Goal: Transaction & Acquisition: Download file/media

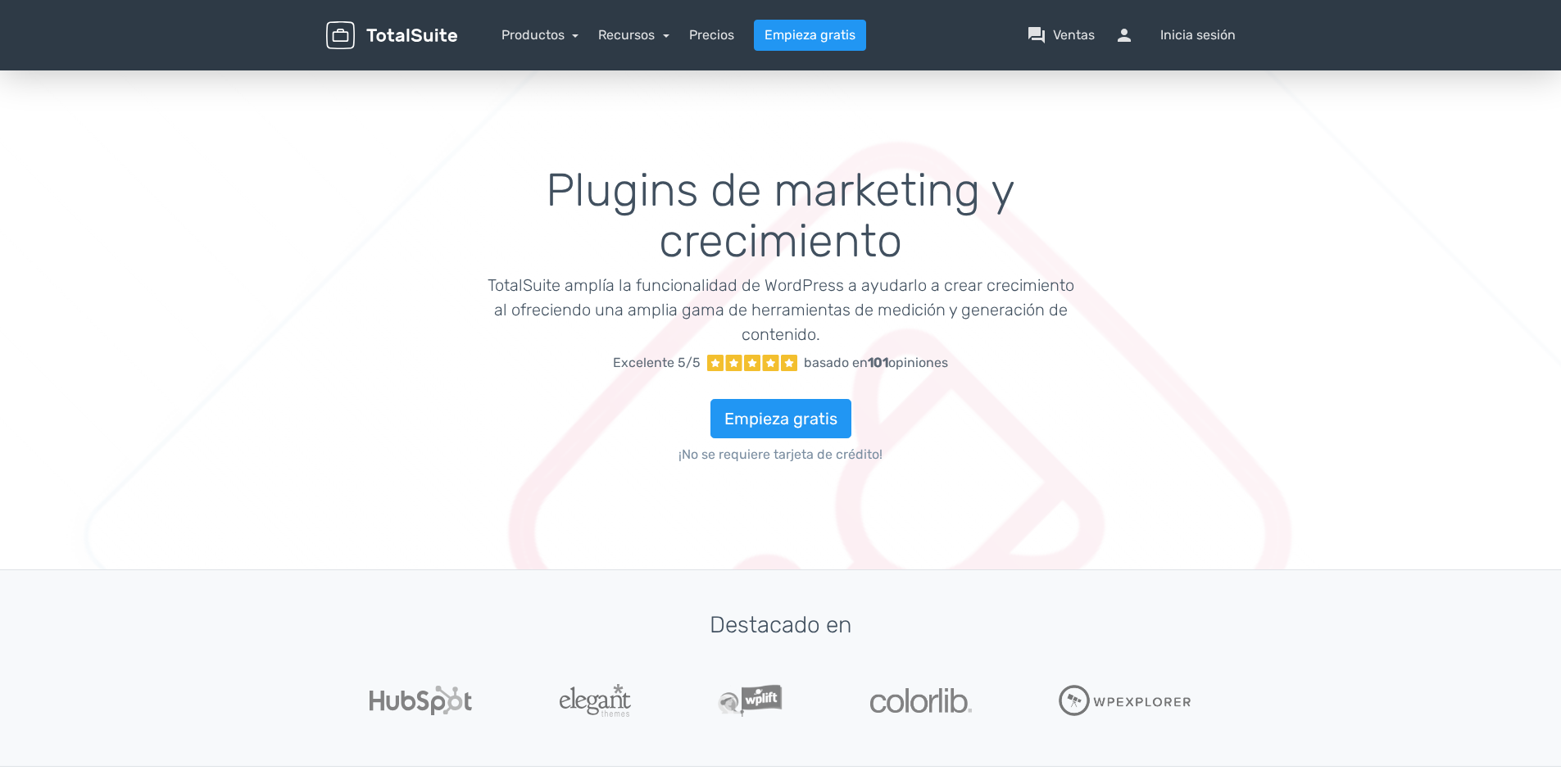
click at [403, 33] on img at bounding box center [392, 36] width 132 height 28
click at [377, 40] on img at bounding box center [392, 36] width 132 height 28
click at [526, 37] on link "Productos" at bounding box center [540, 35] width 78 height 15
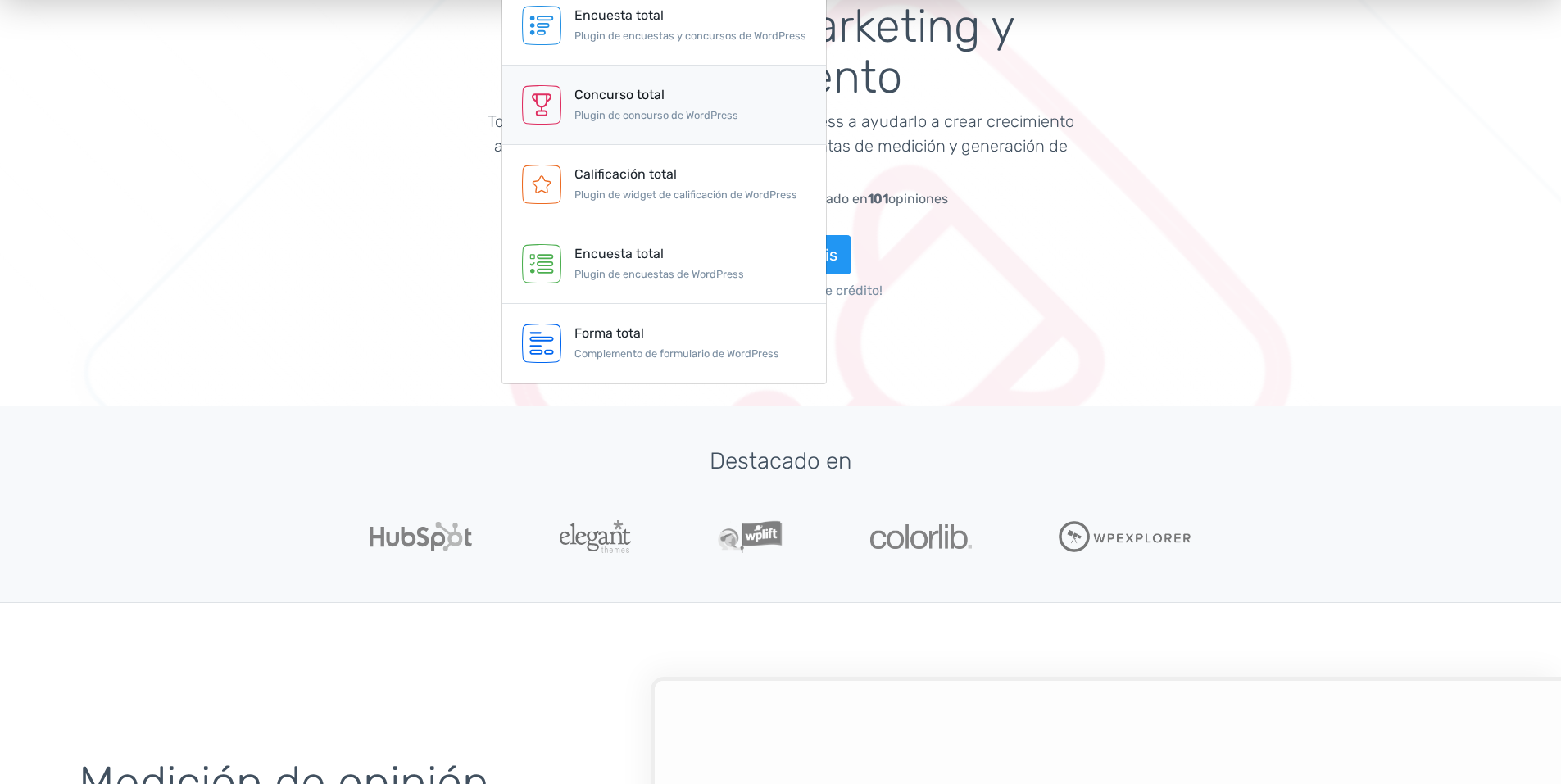
scroll to position [82, 0]
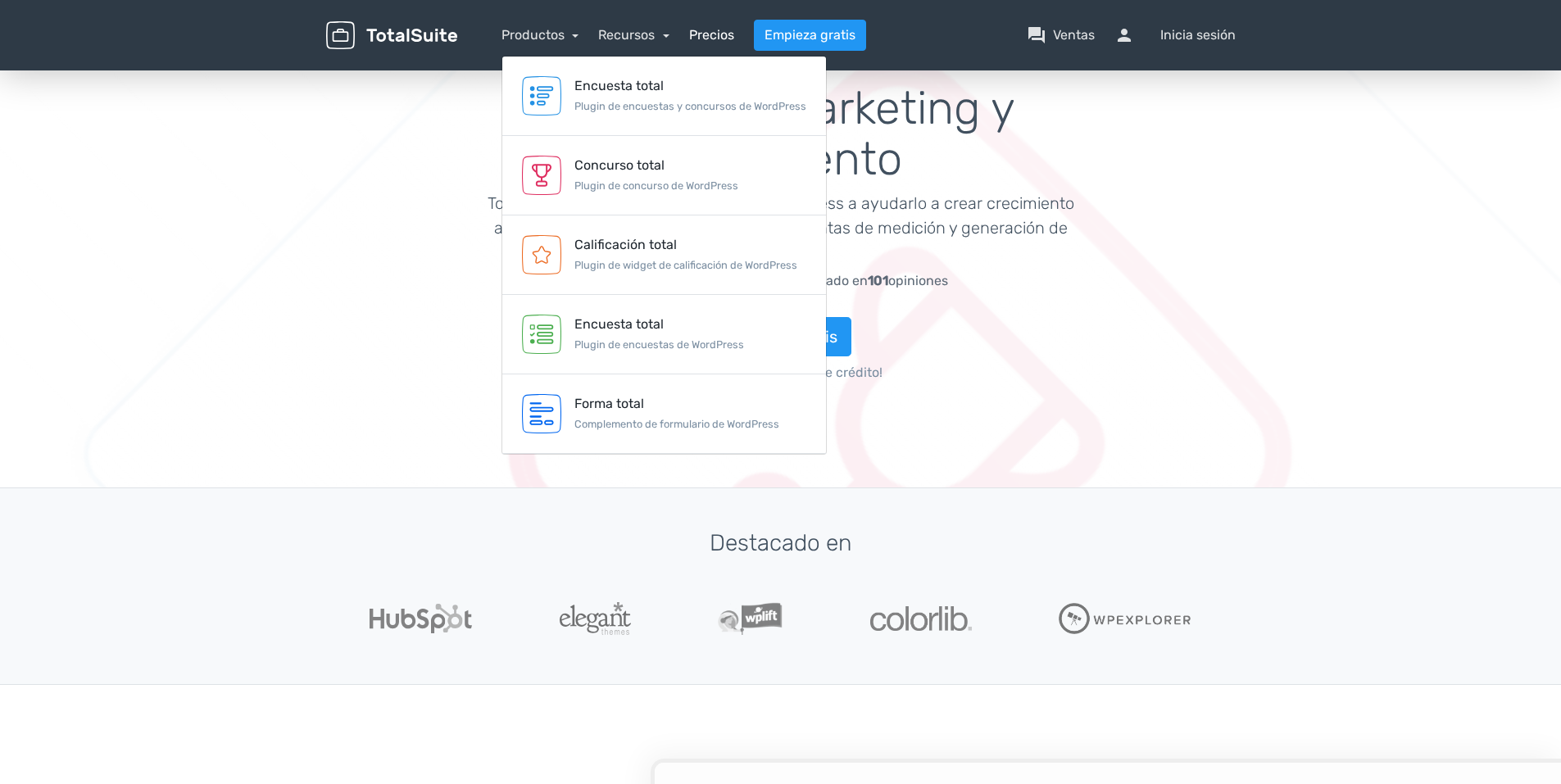
click at [713, 34] on link "Precios" at bounding box center [711, 35] width 45 height 20
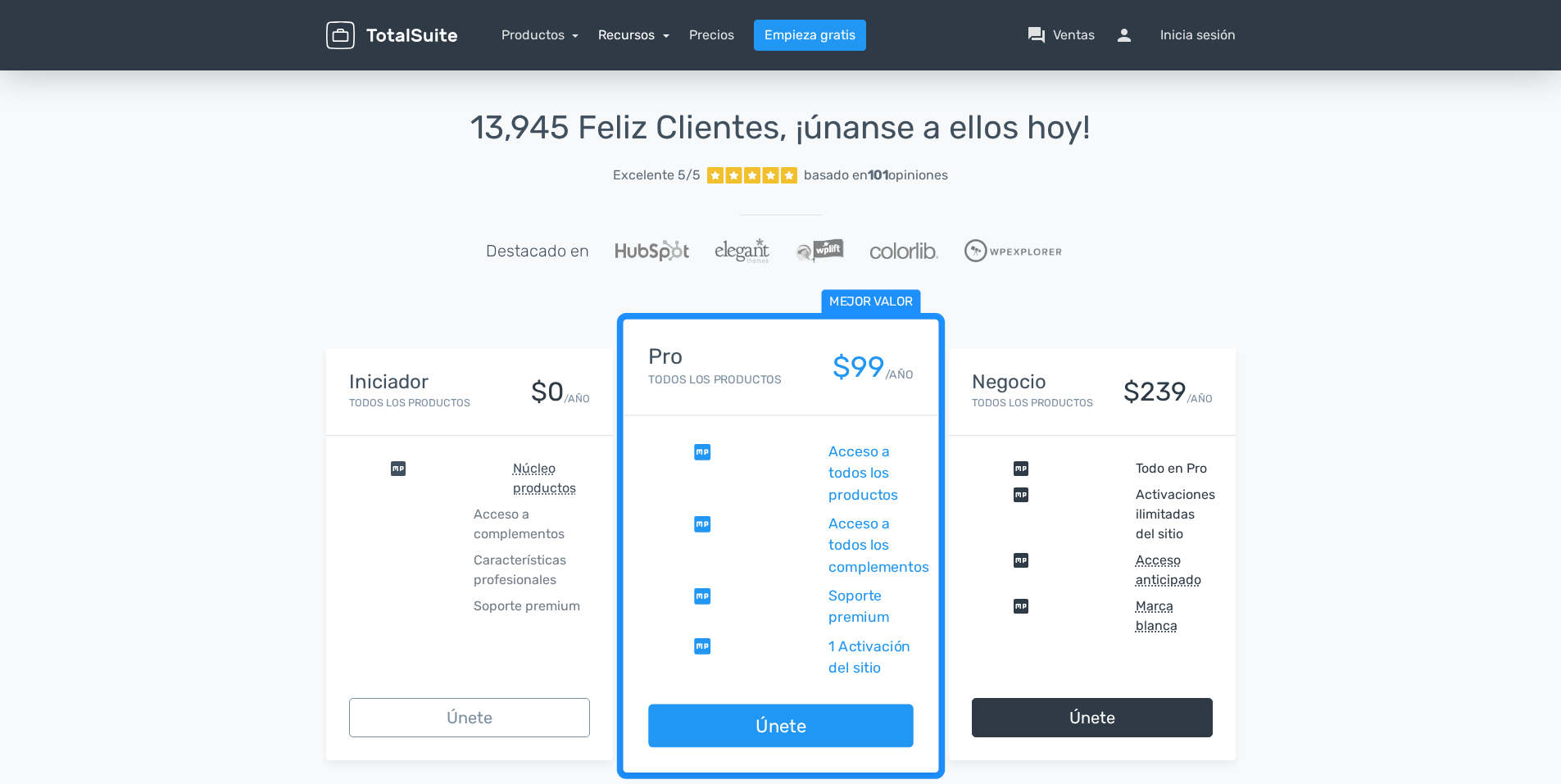
click at [660, 34] on link "Recursos" at bounding box center [633, 35] width 71 height 15
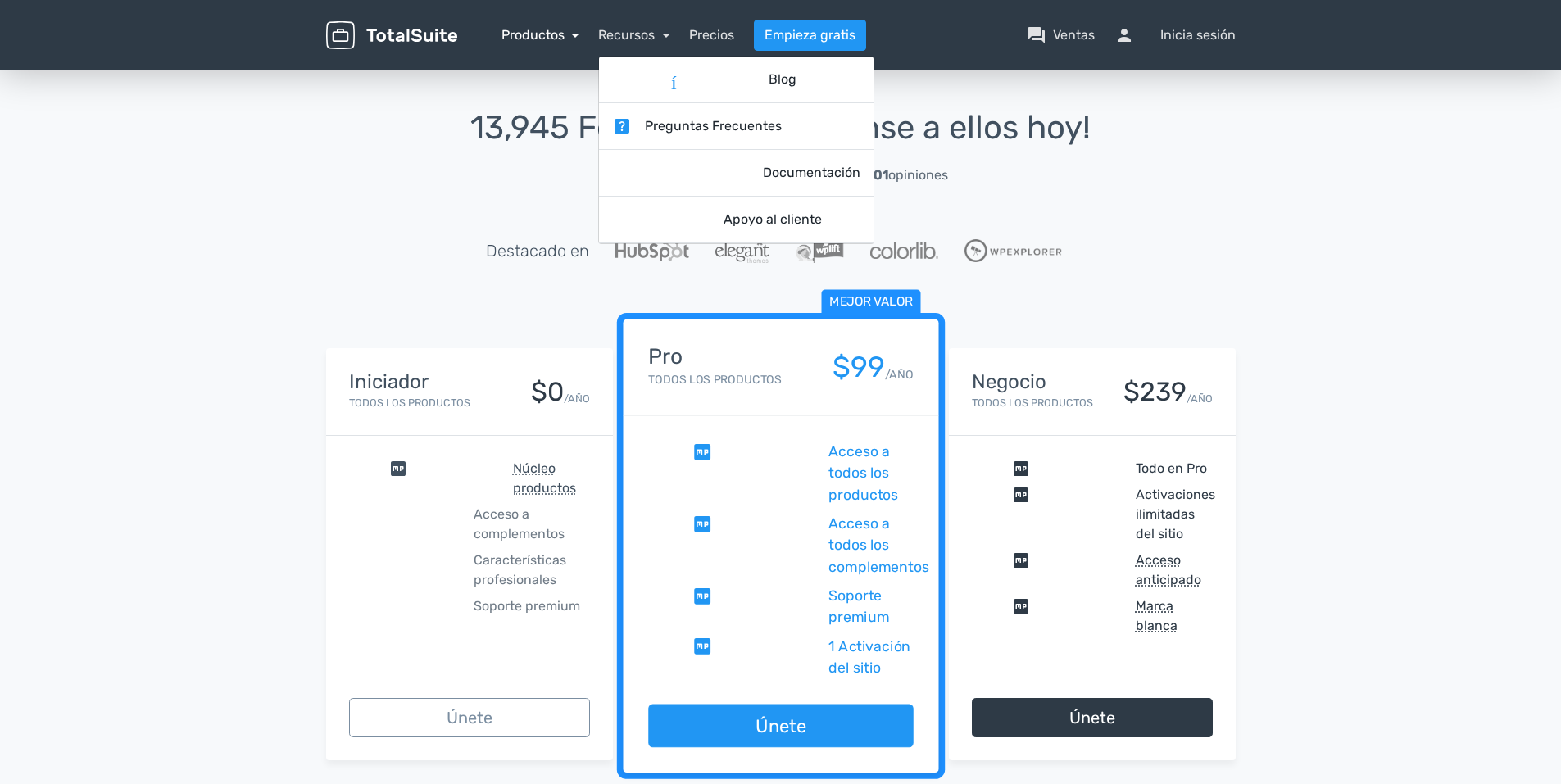
click at [562, 33] on link "Productos" at bounding box center [540, 35] width 78 height 15
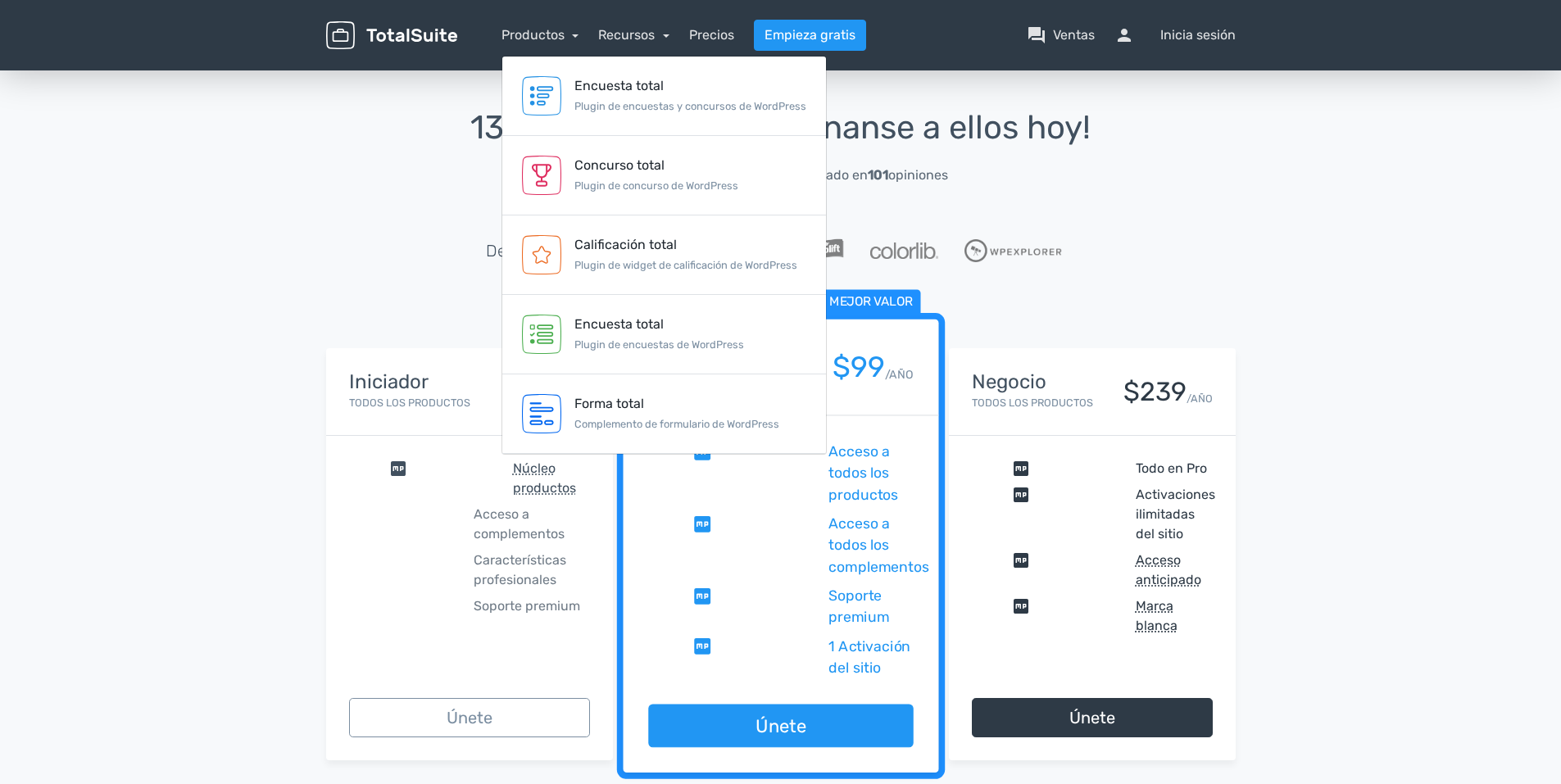
click at [398, 474] on span "comprobar" at bounding box center [428, 479] width 157 height 40
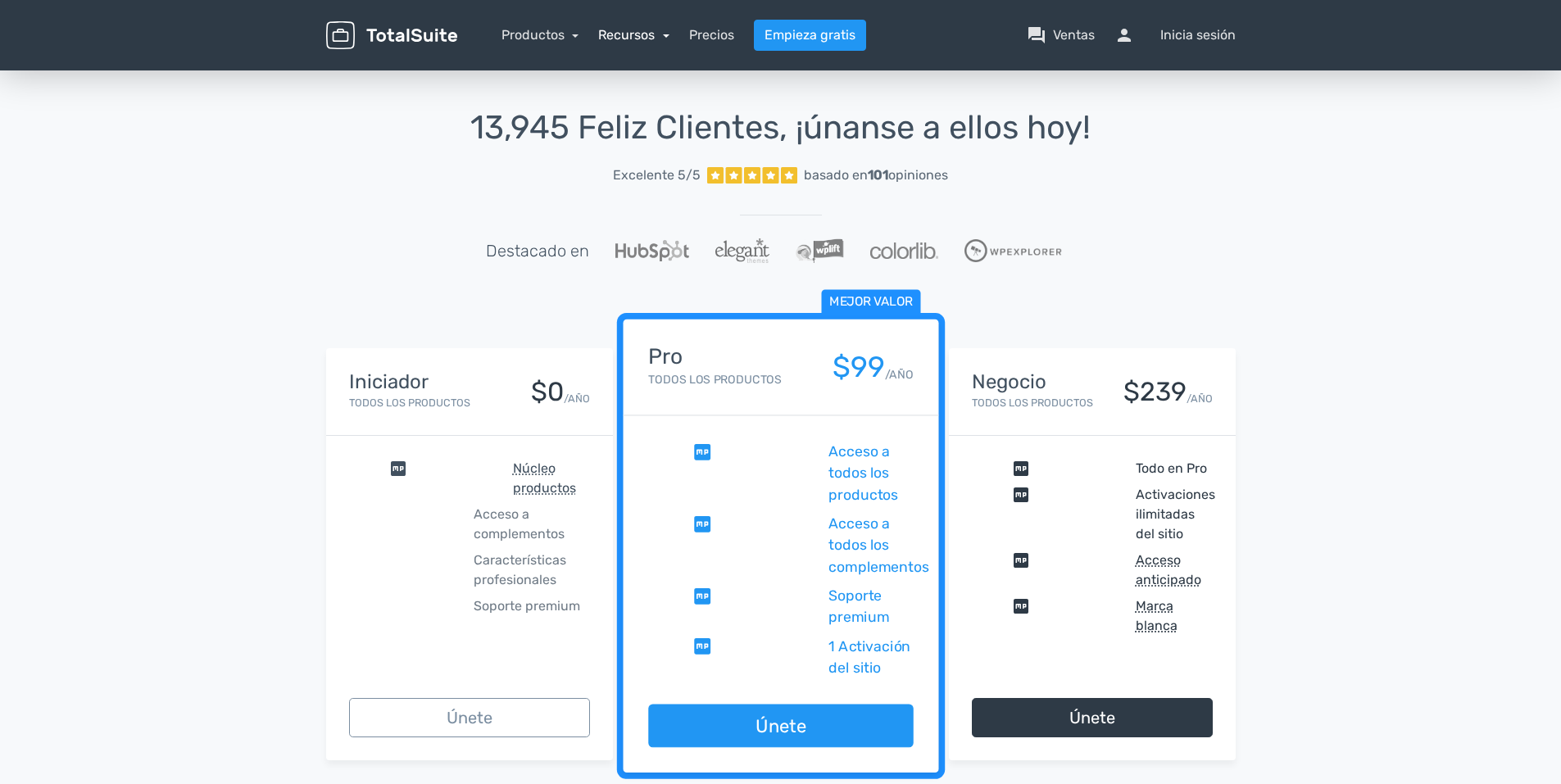
click at [649, 38] on link "Recursos" at bounding box center [633, 35] width 71 height 15
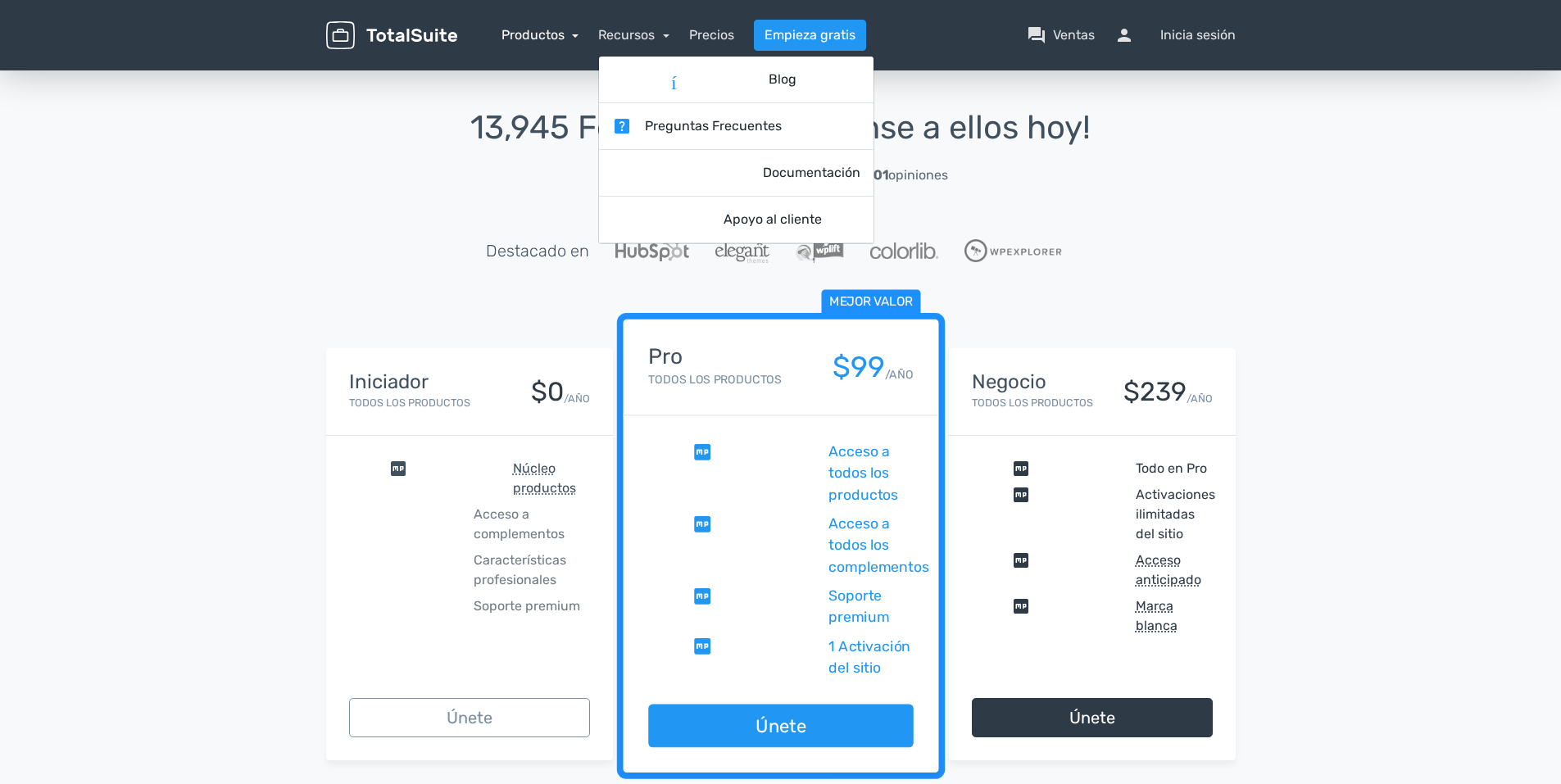
click at [550, 31] on link "Productos" at bounding box center [540, 35] width 78 height 15
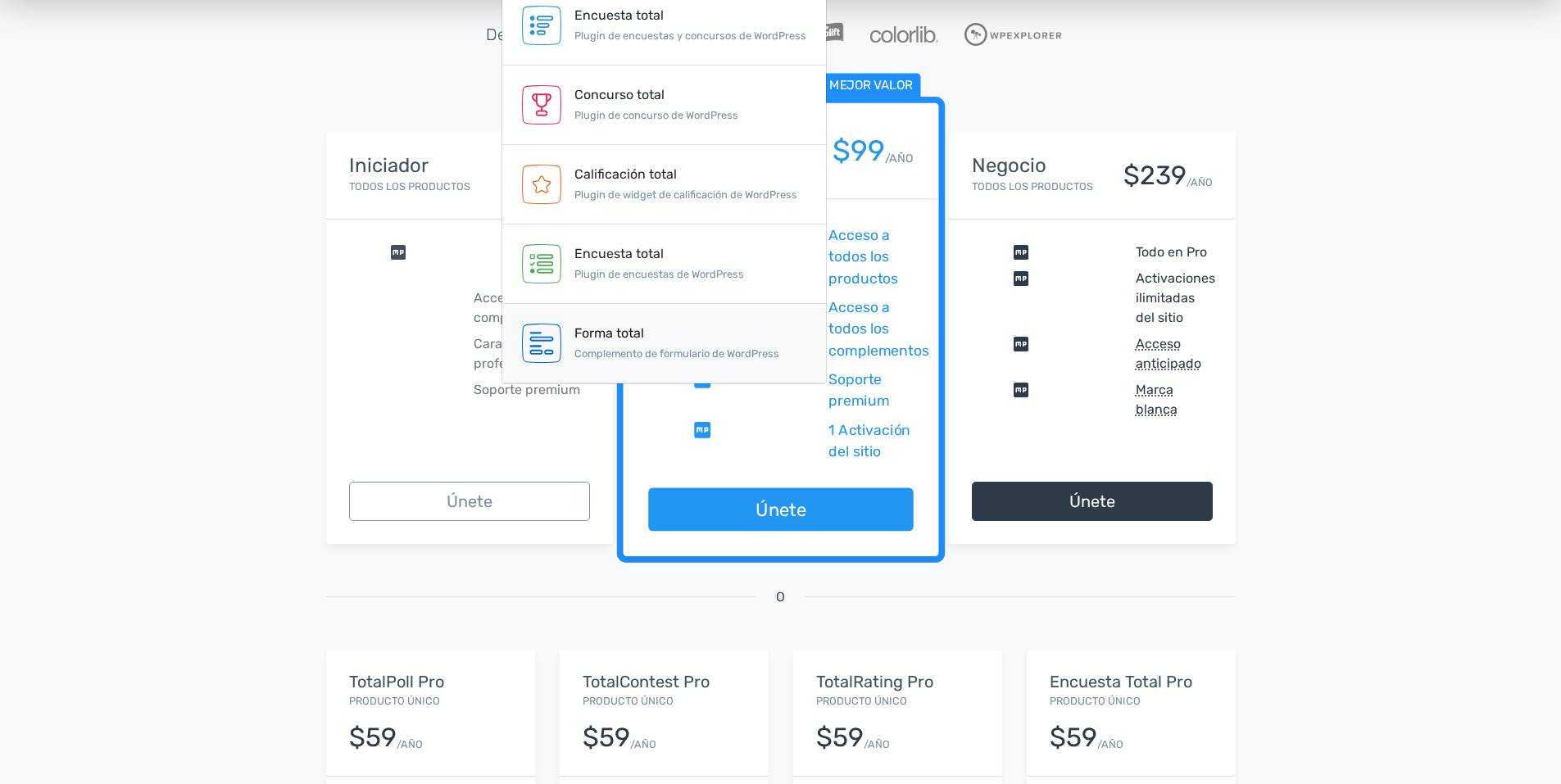
scroll to position [246, 0]
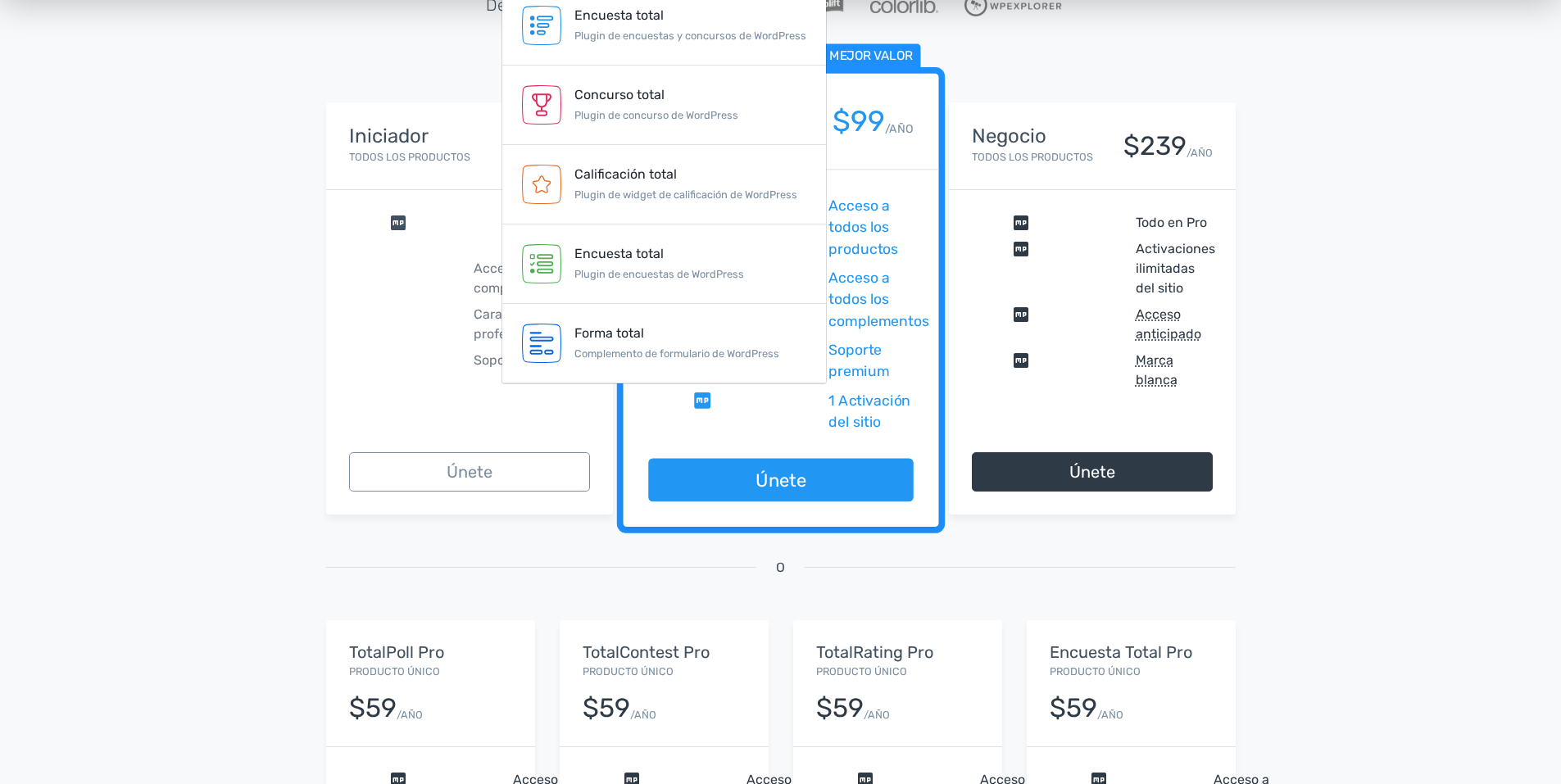
click at [165, 162] on div "13,945 Feliz Clientes, ¡únanse a ellos hoy! Excelente 5/5 basado en 101 opinion…" at bounding box center [780, 457] width 1561 height 1272
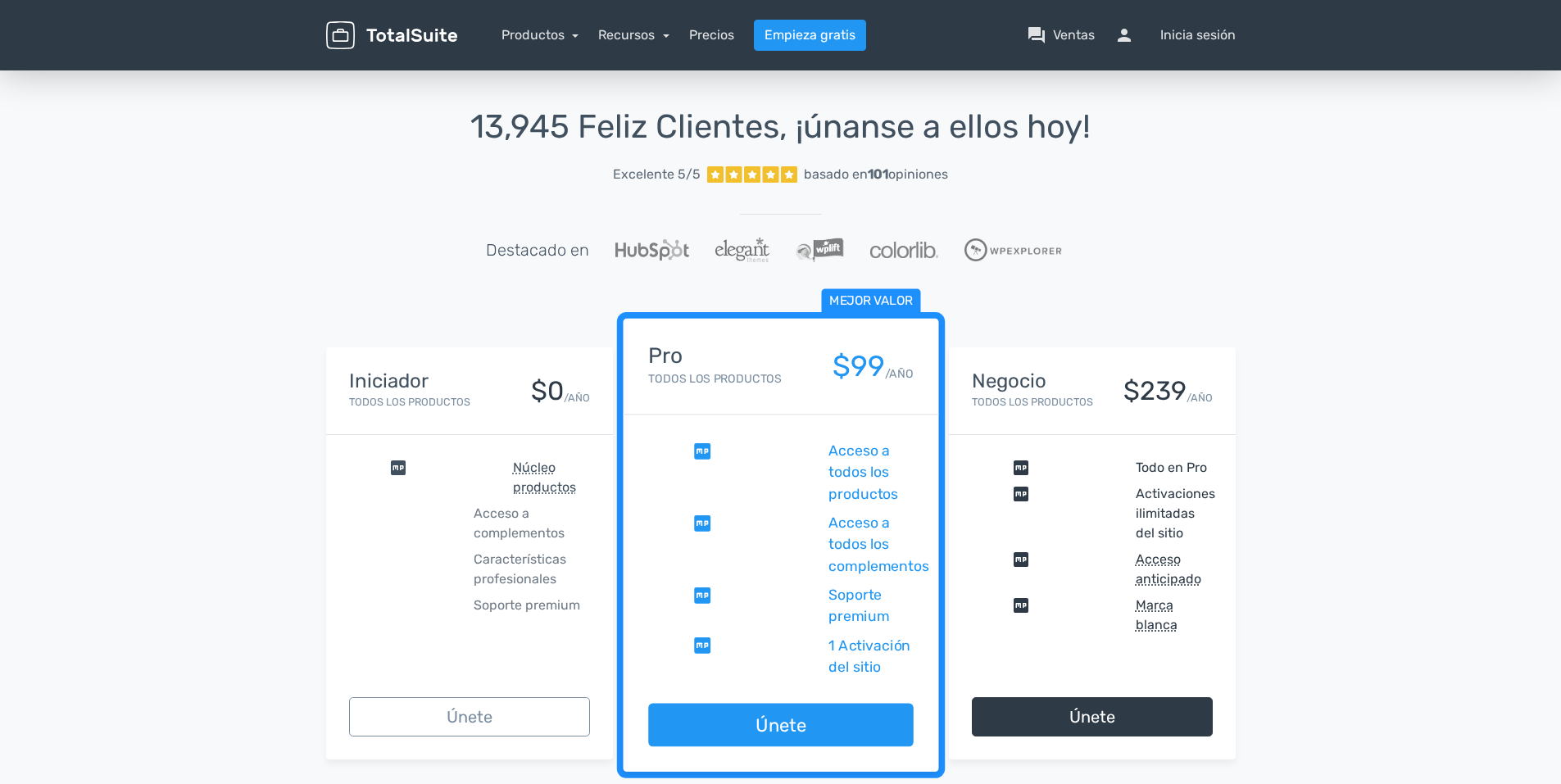
scroll to position [0, 0]
click at [1057, 35] on font "Ventas" at bounding box center [1074, 35] width 42 height 20
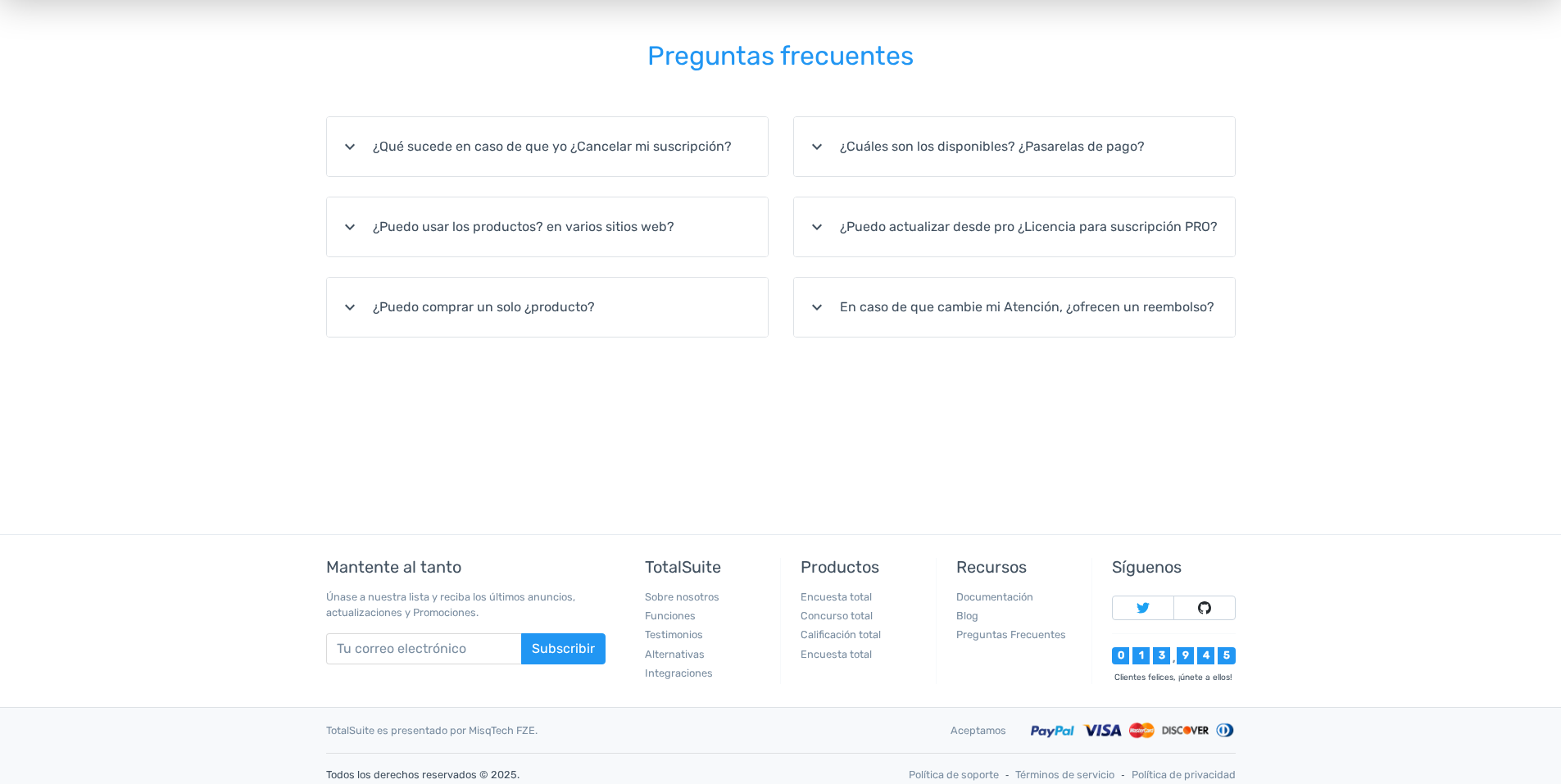
scroll to position [328, 0]
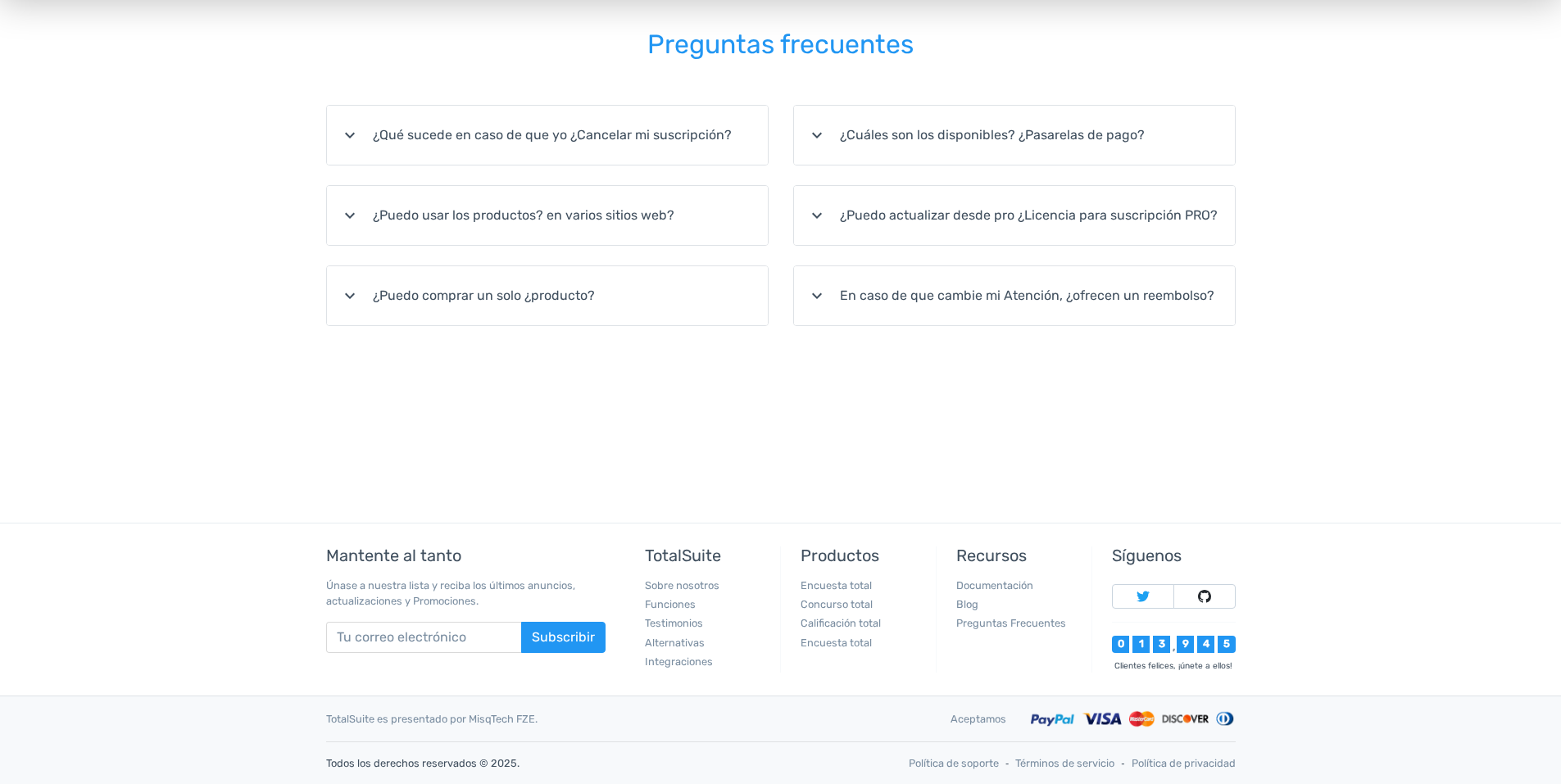
click at [827, 594] on ul "Encuesta total Concurso total Calificación total Encuesta total" at bounding box center [862, 614] width 123 height 73
click at [841, 566] on div "Productos Encuesta total Concurso total Calificación total Encuesta total" at bounding box center [857, 609] width 156 height 126
drag, startPoint x: 841, startPoint y: 566, endPoint x: 845, endPoint y: 623, distance: 57.1
click at [845, 623] on link "Calificación total" at bounding box center [840, 622] width 80 height 12
click at [877, 608] on li "Concurso total" at bounding box center [862, 603] width 123 height 15
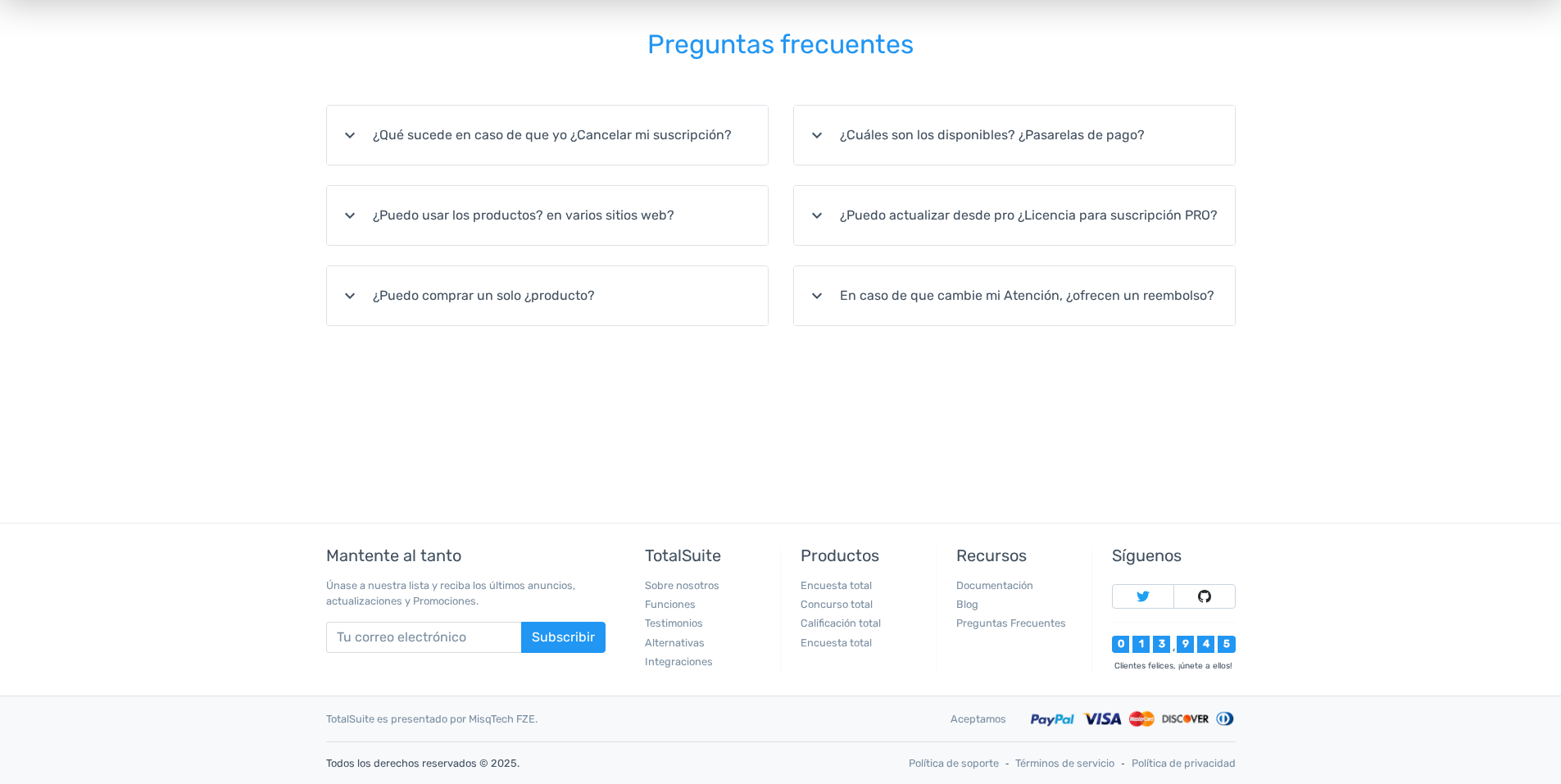
click at [829, 549] on h5 "Productos" at bounding box center [862, 555] width 123 height 18
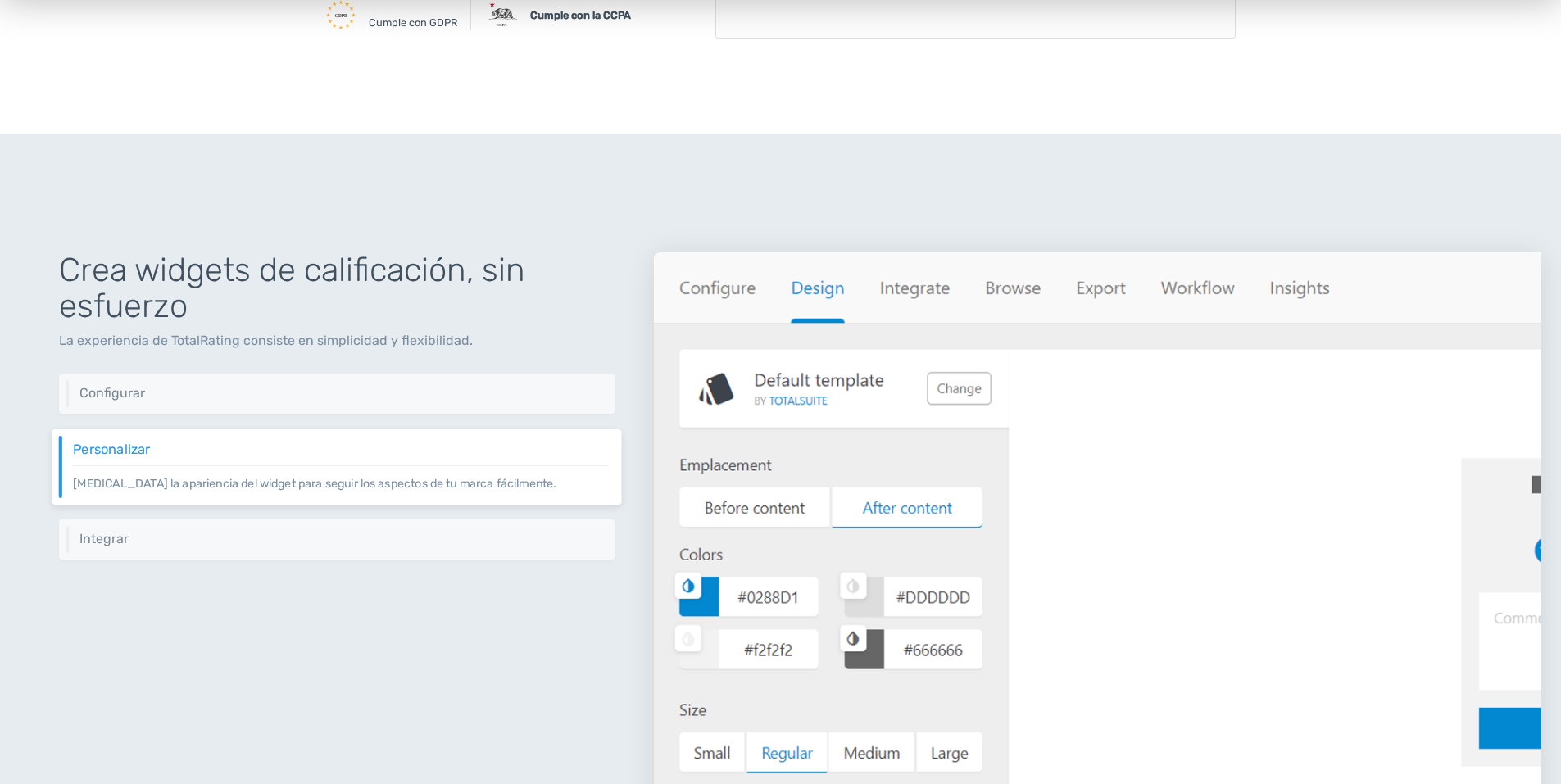
scroll to position [492, 0]
click at [708, 285] on img at bounding box center [1097, 601] width 887 height 706
click at [725, 288] on img at bounding box center [1097, 601] width 887 height 706
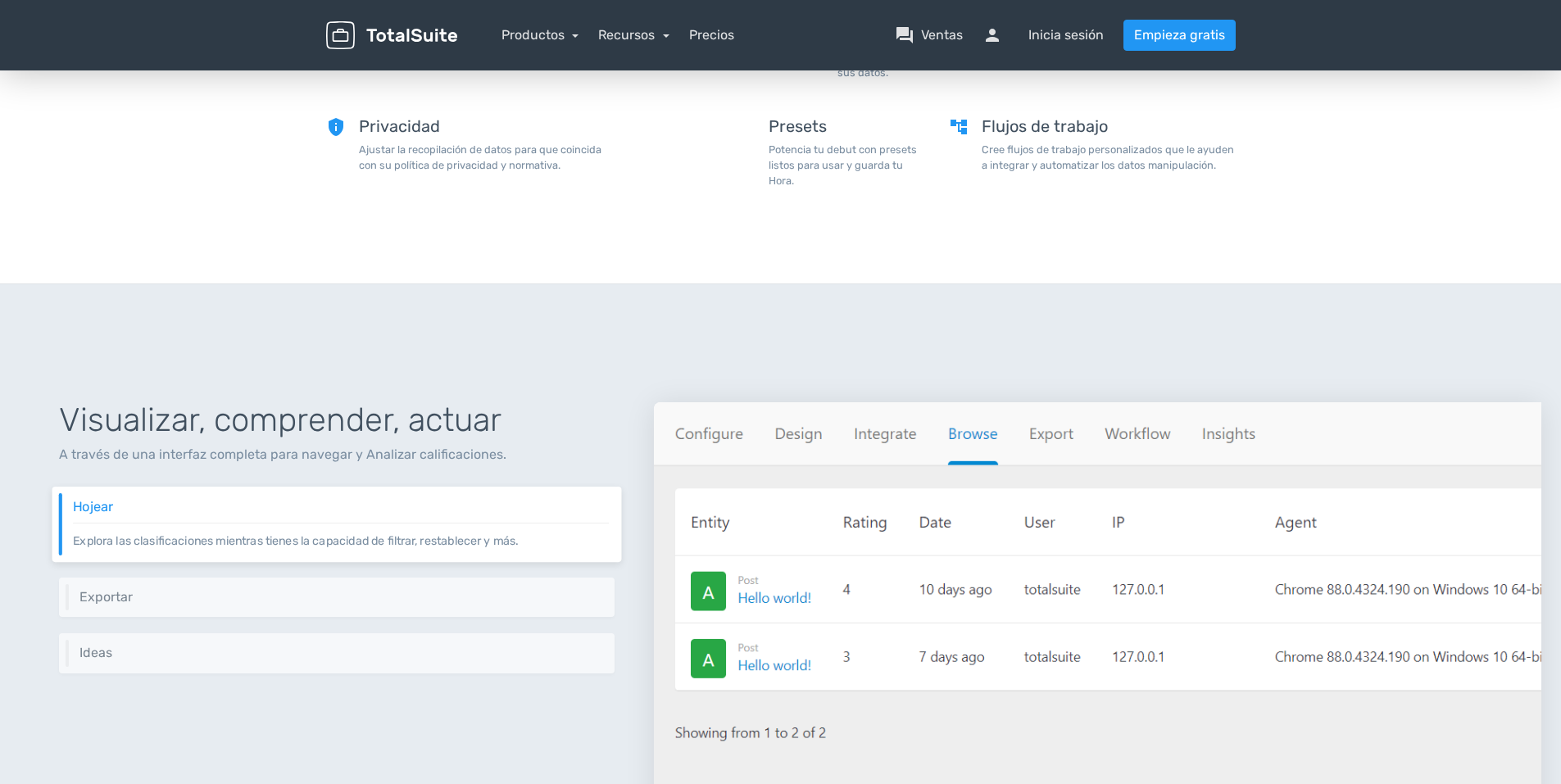
scroll to position [1638, 0]
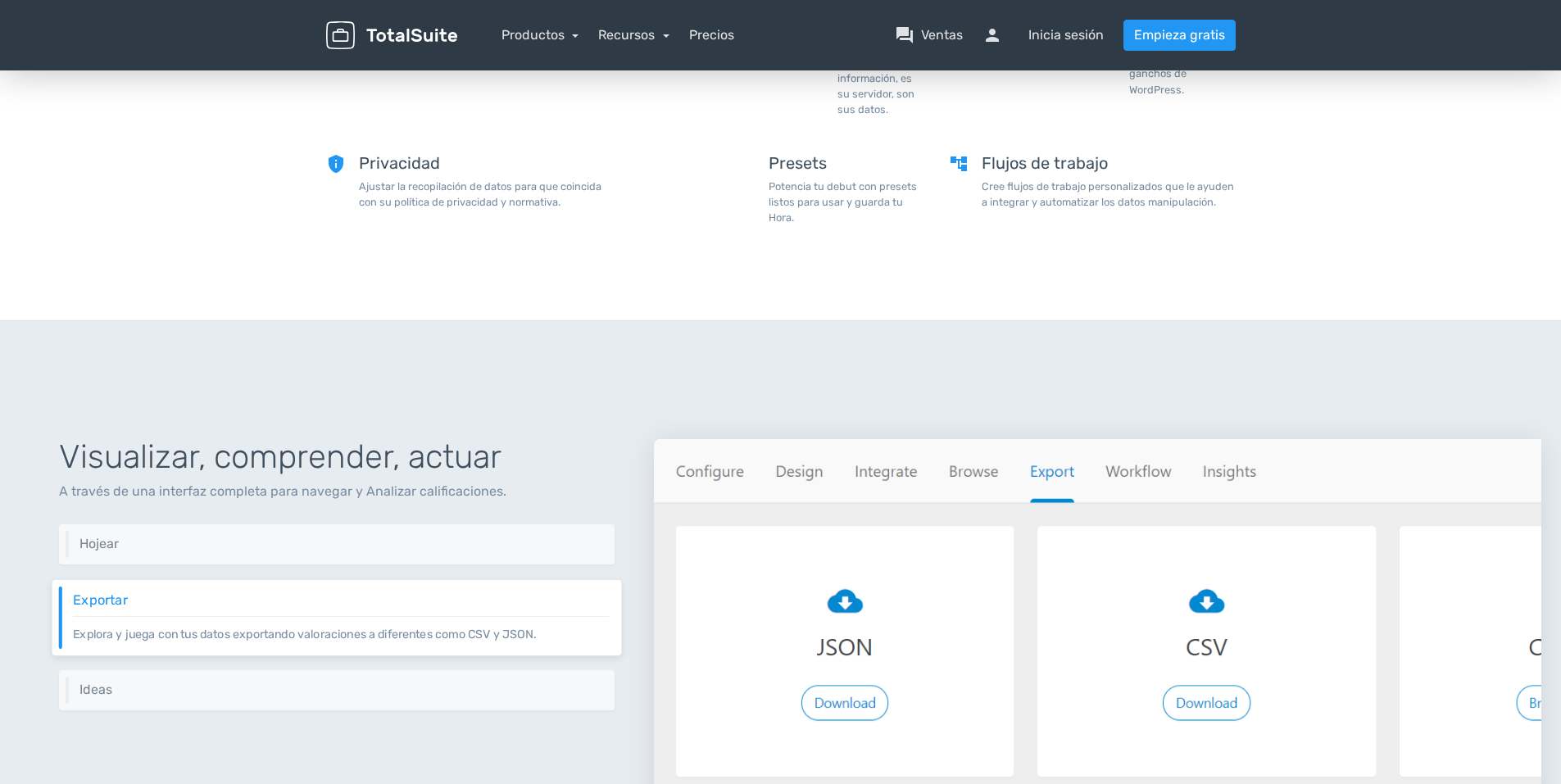
drag, startPoint x: 1048, startPoint y: 419, endPoint x: 1064, endPoint y: 422, distance: 16.3
drag, startPoint x: 1064, startPoint y: 422, endPoint x: 1106, endPoint y: 298, distance: 130.9
click at [1106, 298] on div "Repleto de significado Funciones all_inclusive Sin límites de funciones Use cua…" at bounding box center [780, 64] width 1561 height 513
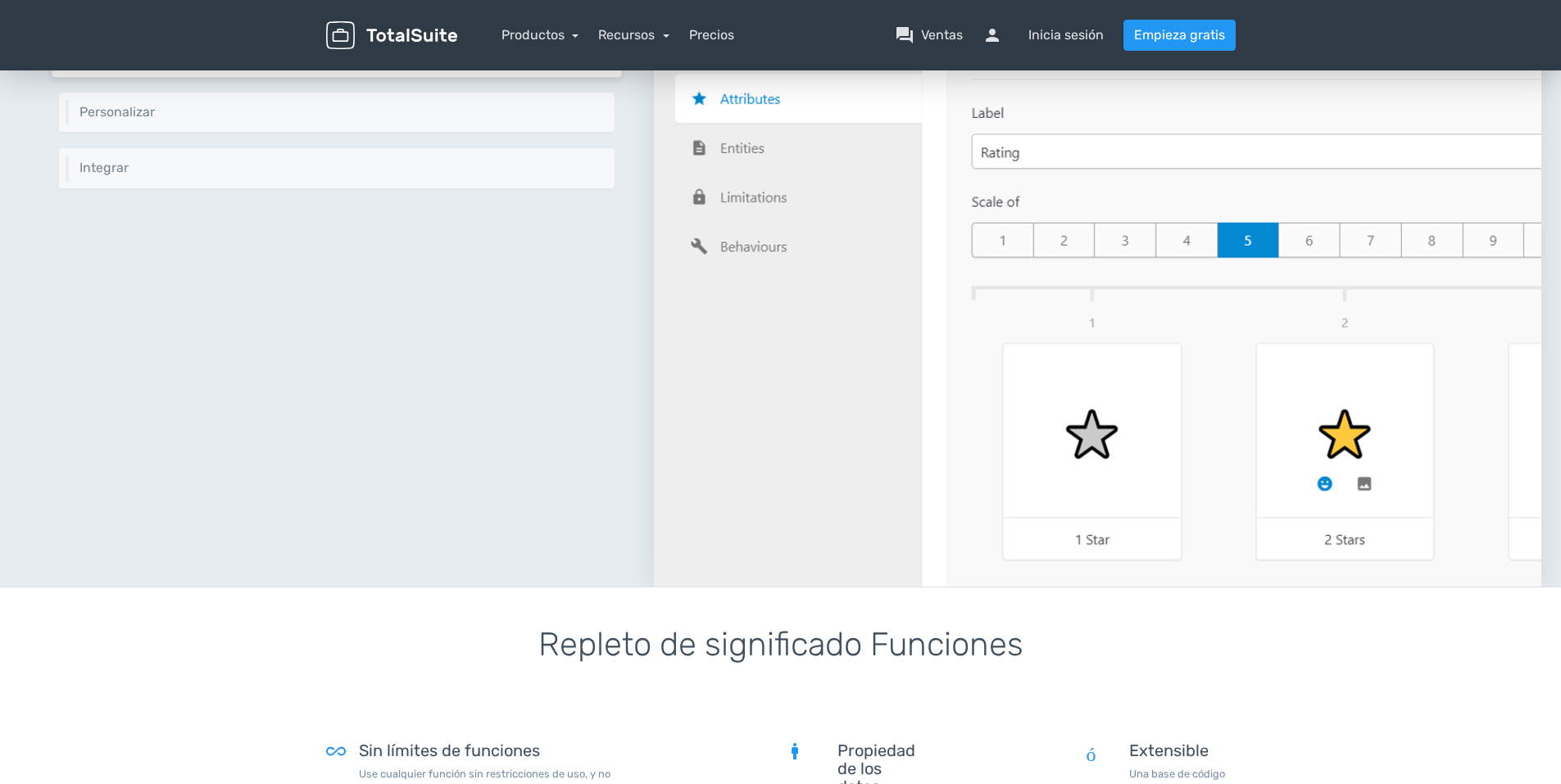
scroll to position [741, 0]
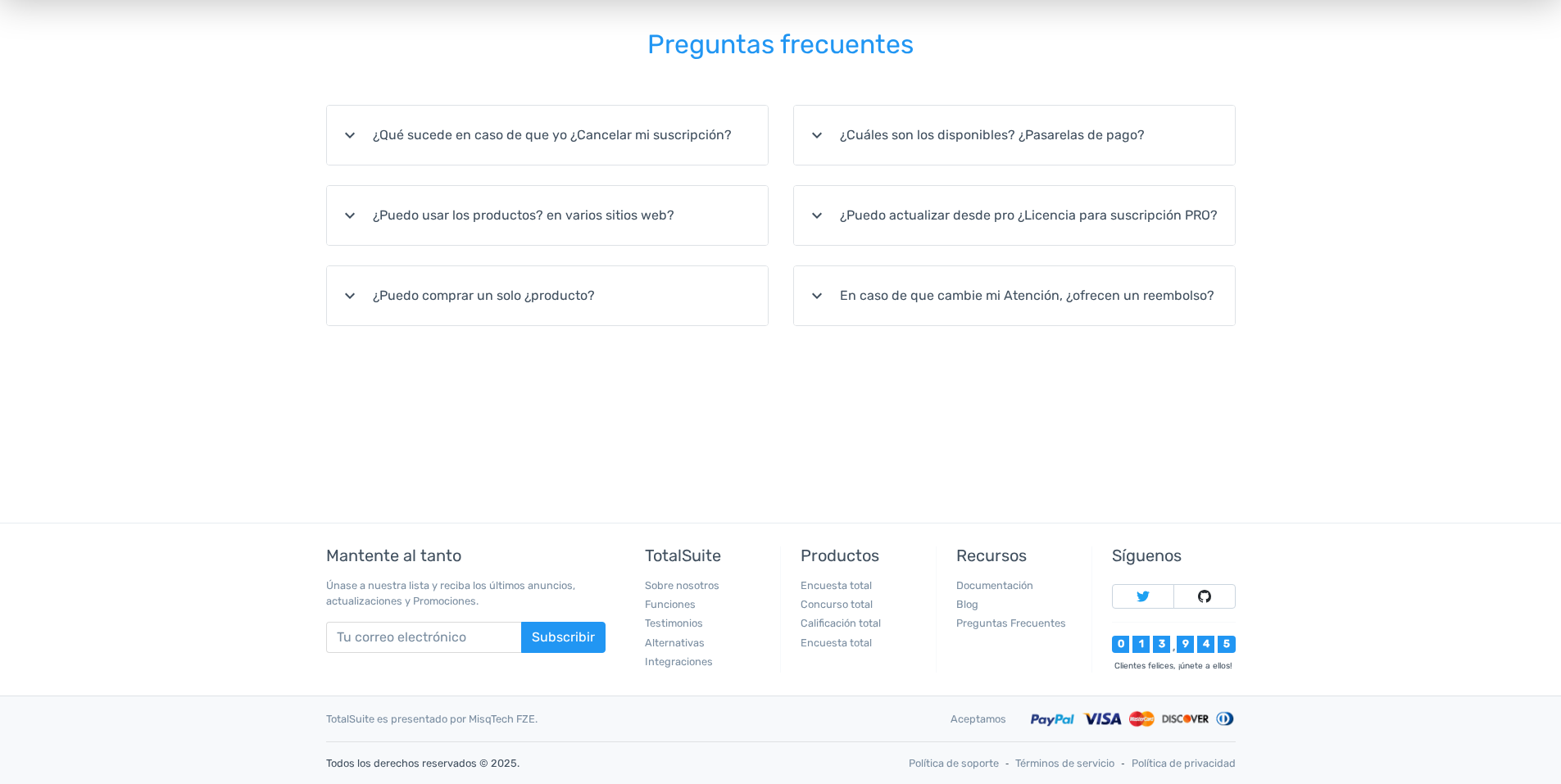
click at [971, 578] on li "Documentación" at bounding box center [1018, 585] width 123 height 15
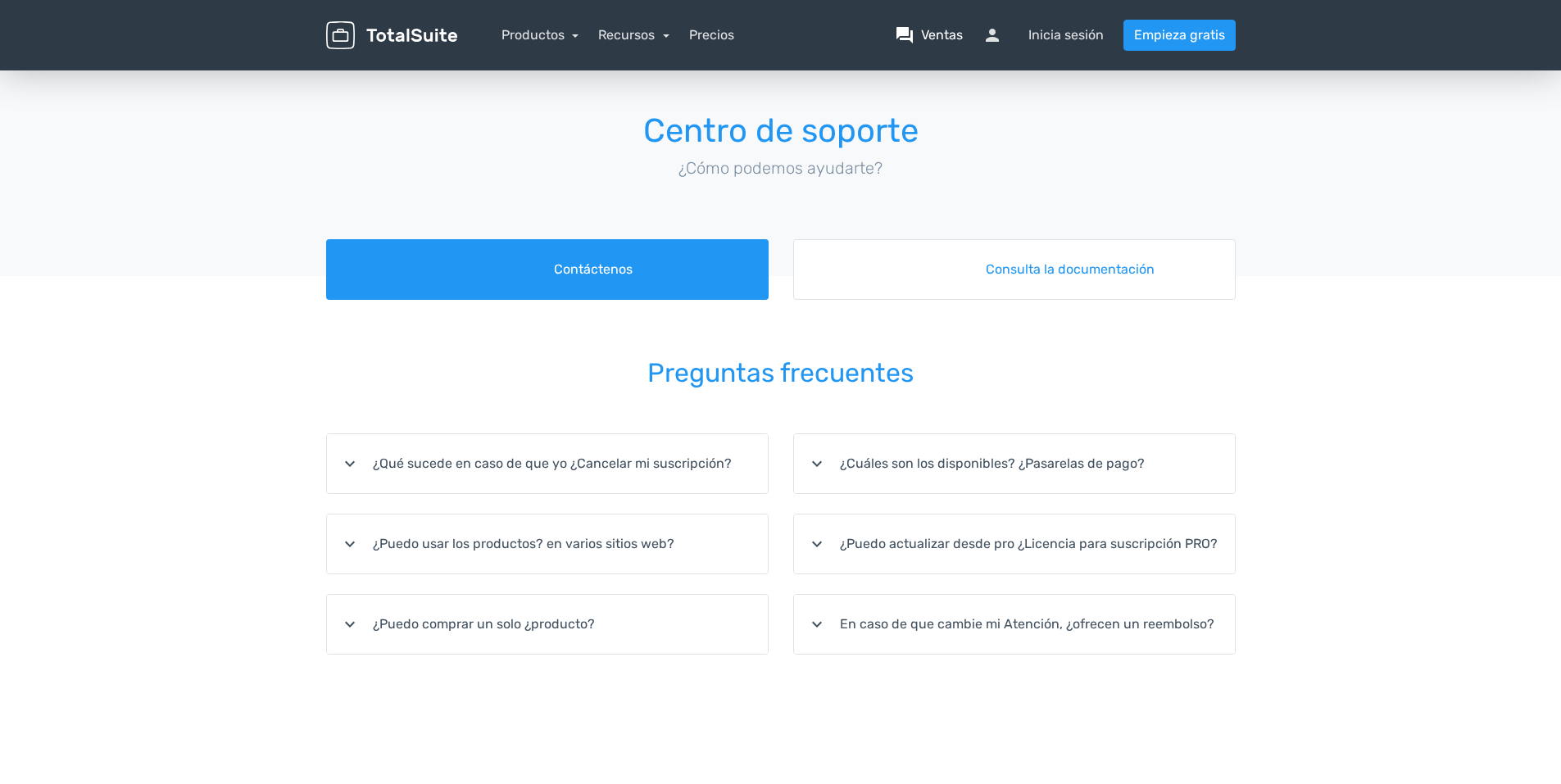
click at [920, 28] on link "question_answer Ventas" at bounding box center [929, 35] width 68 height 20
click at [930, 34] on font "Ventas" at bounding box center [941, 35] width 42 height 20
click at [931, 34] on font "Ventas" at bounding box center [941, 35] width 42 height 20
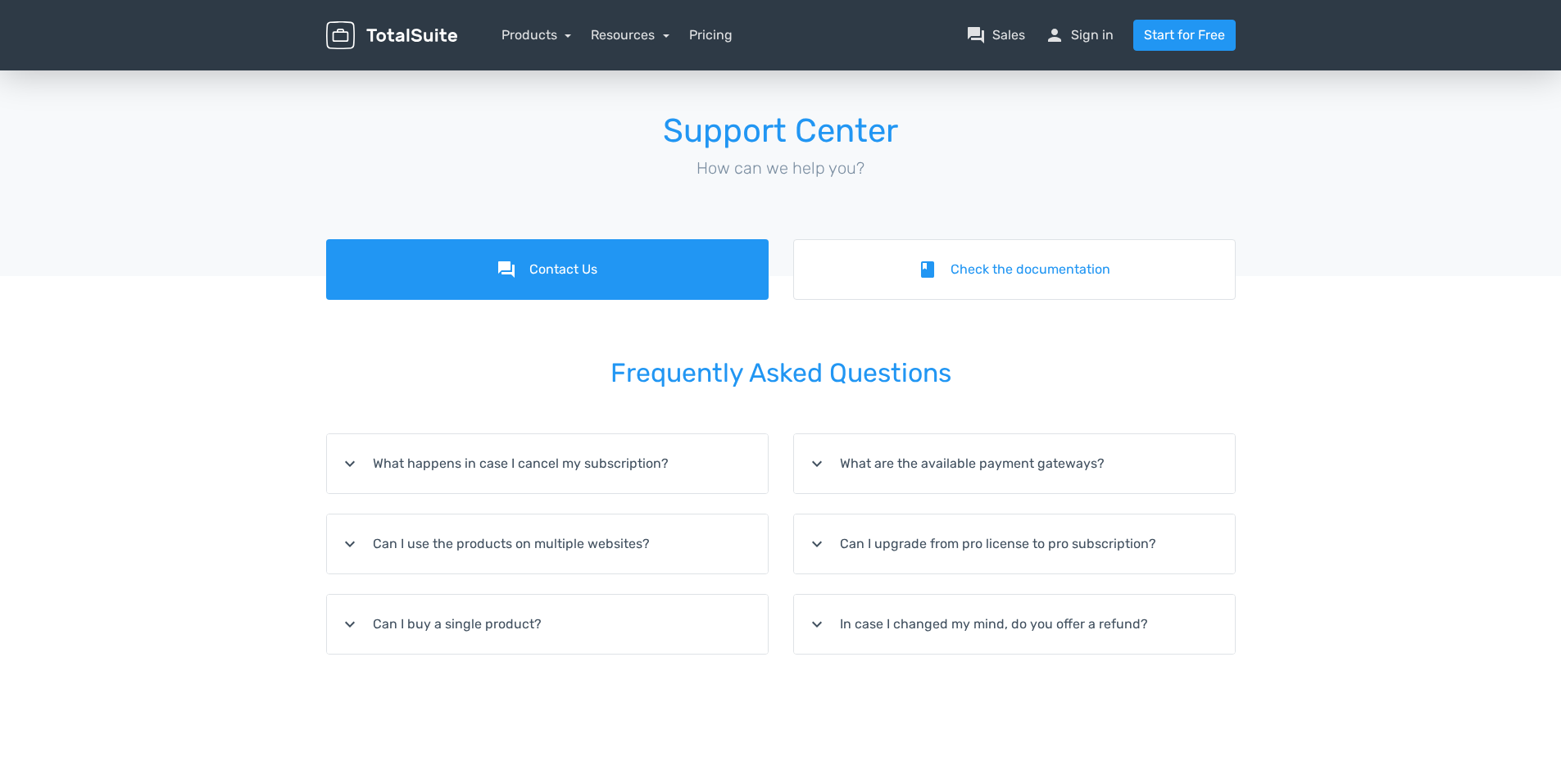
click at [931, 34] on nav "Products TotalPoll WordPress Poll and Contest Plugin TotalContest WordPress Con…" at bounding box center [858, 35] width 779 height 31
click at [1055, 35] on span "person" at bounding box center [1054, 35] width 20 height 20
click at [1080, 30] on link "person Sign in" at bounding box center [1079, 35] width 69 height 20
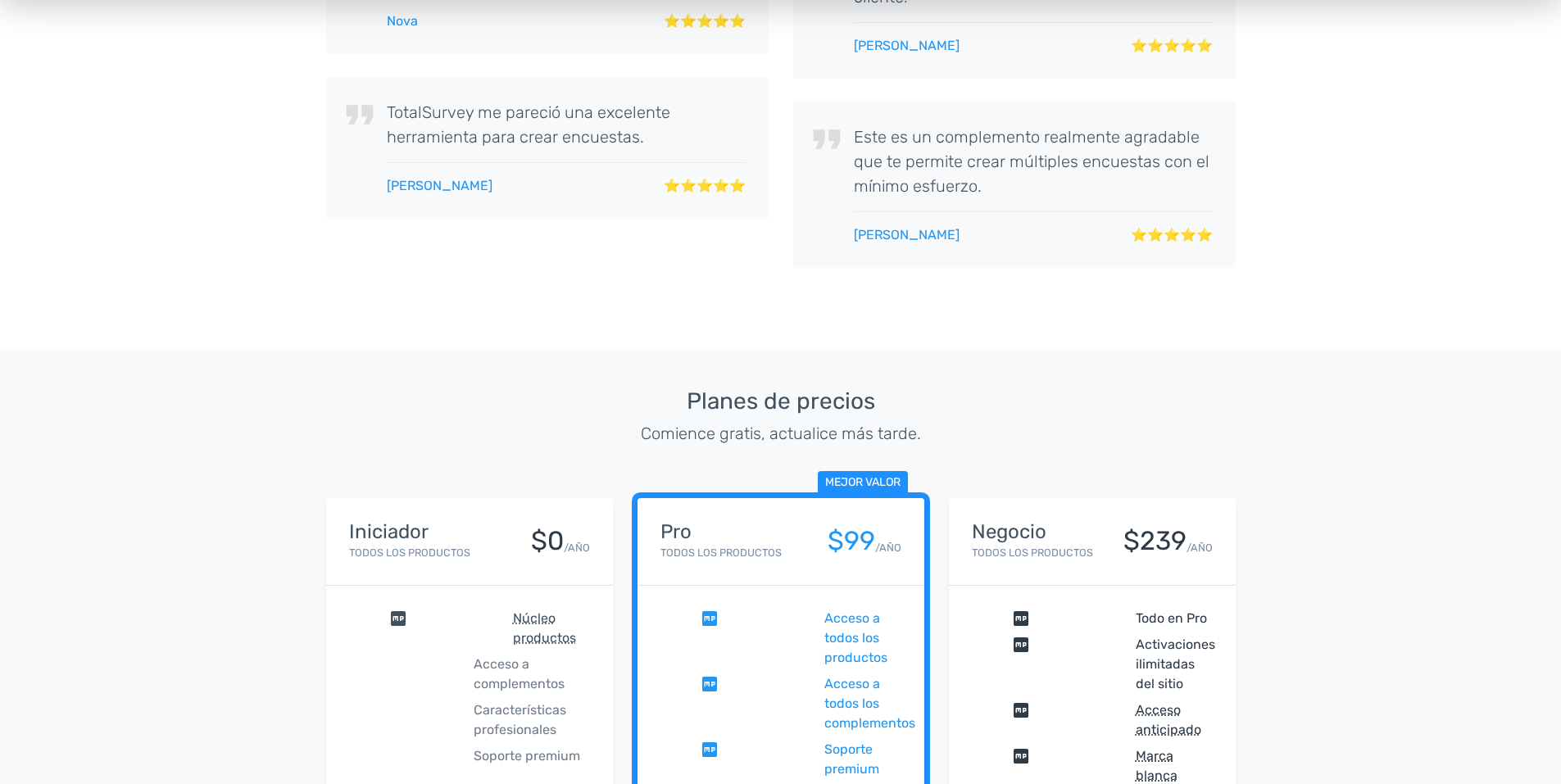
scroll to position [4026, 0]
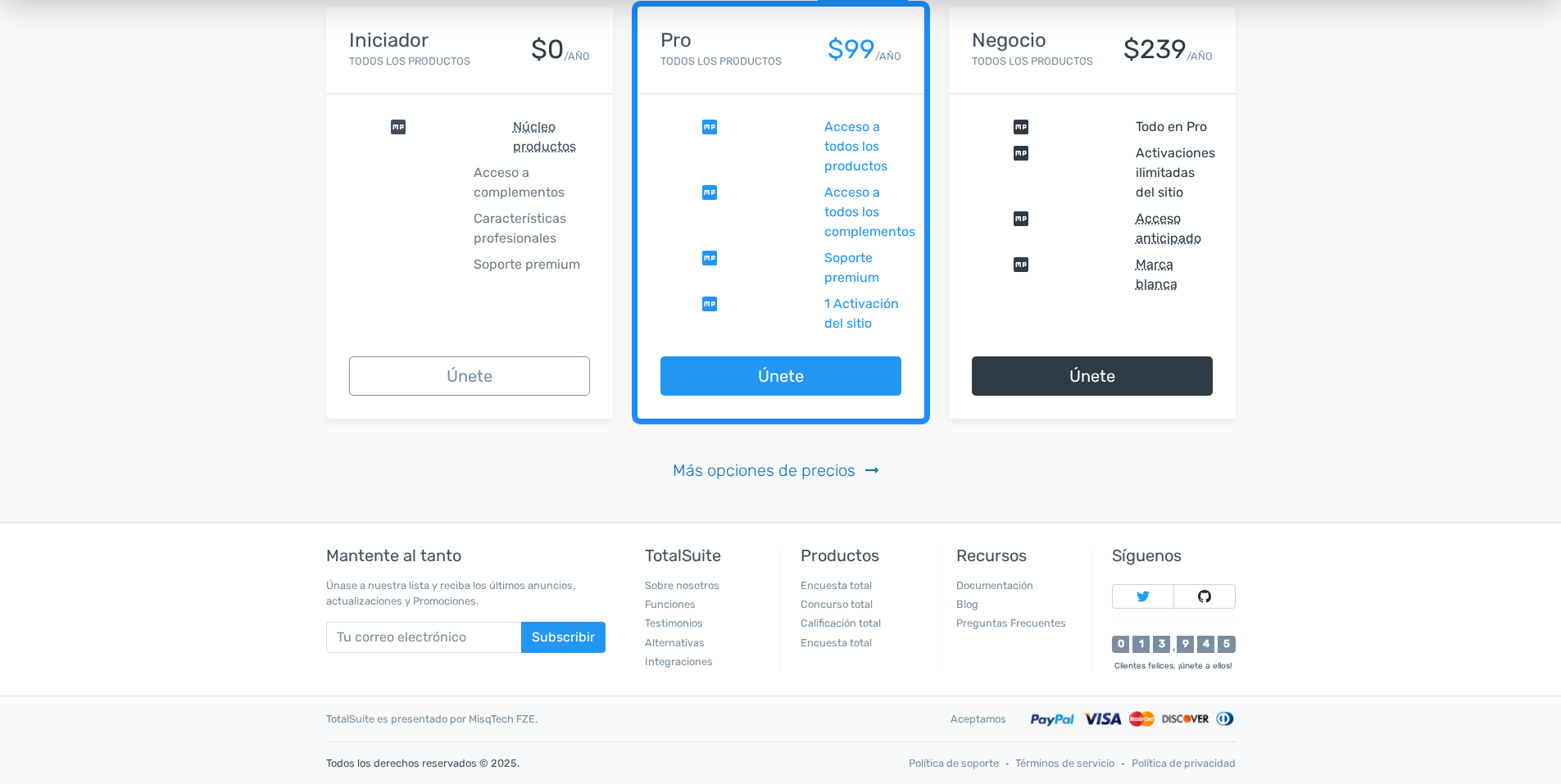
click at [833, 472] on font "Más opciones de precios" at bounding box center [763, 470] width 183 height 25
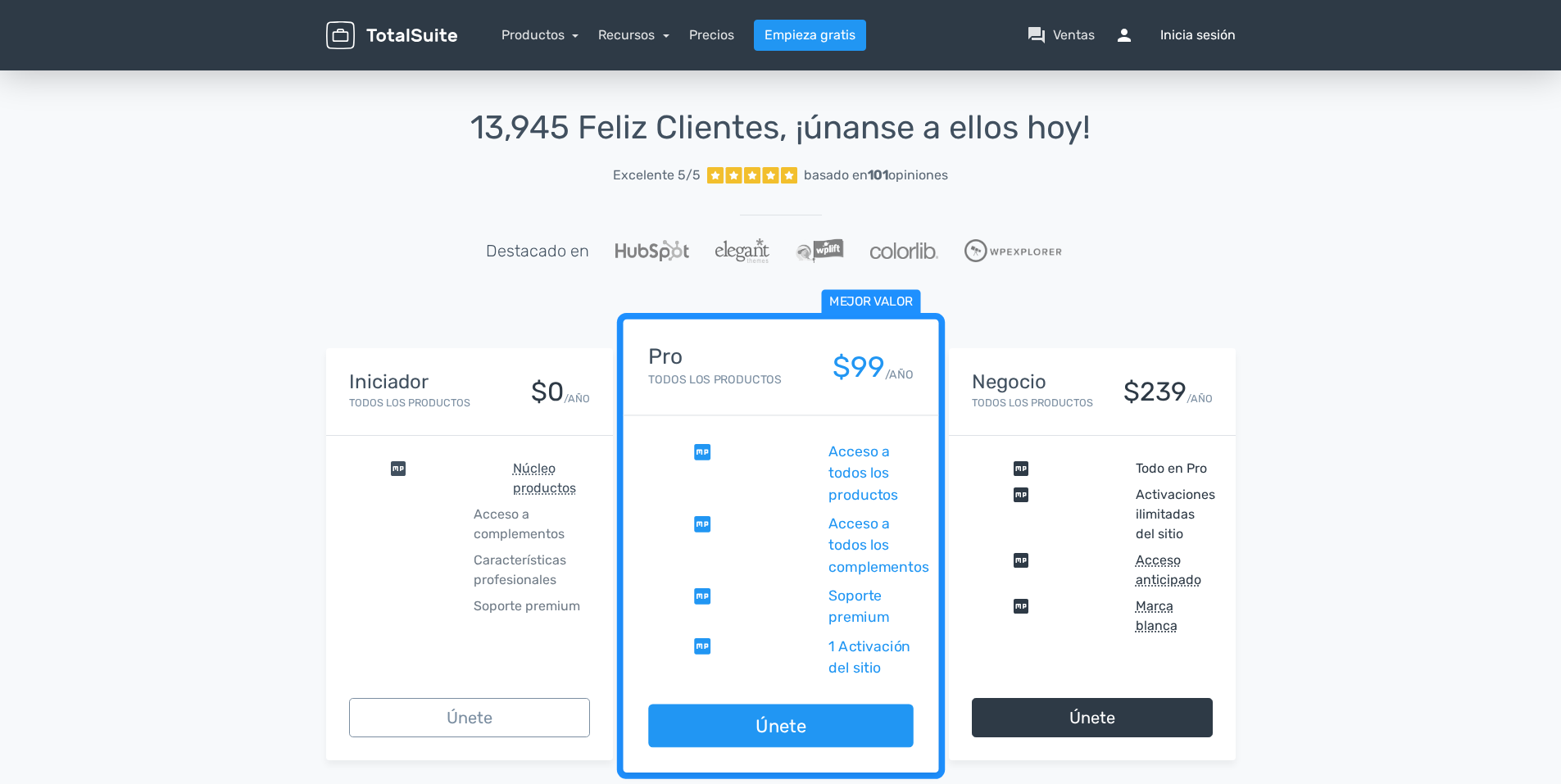
click at [1184, 35] on font "Inicia sesión" at bounding box center [1198, 35] width 76 height 20
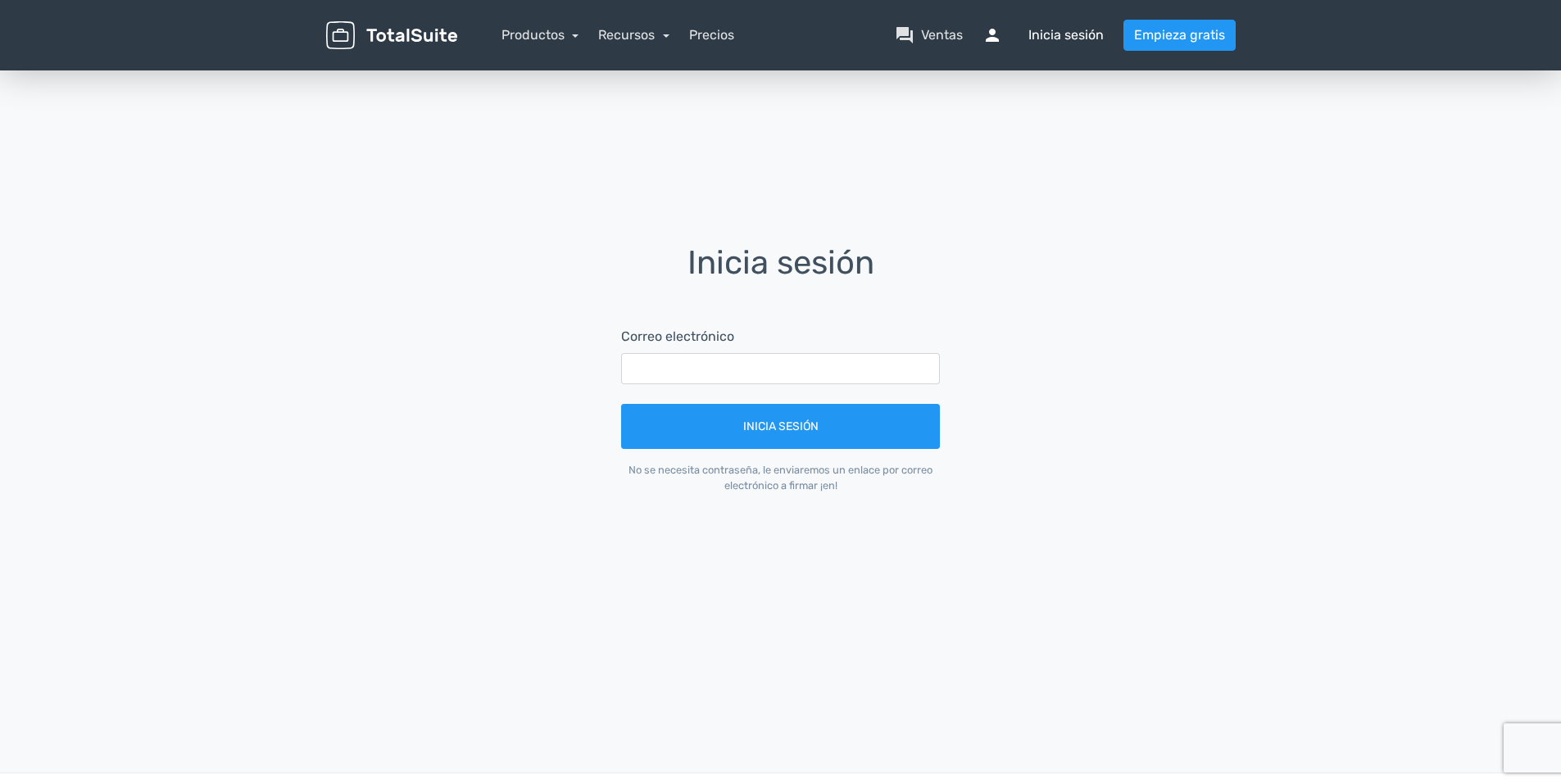
click at [1048, 32] on font "Inicia sesión" at bounding box center [1066, 35] width 76 height 20
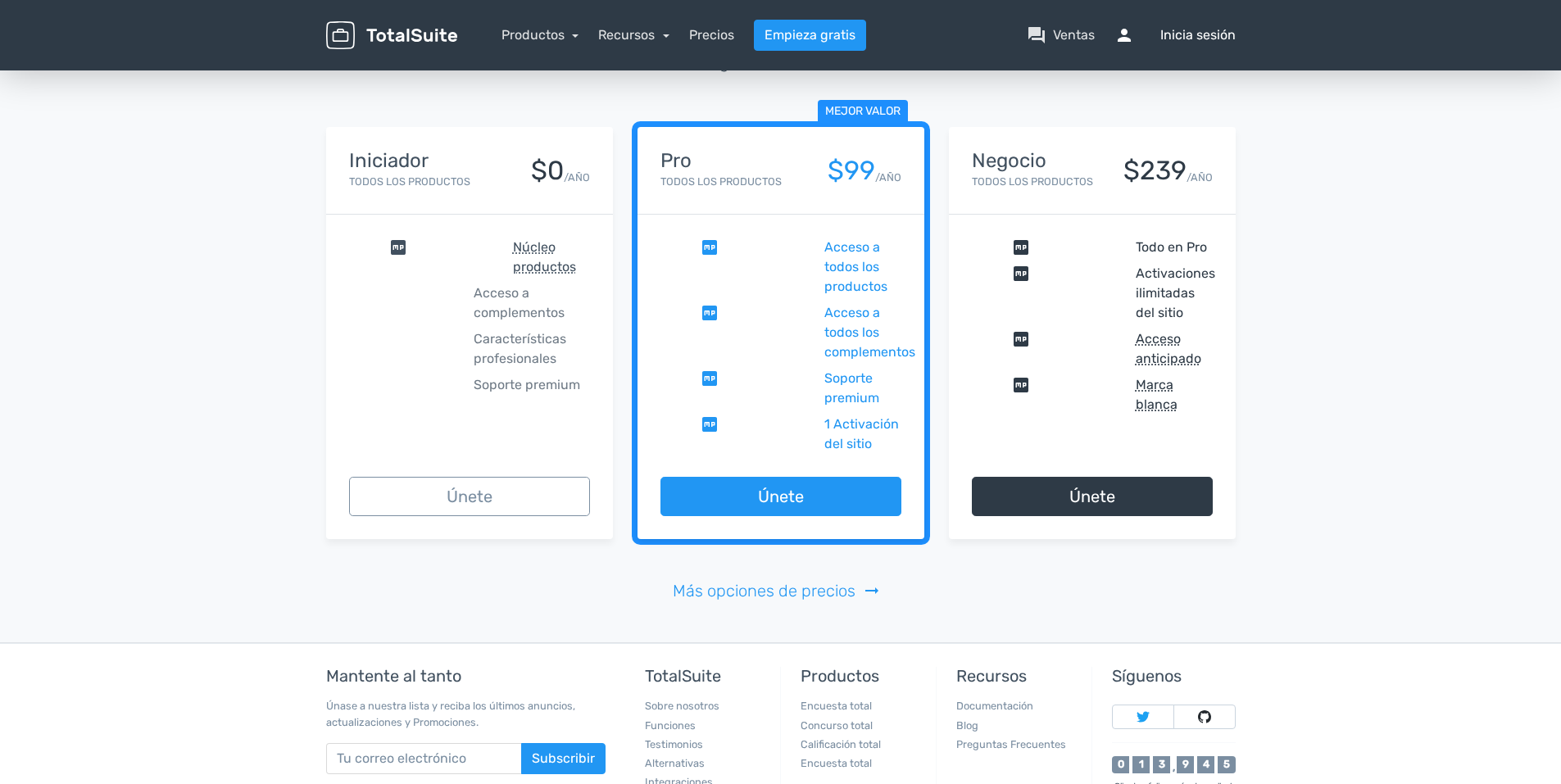
click at [1184, 34] on font "Inicia sesión" at bounding box center [1198, 35] width 76 height 20
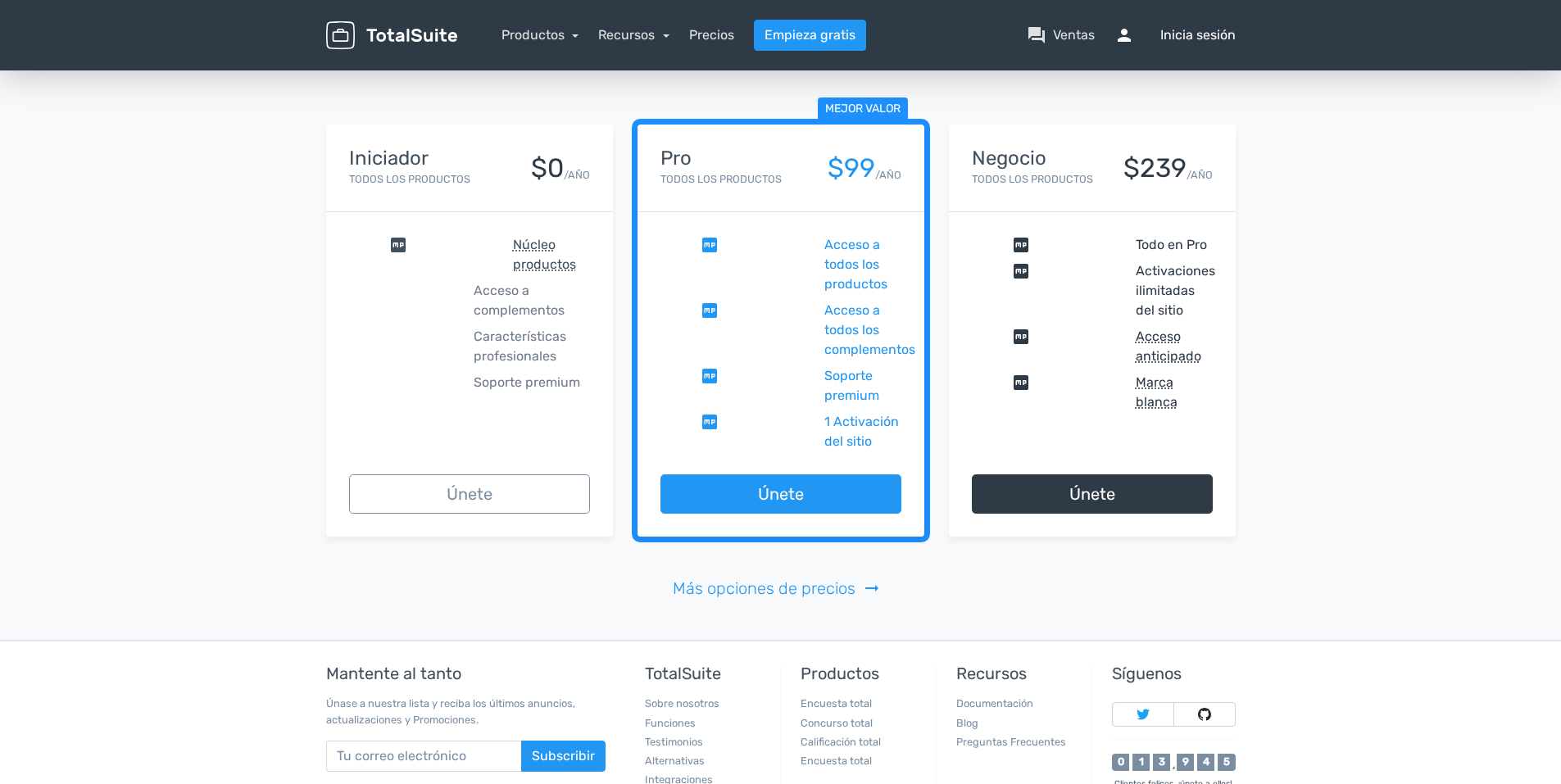
click at [1126, 37] on span "persona" at bounding box center [1134, 35] width 40 height 20
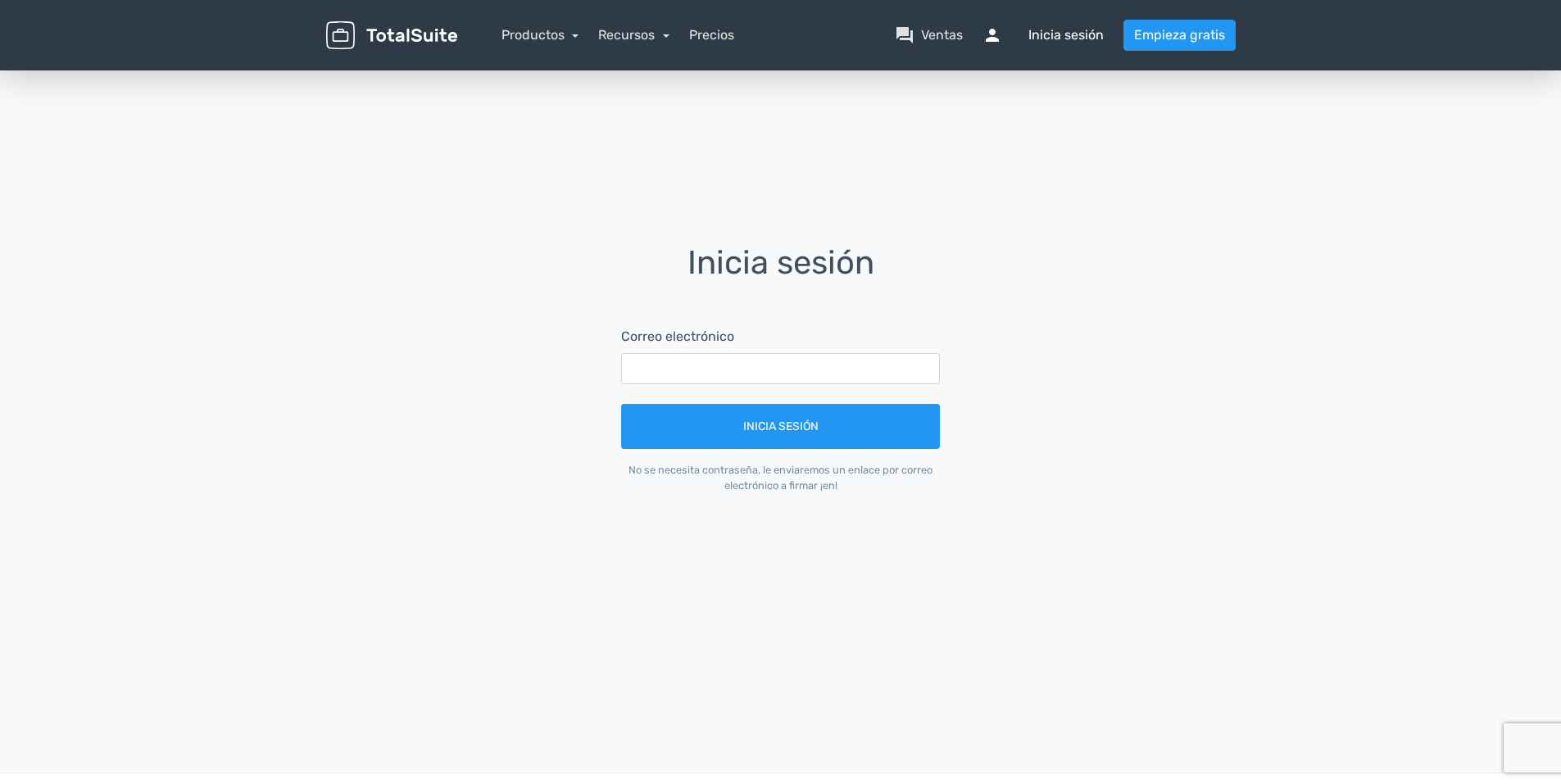
click at [1047, 34] on font "Inicia sesión" at bounding box center [1066, 35] width 76 height 20
click at [908, 34] on span "question_answer" at bounding box center [904, 35] width 20 height 20
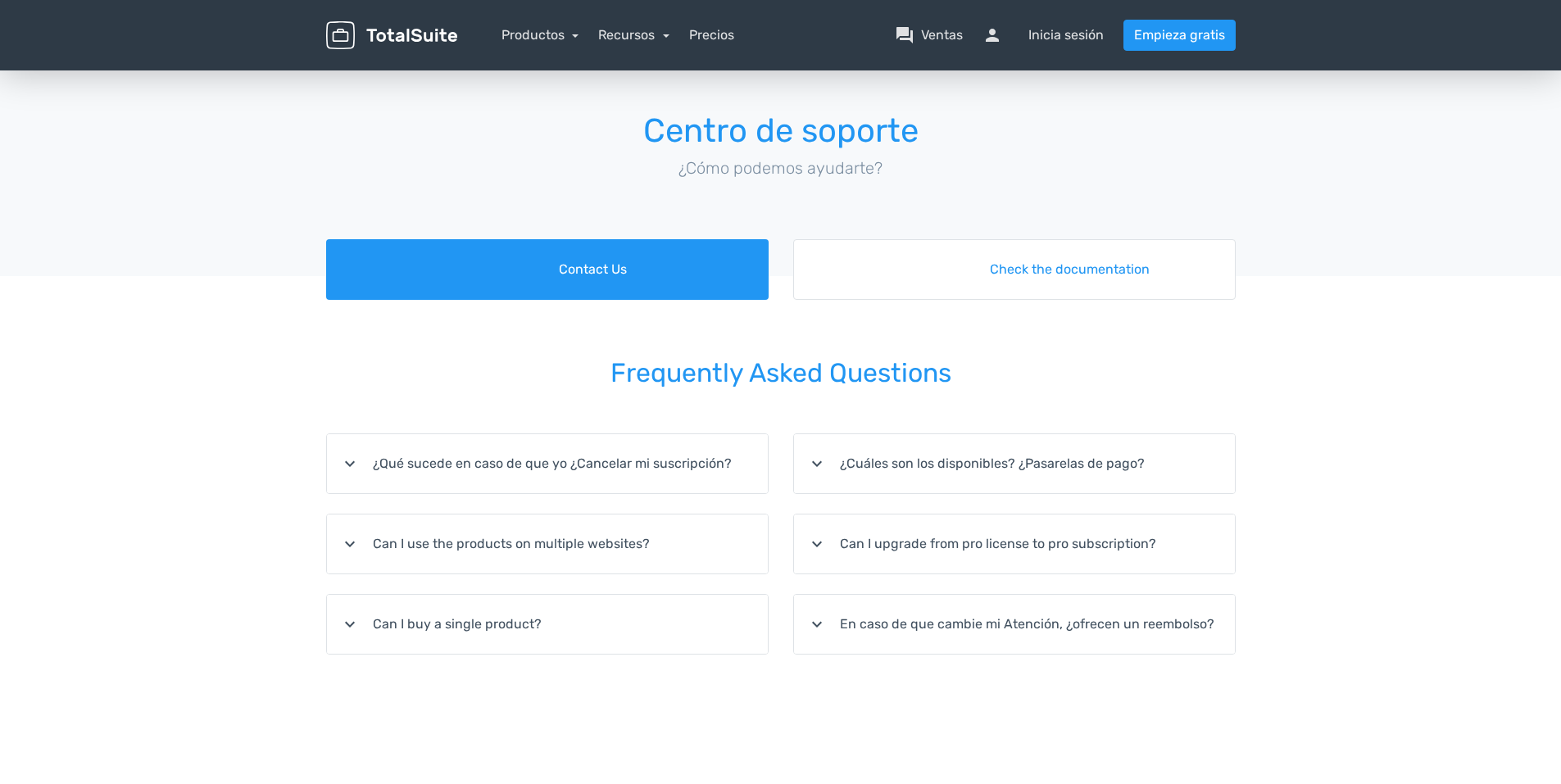
click at [908, 34] on nav "Productos TotalPoll WordPress Poll and Contest Plugin TotalContest WordPress Co…" at bounding box center [858, 35] width 779 height 31
click at [907, 34] on span "question_answer" at bounding box center [904, 35] width 20 height 20
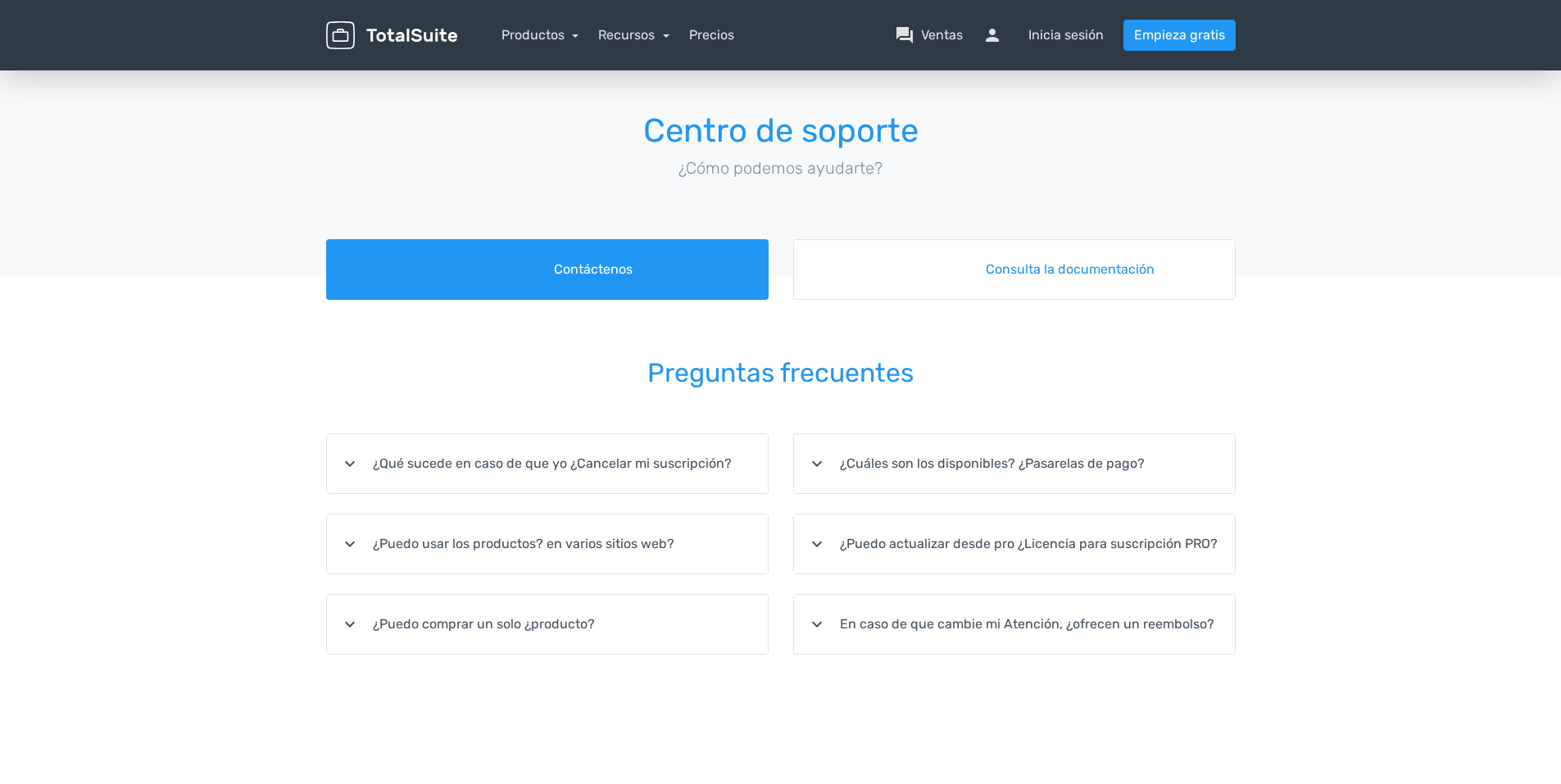
click at [907, 34] on span "question_answer" at bounding box center [904, 35] width 20 height 20
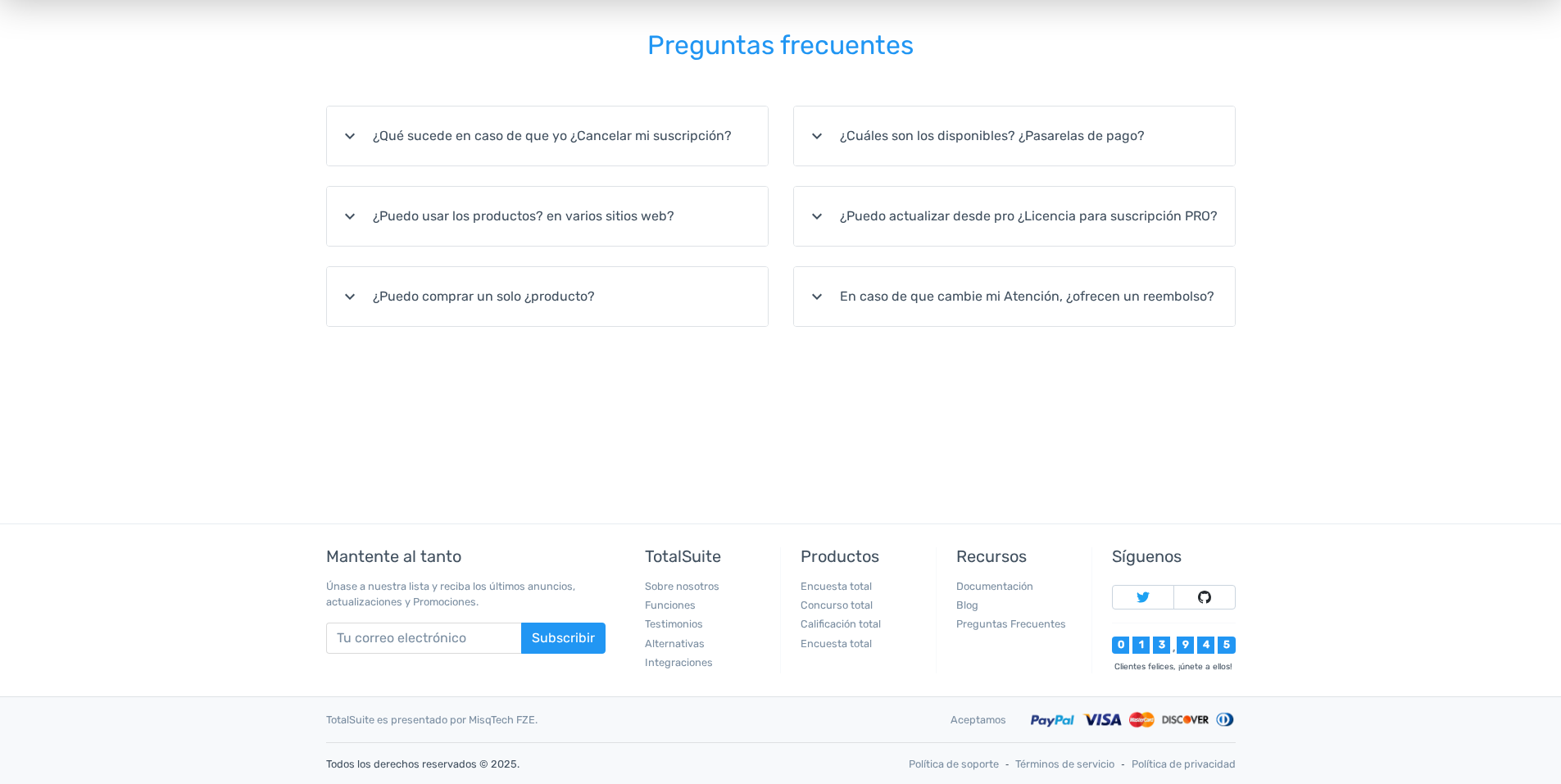
scroll to position [328, 0]
drag, startPoint x: 828, startPoint y: 572, endPoint x: 814, endPoint y: 581, distance: 16.6
click at [827, 576] on div "Productos Encuesta total Concurso total Calificación total Encuesta total" at bounding box center [857, 609] width 156 height 126
click at [824, 579] on link "Encuesta total" at bounding box center [835, 584] width 71 height 12
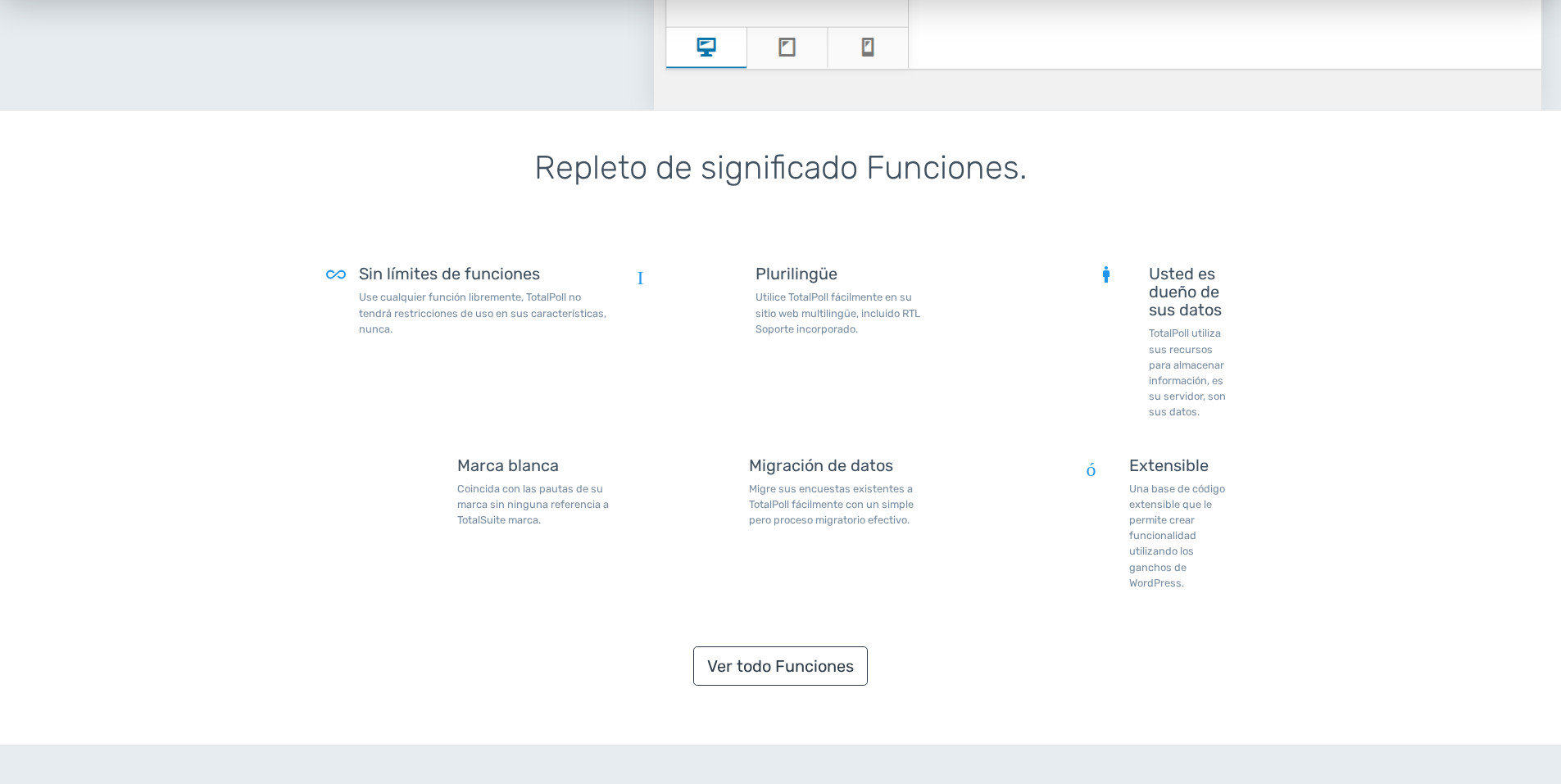
scroll to position [1474, 0]
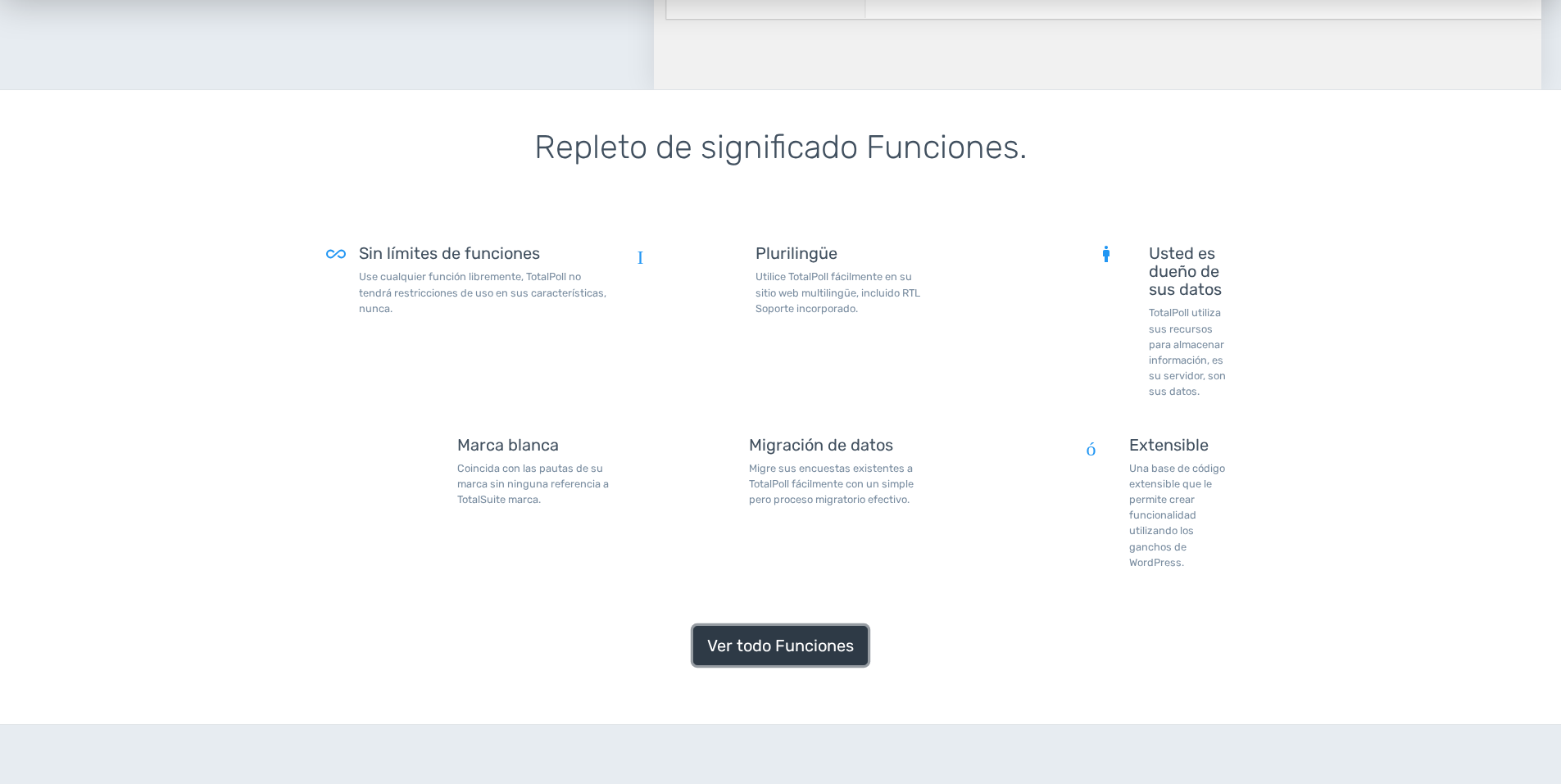
click at [785, 639] on link "Ver todo Funciones" at bounding box center [780, 646] width 174 height 40
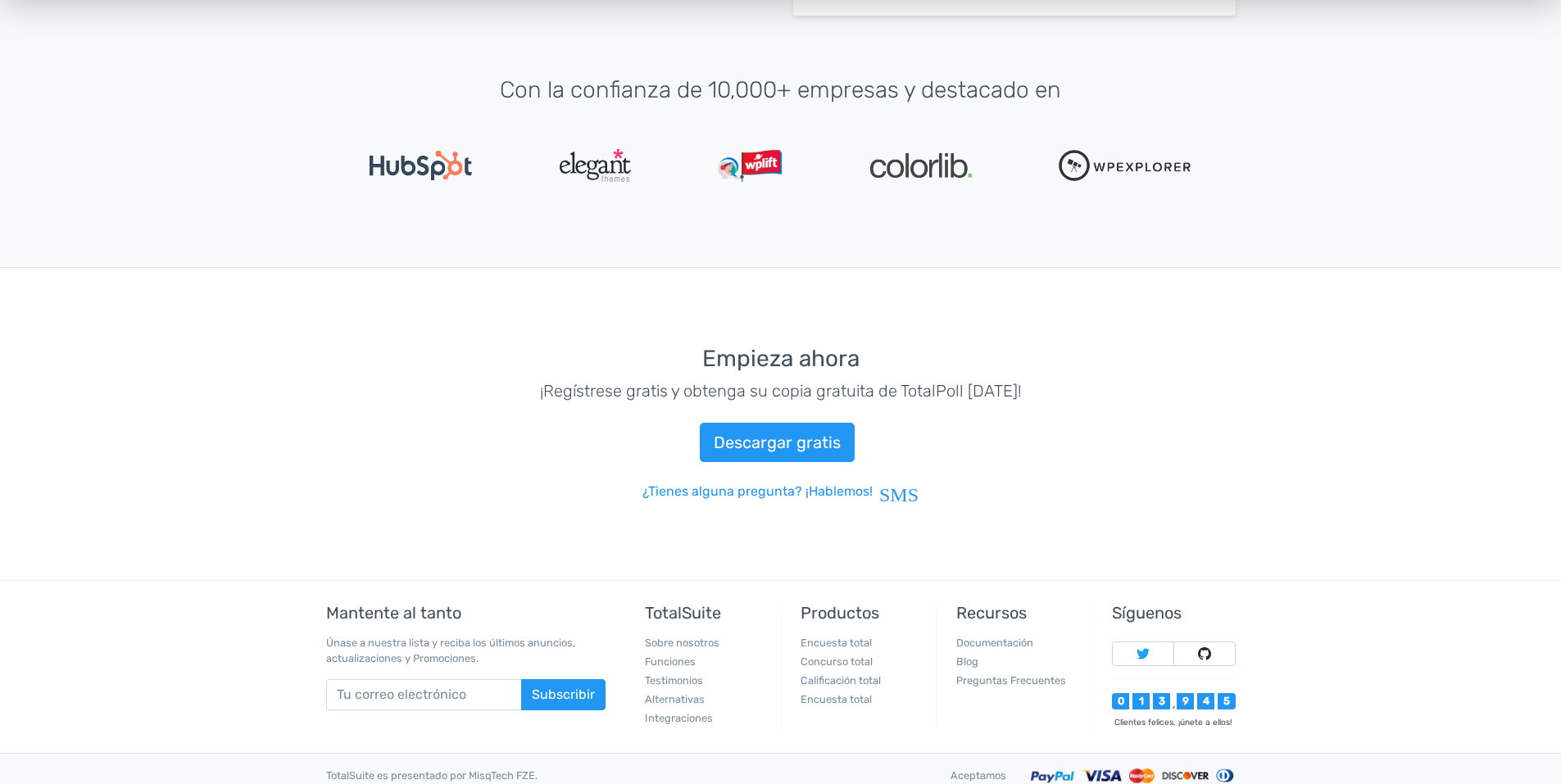
scroll to position [4038, 0]
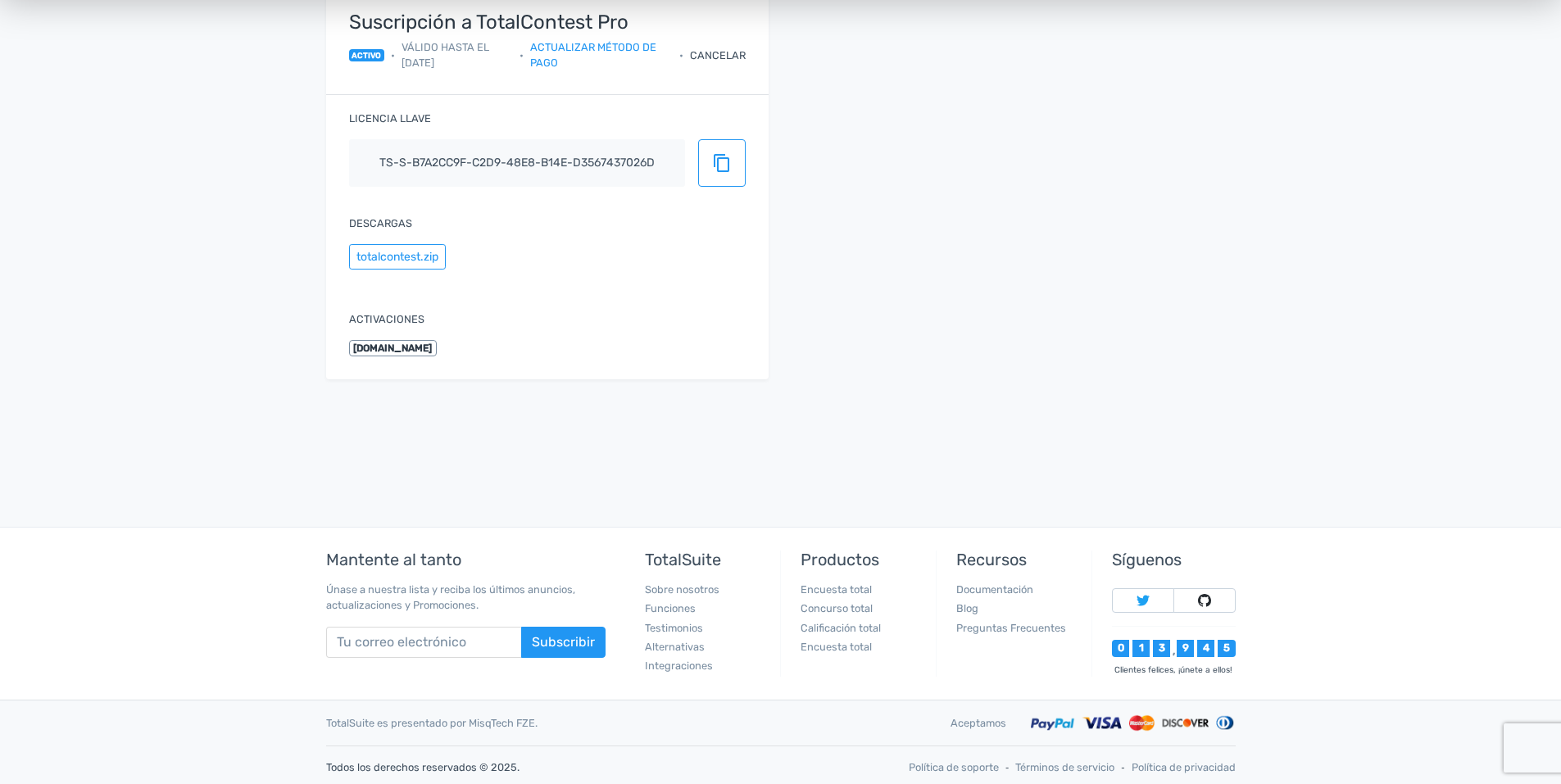
scroll to position [250, 0]
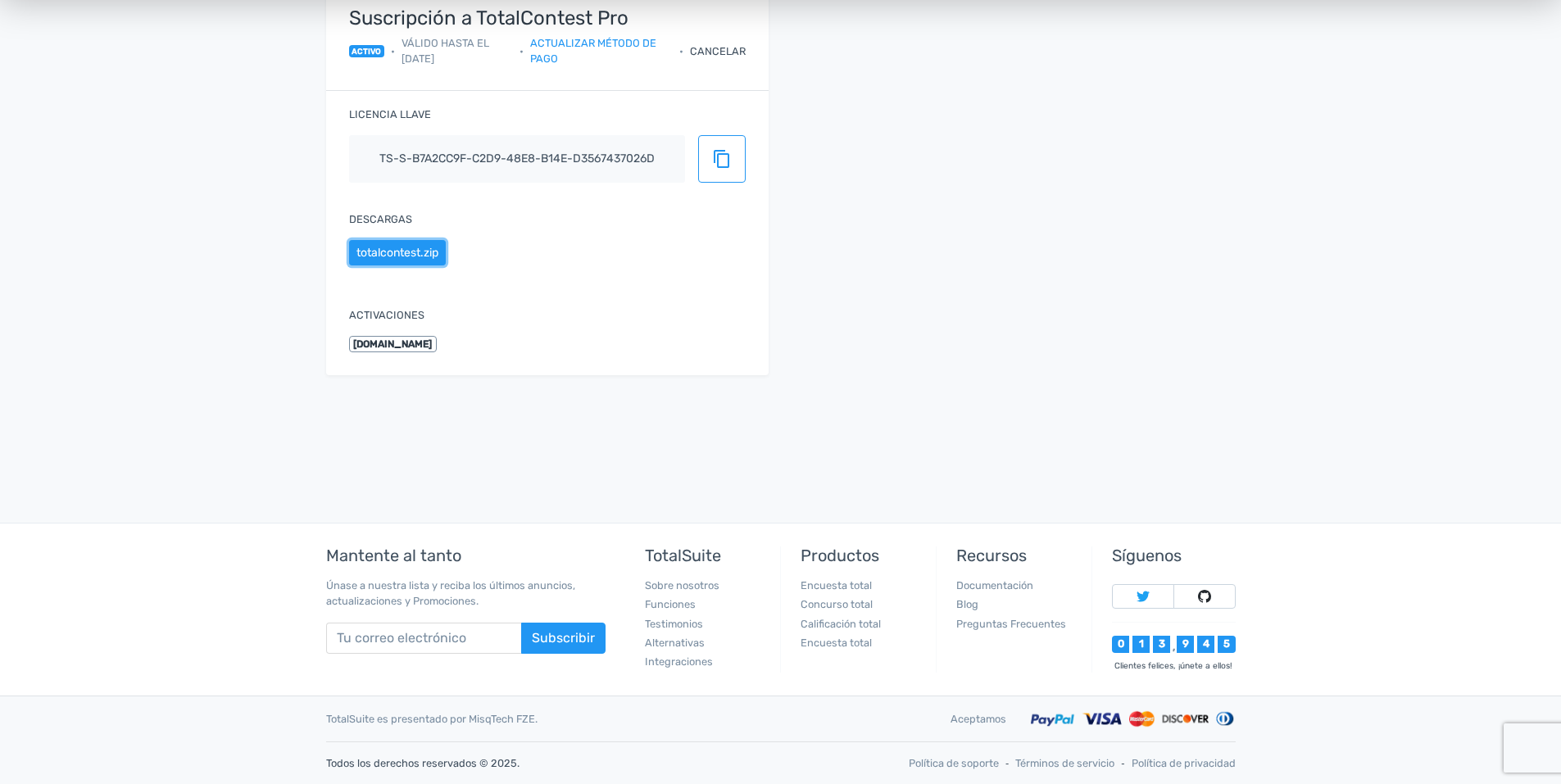
click at [425, 253] on button "totalcontest.zip" at bounding box center [397, 253] width 96 height 26
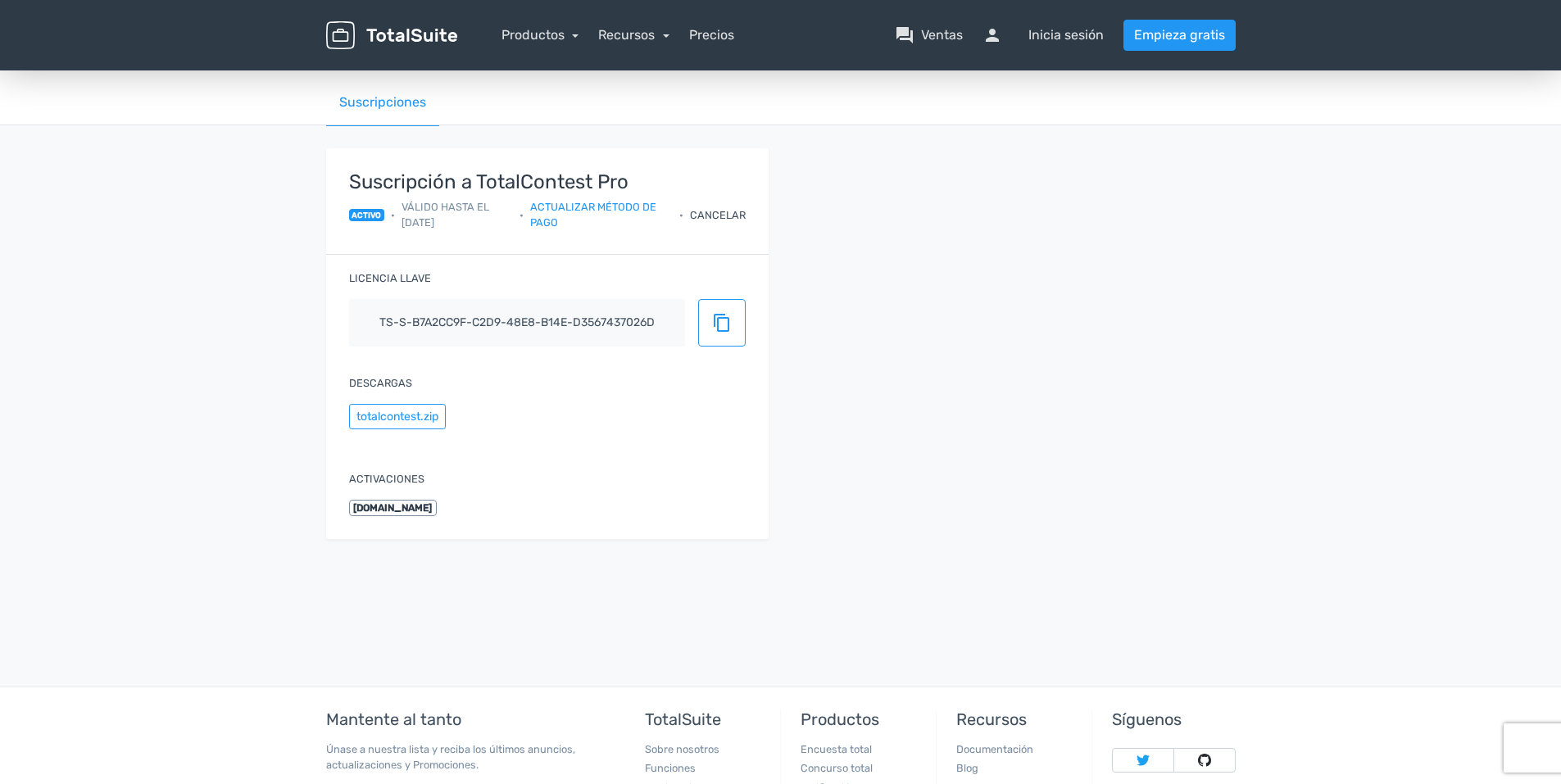
scroll to position [4, 0]
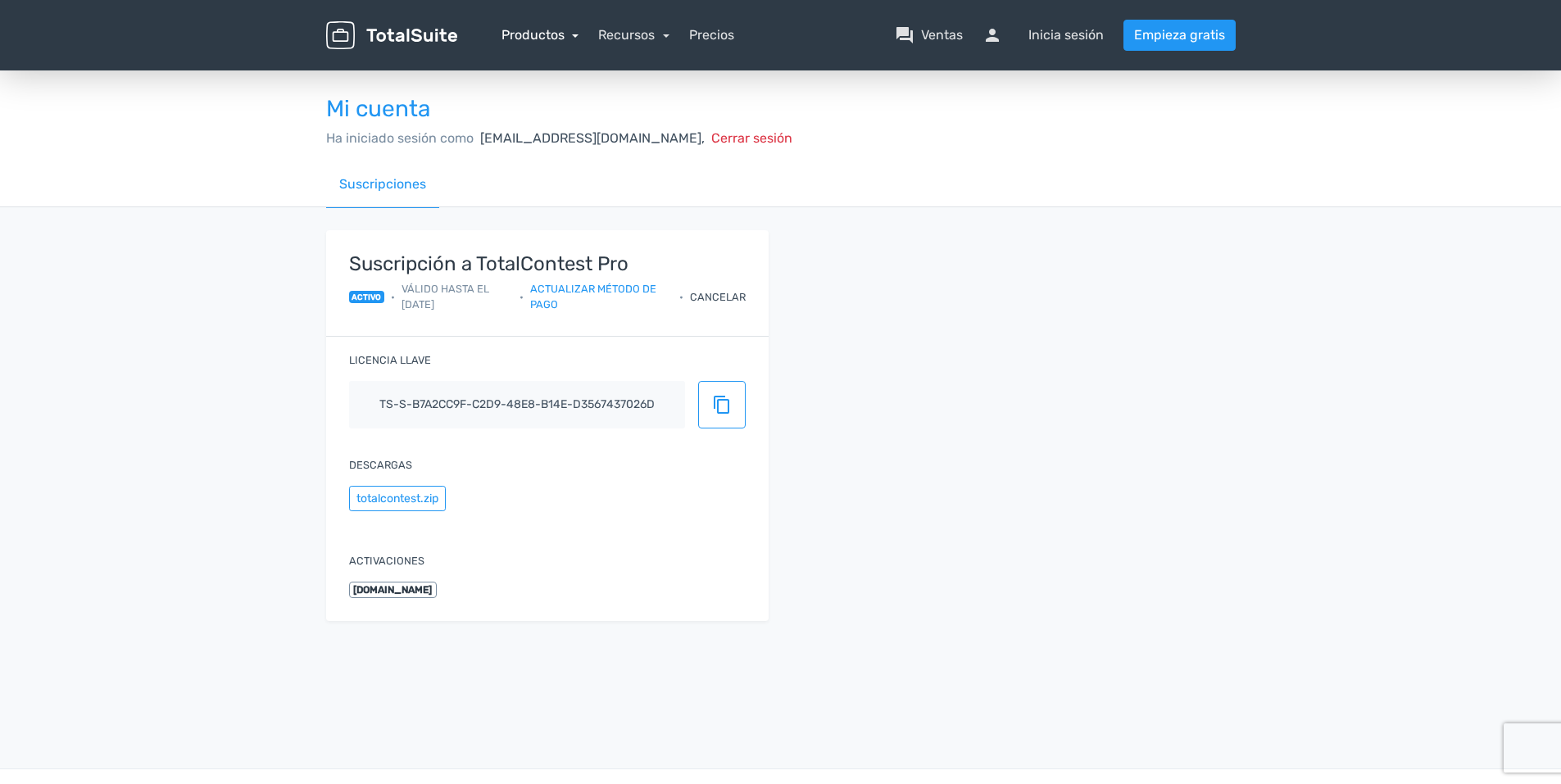
click at [556, 34] on link "Productos" at bounding box center [540, 35] width 78 height 15
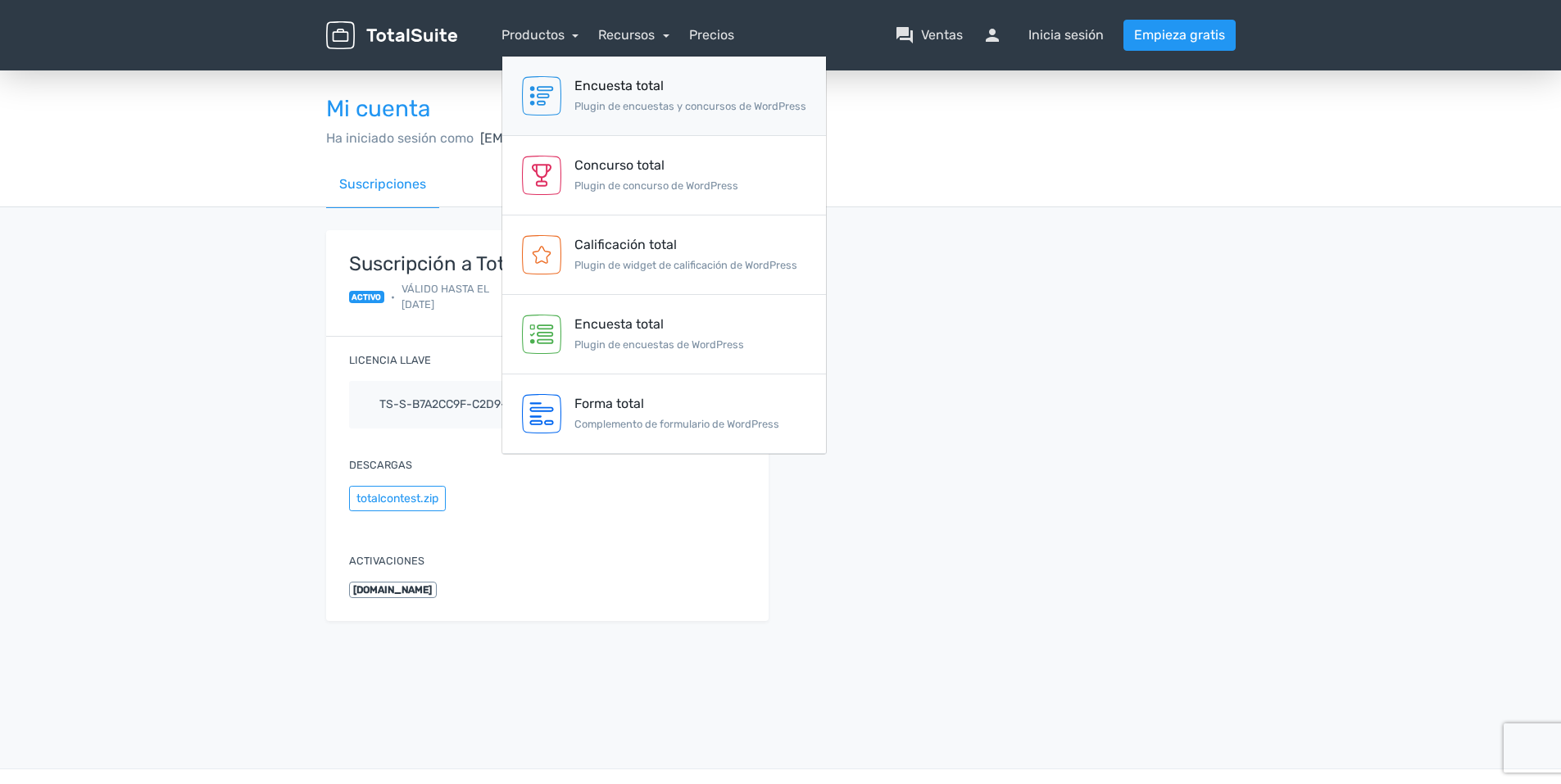
click at [547, 90] on img at bounding box center [542, 96] width 40 height 40
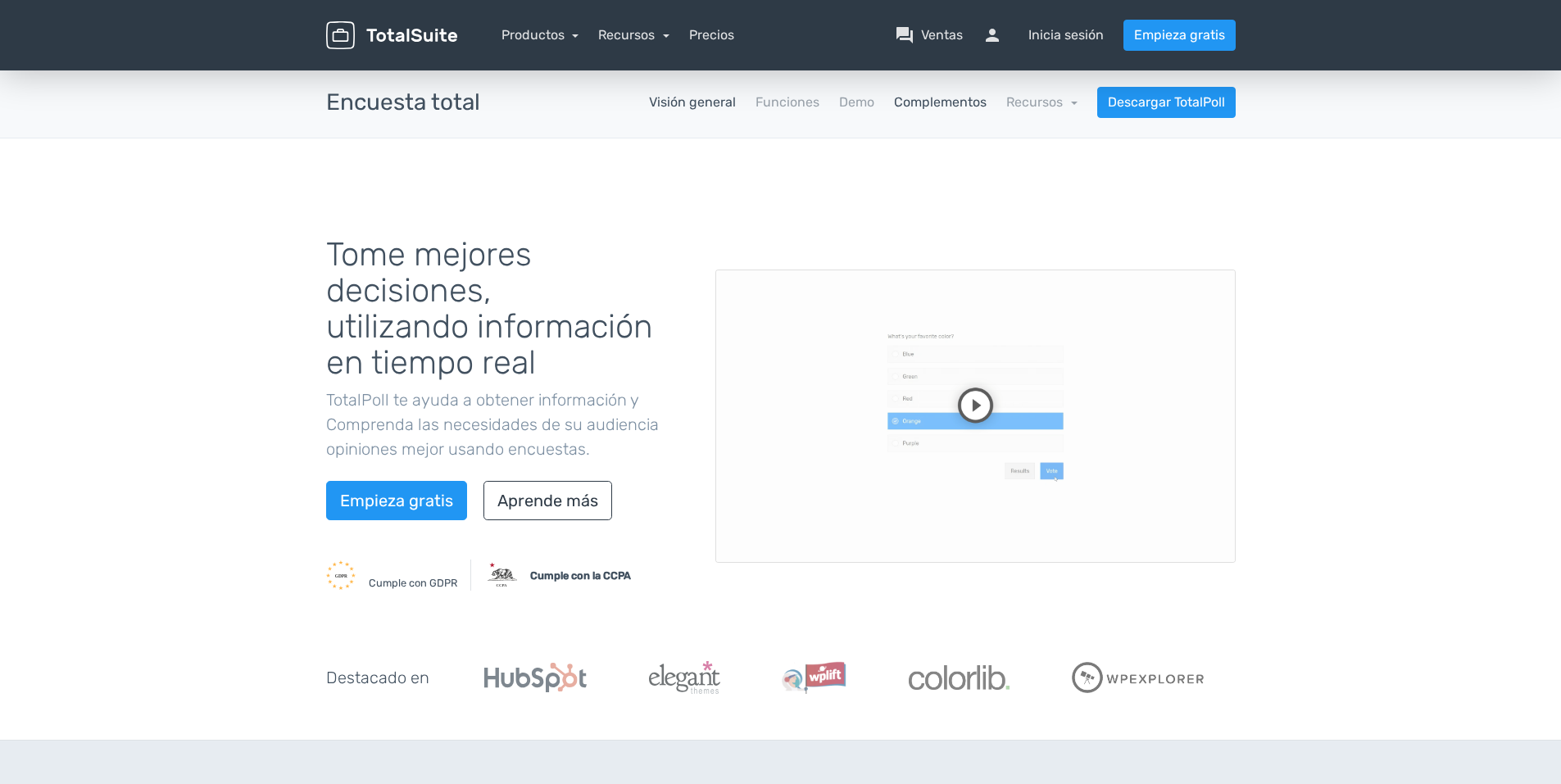
click at [926, 103] on link "Complementos" at bounding box center [940, 102] width 93 height 20
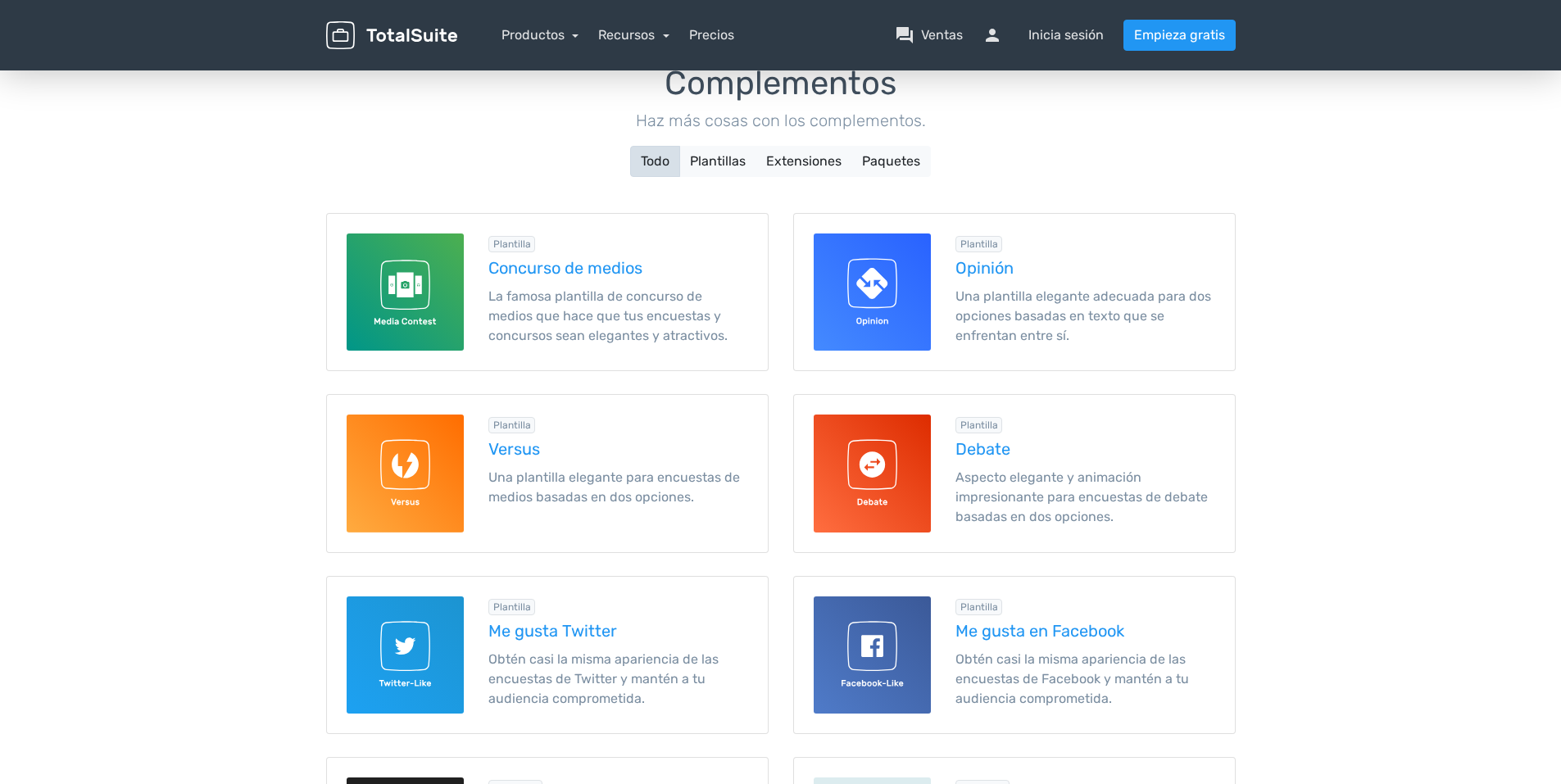
scroll to position [67, 0]
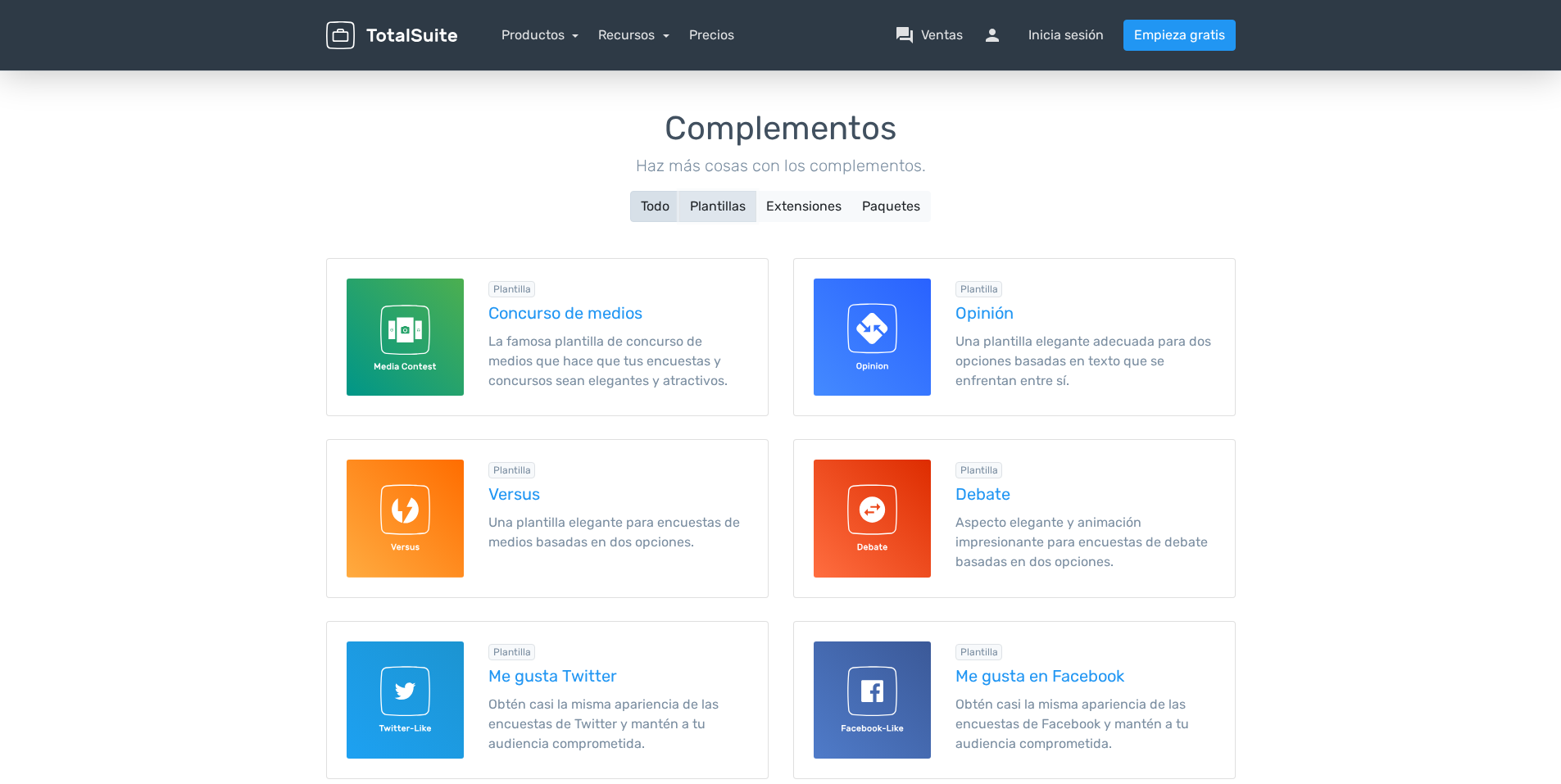
click at [712, 206] on button "Plantillas" at bounding box center [717, 206] width 77 height 31
click at [816, 205] on button "Extensiones" at bounding box center [803, 206] width 96 height 31
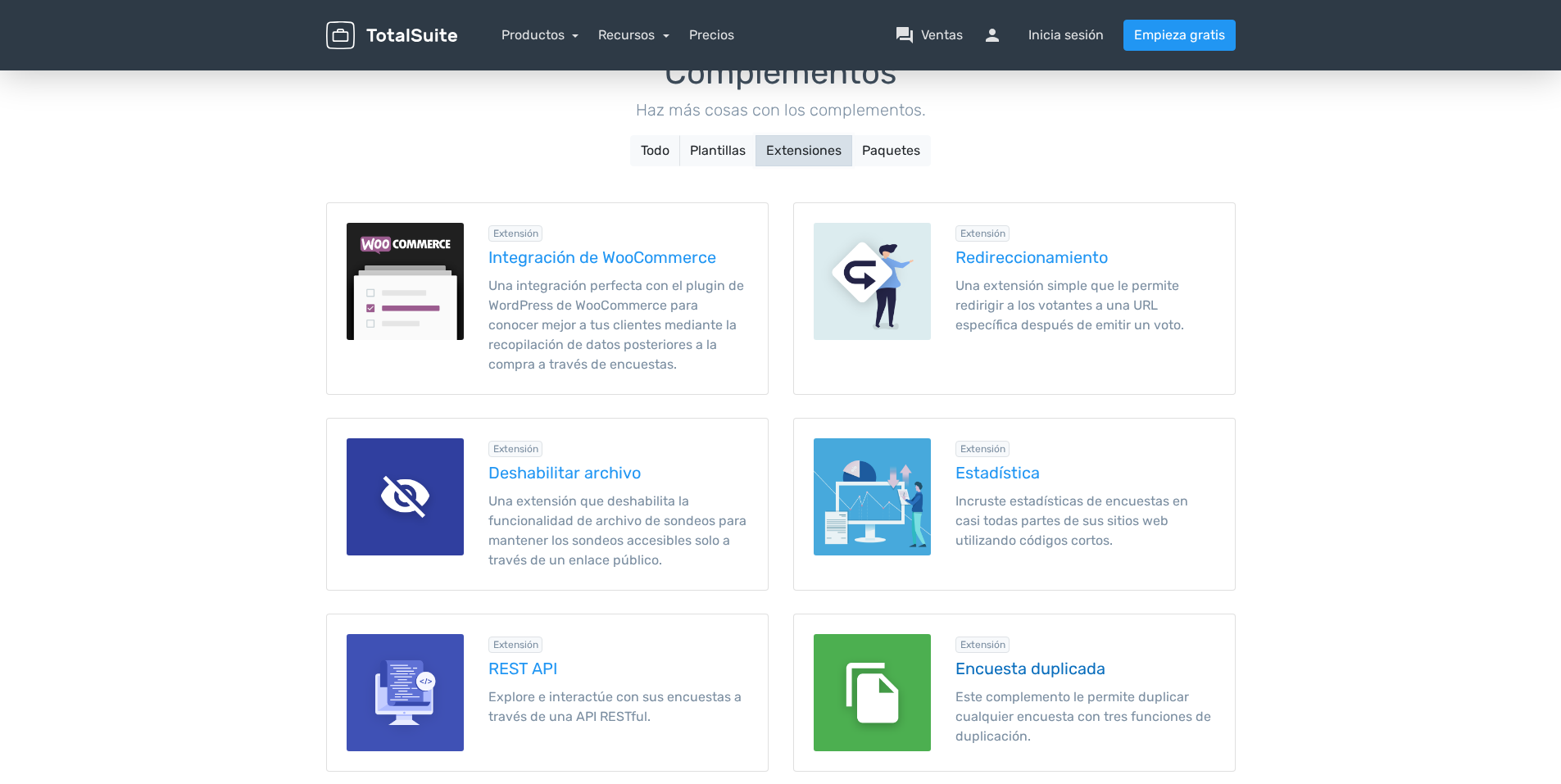
scroll to position [0, 0]
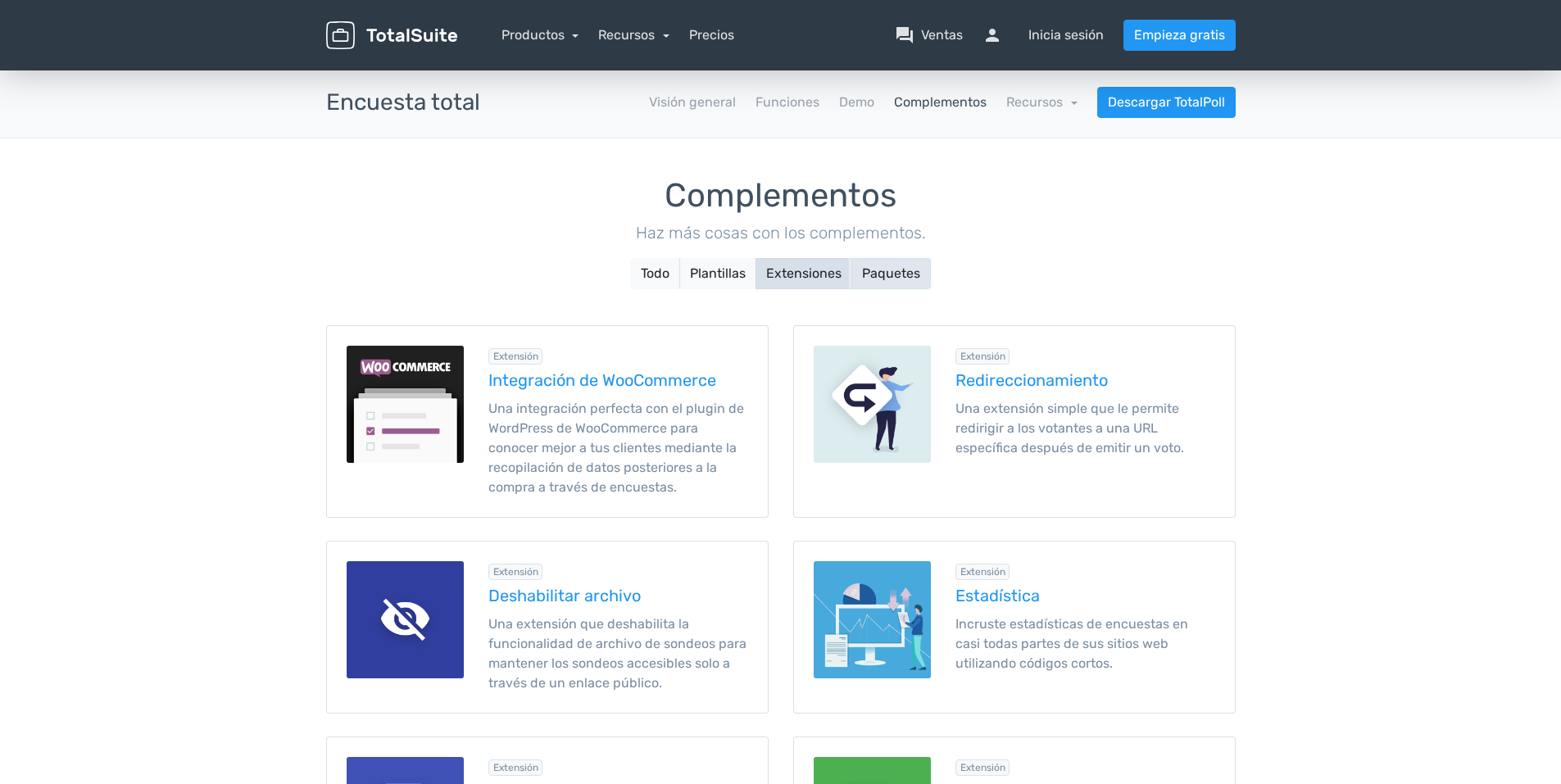
click at [888, 278] on button "Paquetes" at bounding box center [891, 273] width 79 height 31
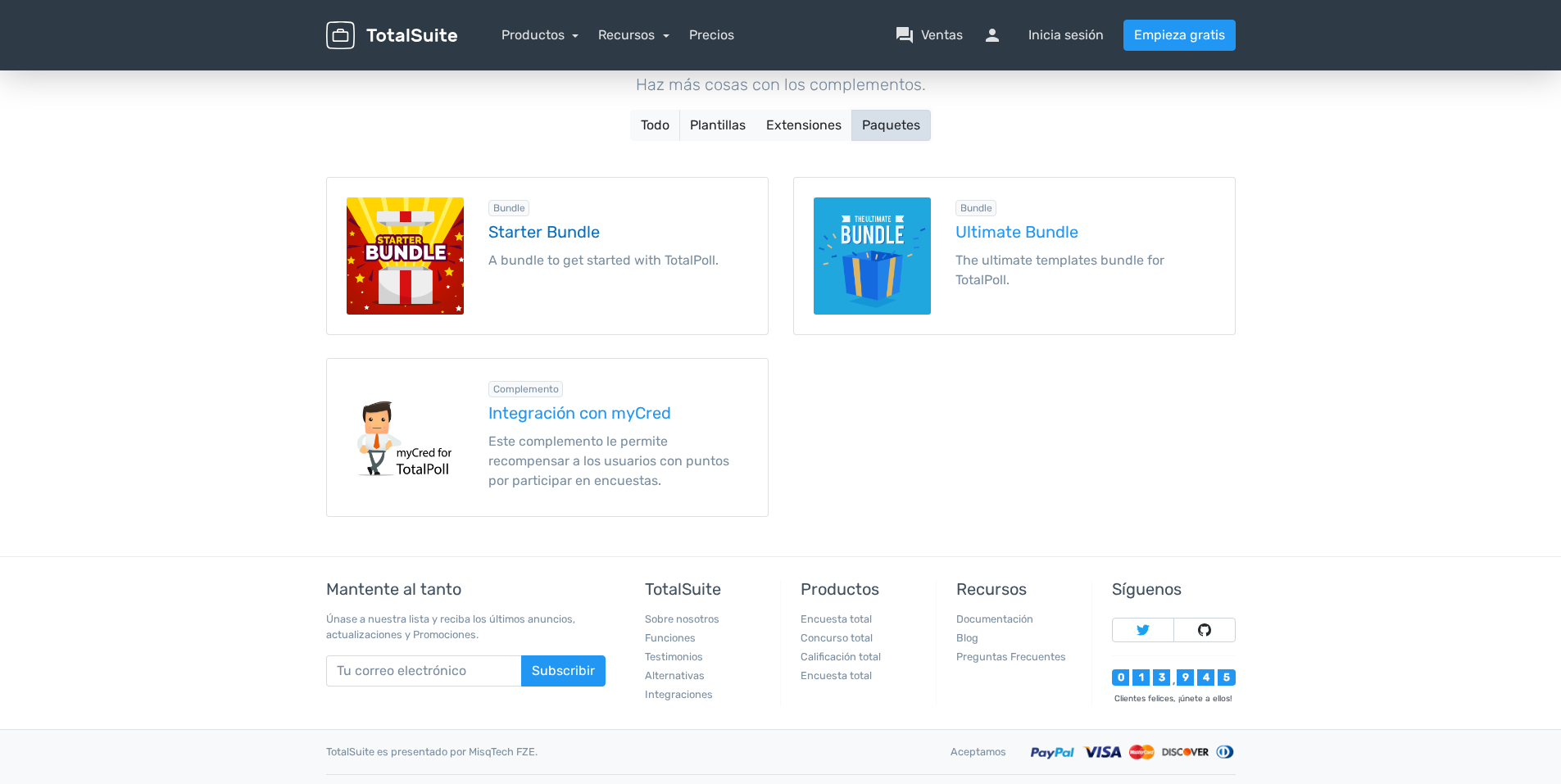
scroll to position [182, 0]
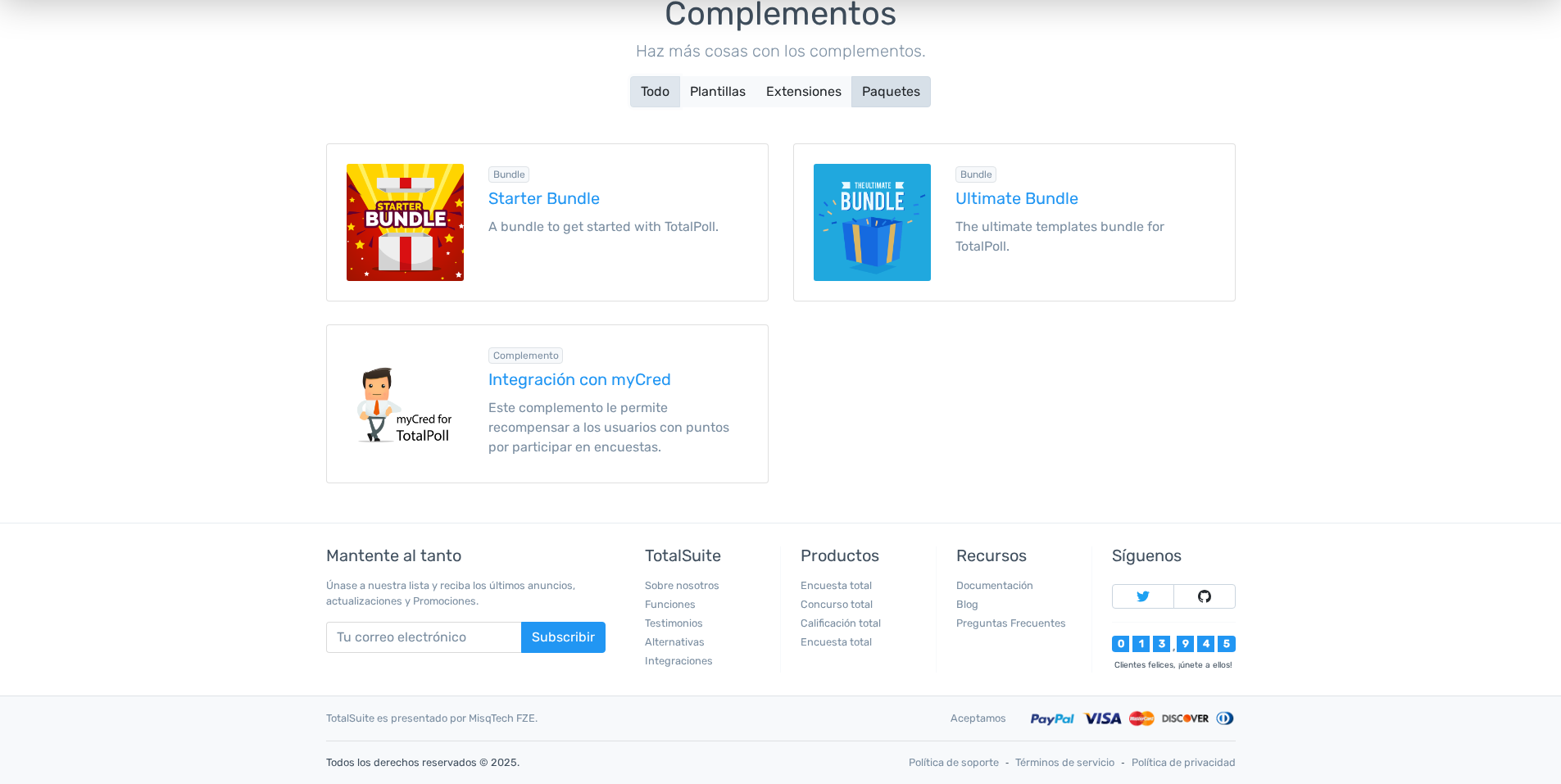
click at [662, 101] on button "Todo" at bounding box center [655, 92] width 50 height 31
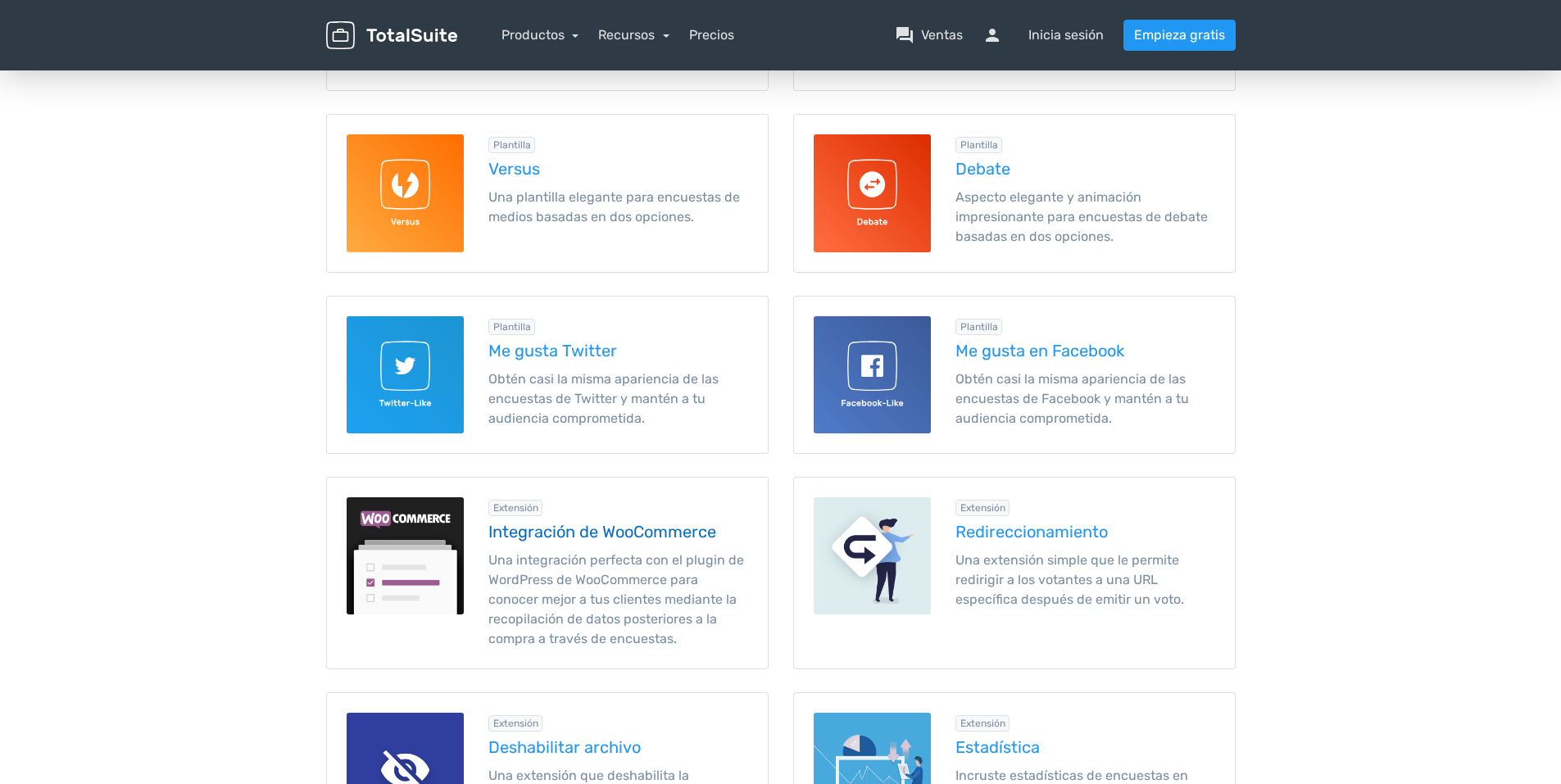
scroll to position [409, 0]
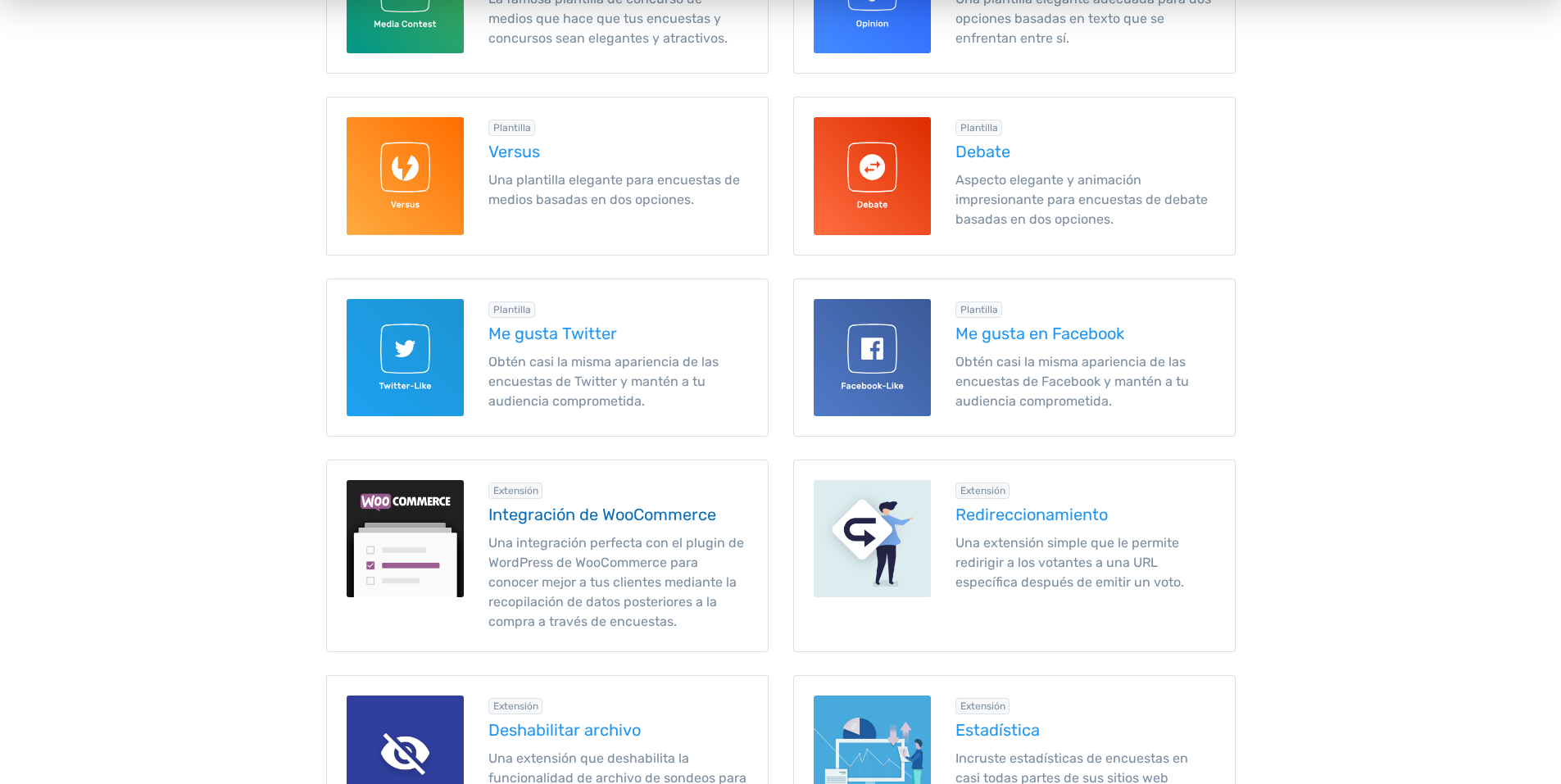
click at [561, 558] on p "Una integración perfecta con el plugin de WordPress de WooCommerce para conocer…" at bounding box center [618, 583] width 260 height 98
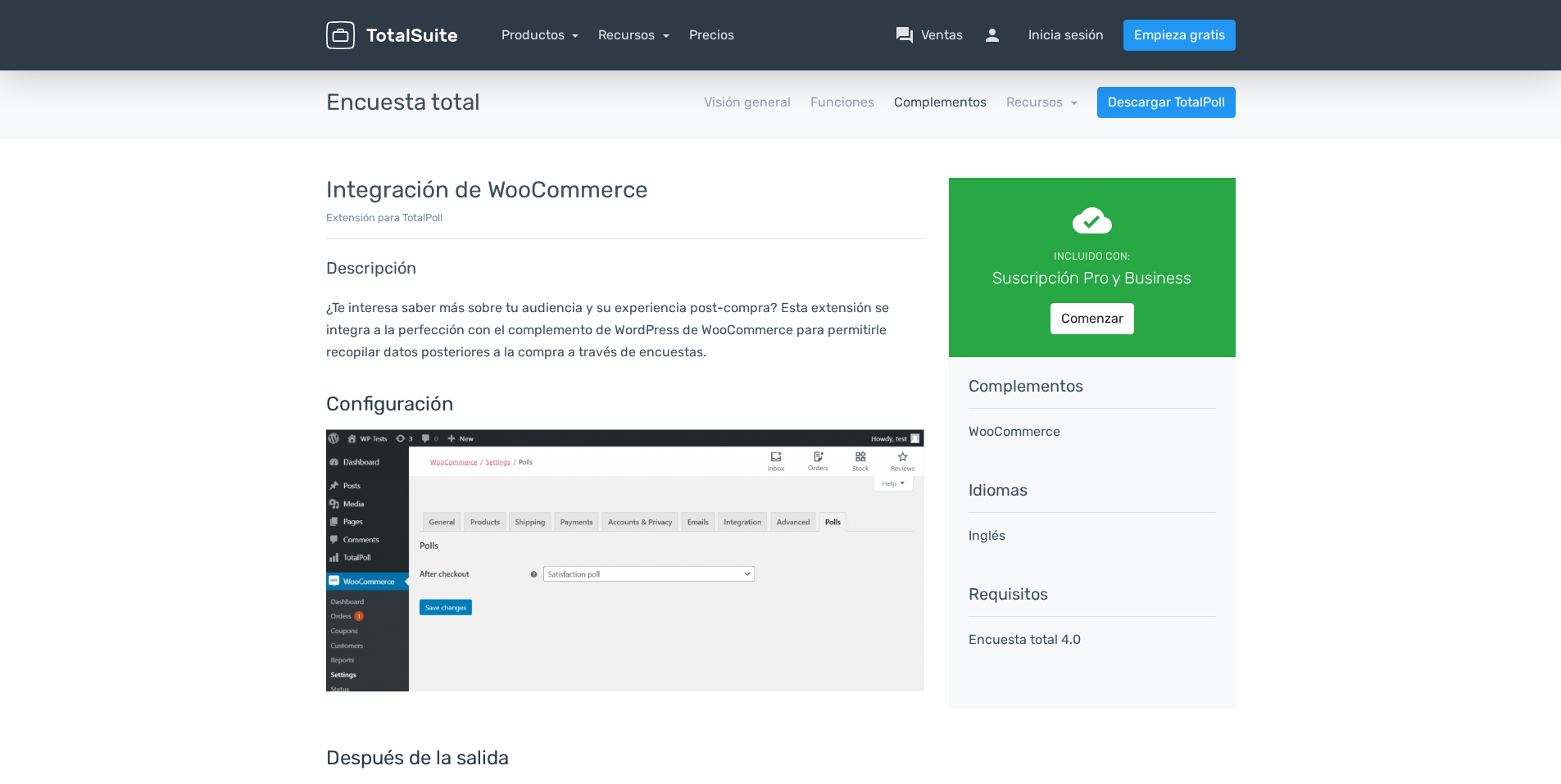
click at [1038, 392] on h5 "Complementos" at bounding box center [1093, 385] width 248 height 18
click at [988, 427] on p "WooCommerce" at bounding box center [1093, 431] width 248 height 20
drag, startPoint x: 1026, startPoint y: 428, endPoint x: 1026, endPoint y: 446, distance: 18.0
click at [1026, 444] on div "Complementos WooCommerce Idiomas Inglés Requisitos Encuesta total 4.0" at bounding box center [1092, 533] width 287 height 352
click at [1076, 324] on link "Comenzar" at bounding box center [1092, 318] width 83 height 31
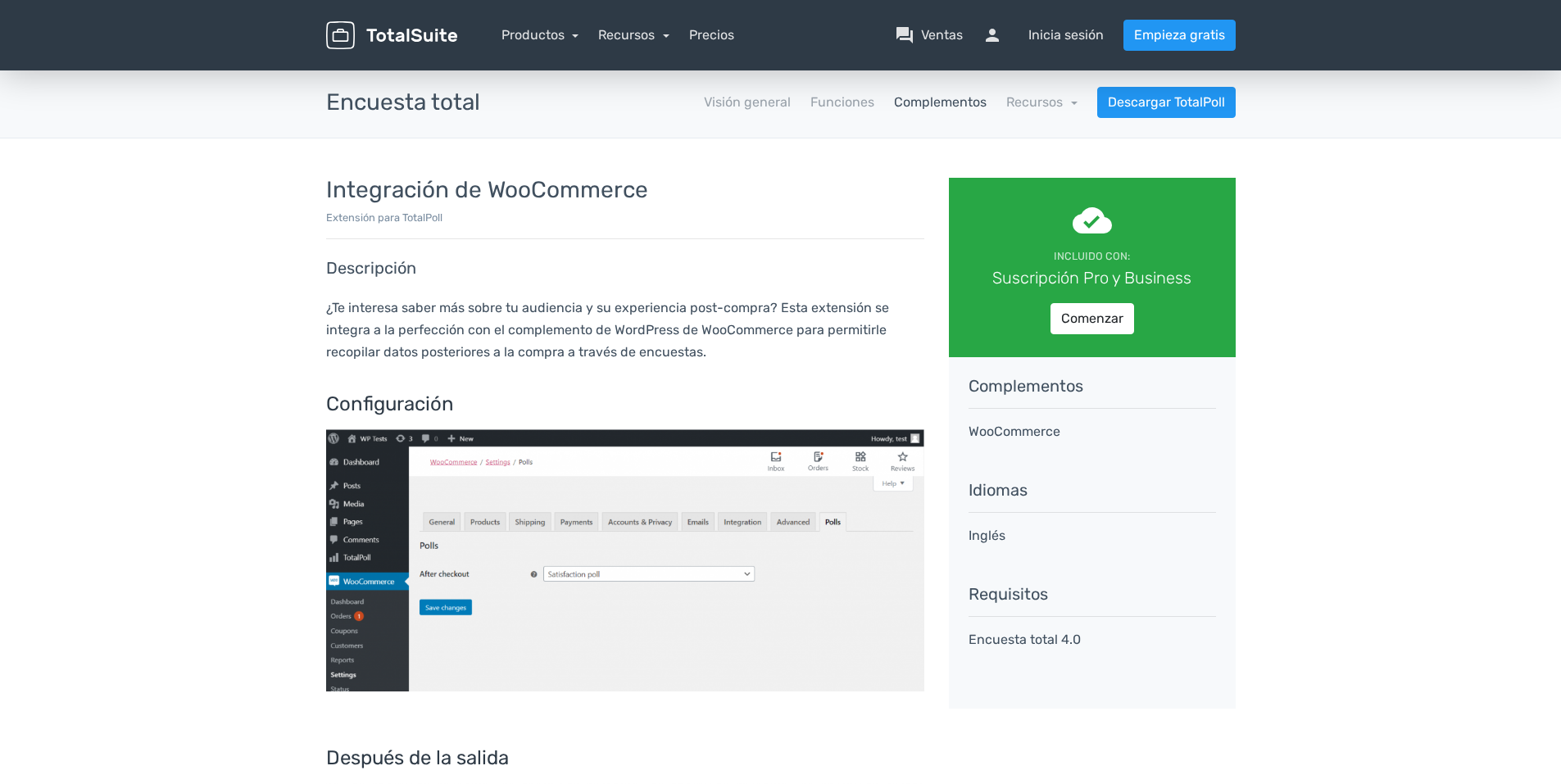
click at [456, 462] on img at bounding box center [625, 560] width 598 height 262
click at [497, 462] on img at bounding box center [625, 560] width 598 height 262
click at [770, 108] on link "Visión general" at bounding box center [747, 102] width 87 height 20
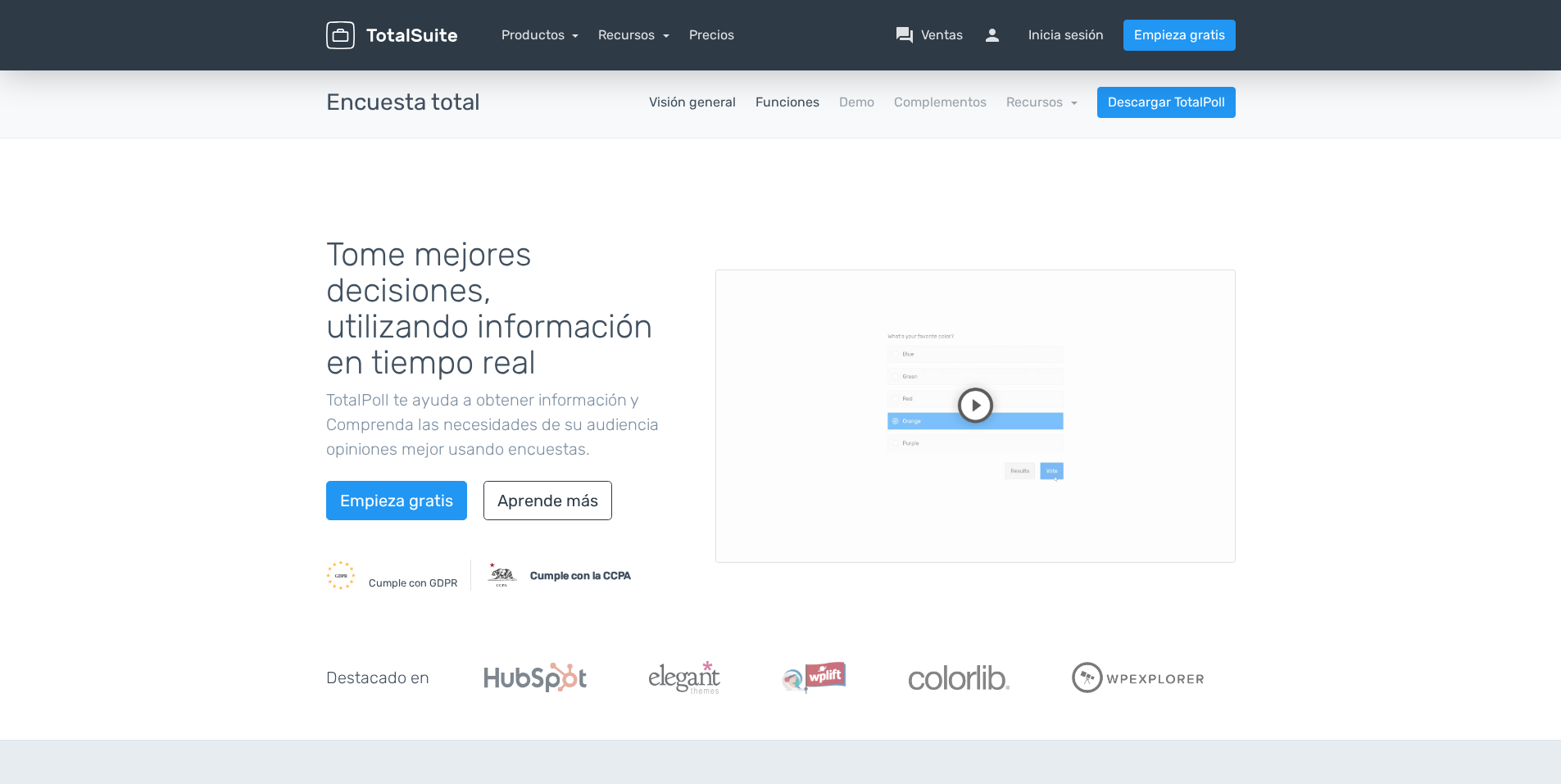
click at [785, 106] on link "Funciones" at bounding box center [787, 102] width 64 height 20
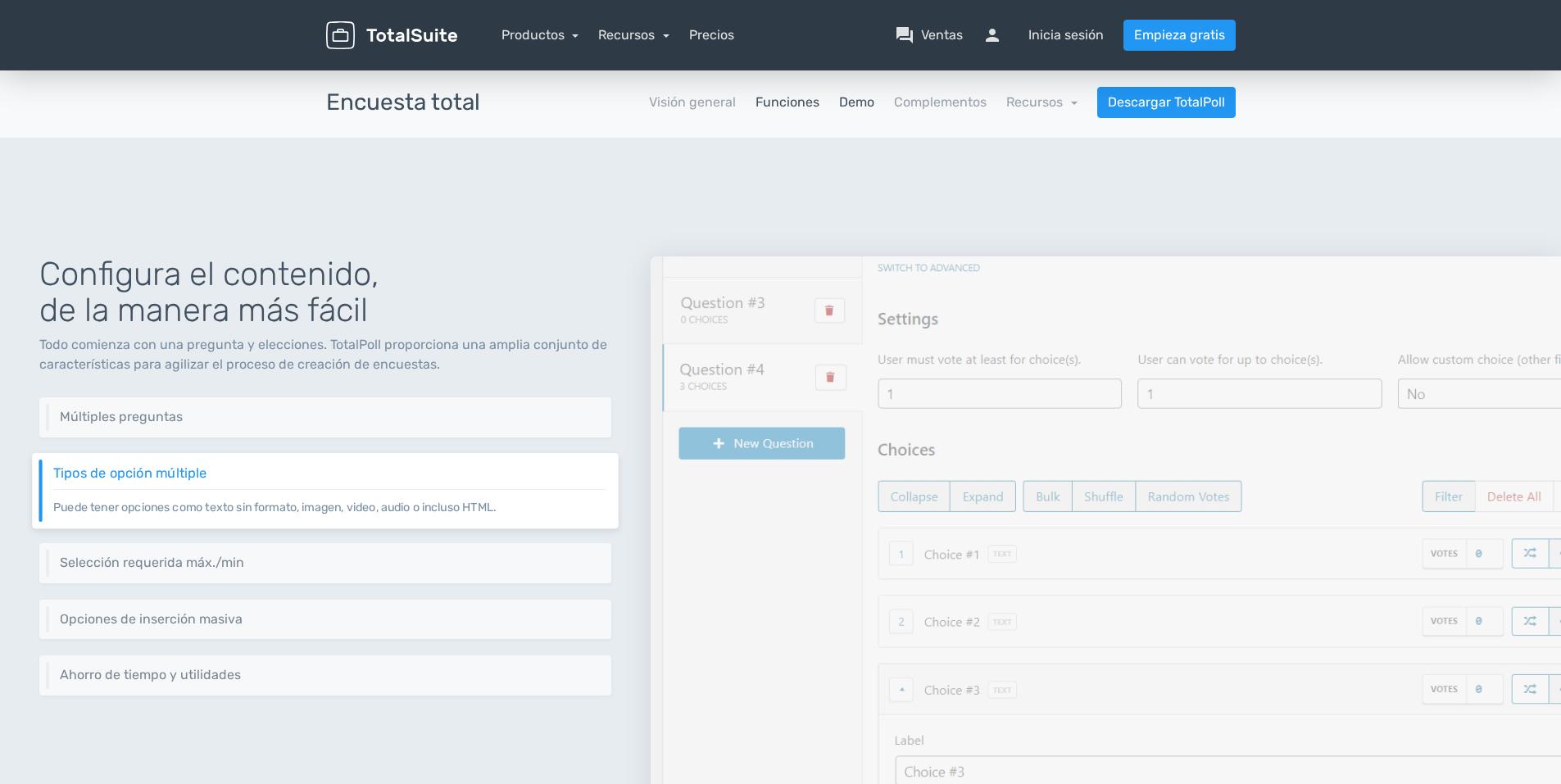
click at [867, 99] on link "Demo" at bounding box center [856, 102] width 35 height 20
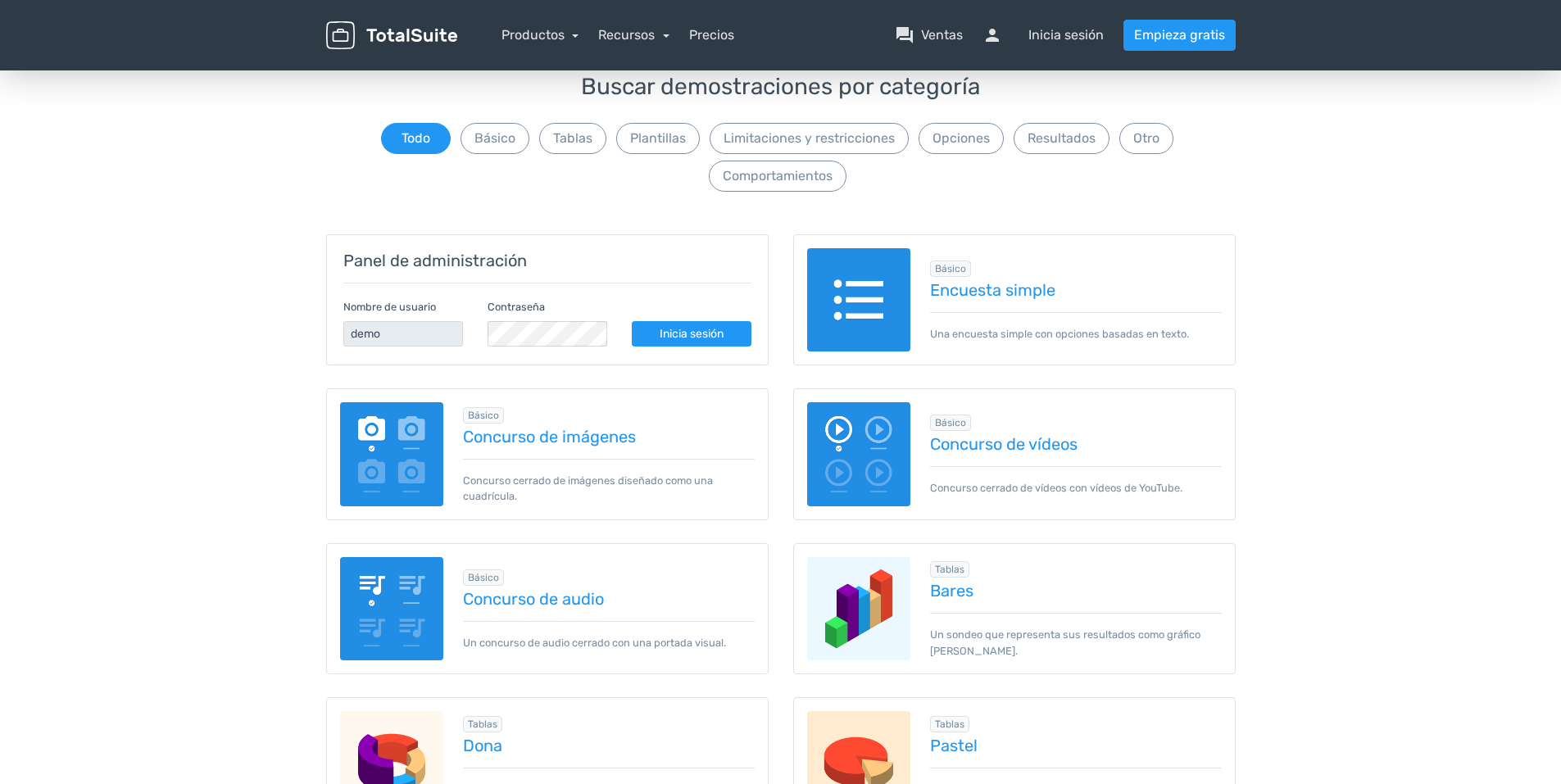
scroll to position [82, 0]
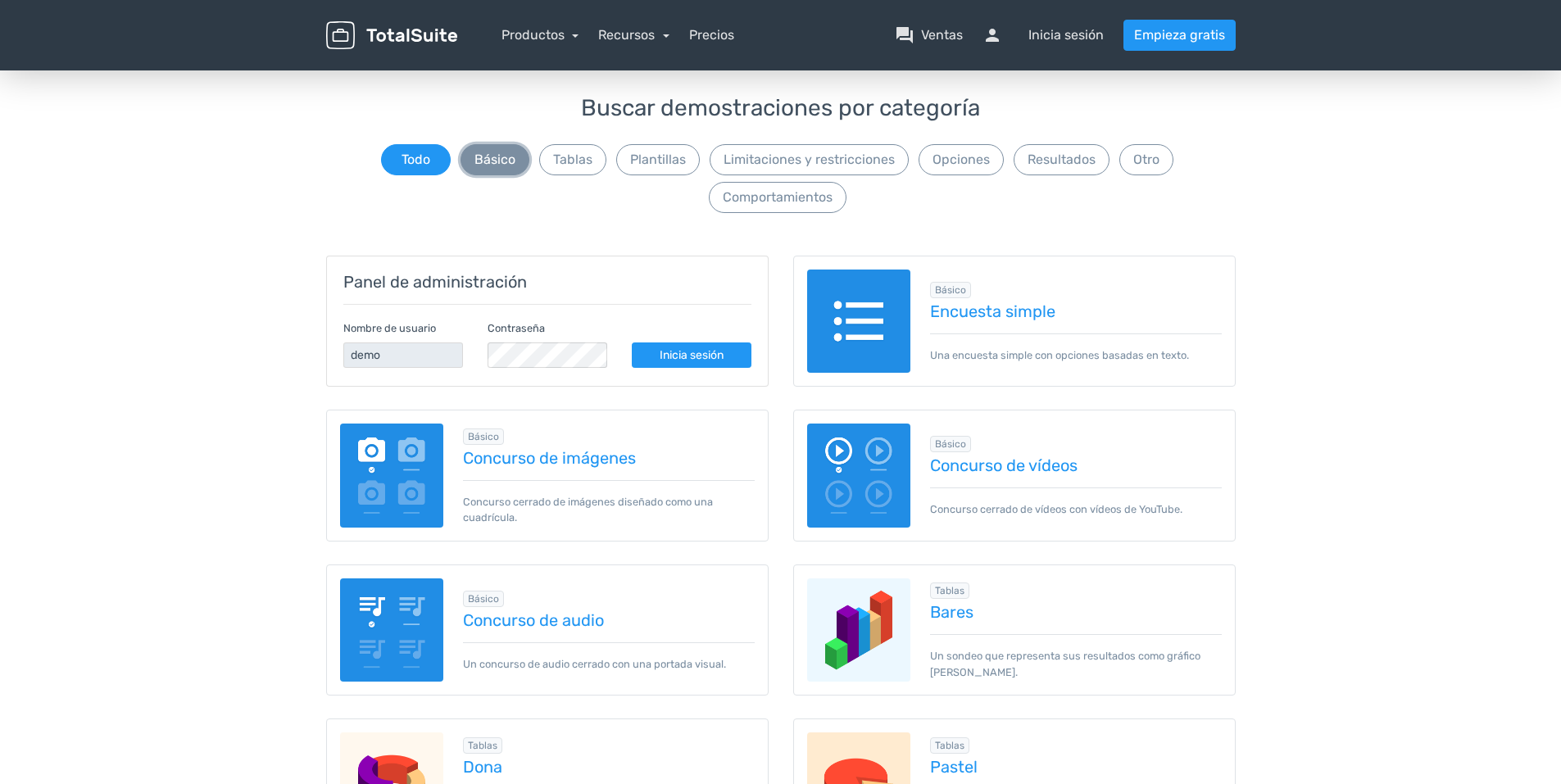
click at [506, 166] on button "Básico" at bounding box center [495, 159] width 69 height 31
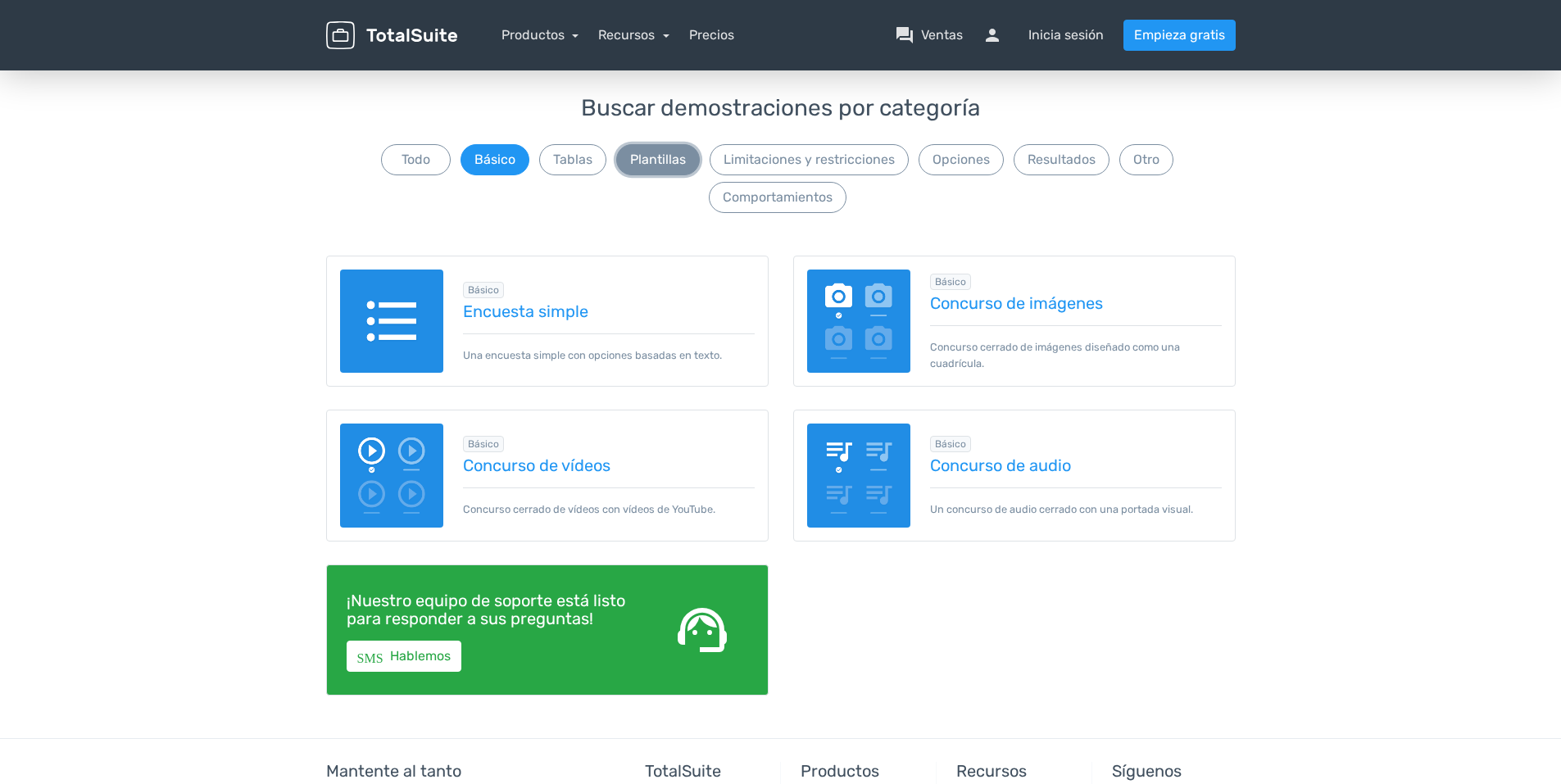
click at [673, 168] on button "Plantillas" at bounding box center [658, 159] width 83 height 31
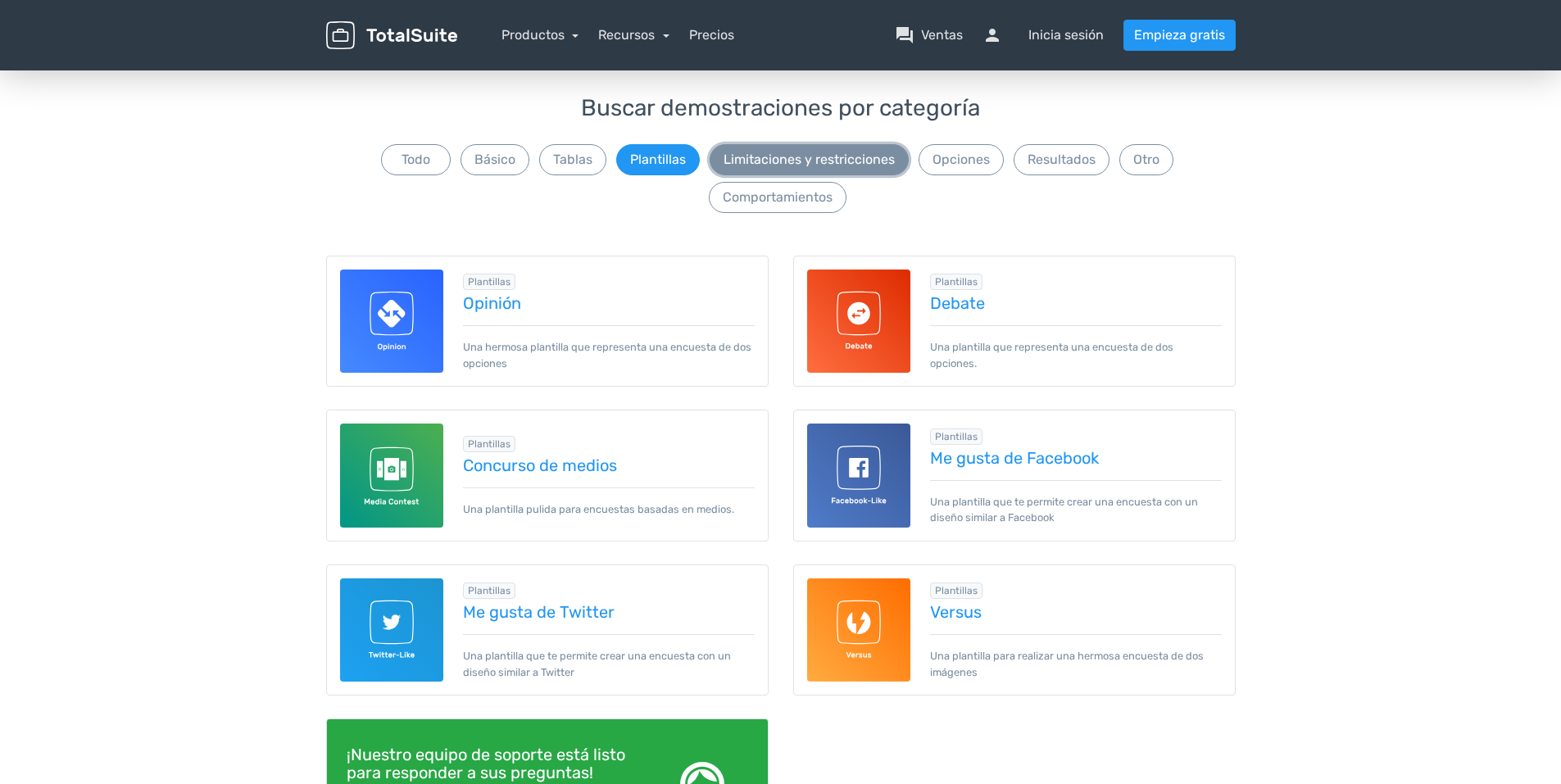
click at [744, 151] on button "Limitaciones y restricciones" at bounding box center [809, 159] width 199 height 31
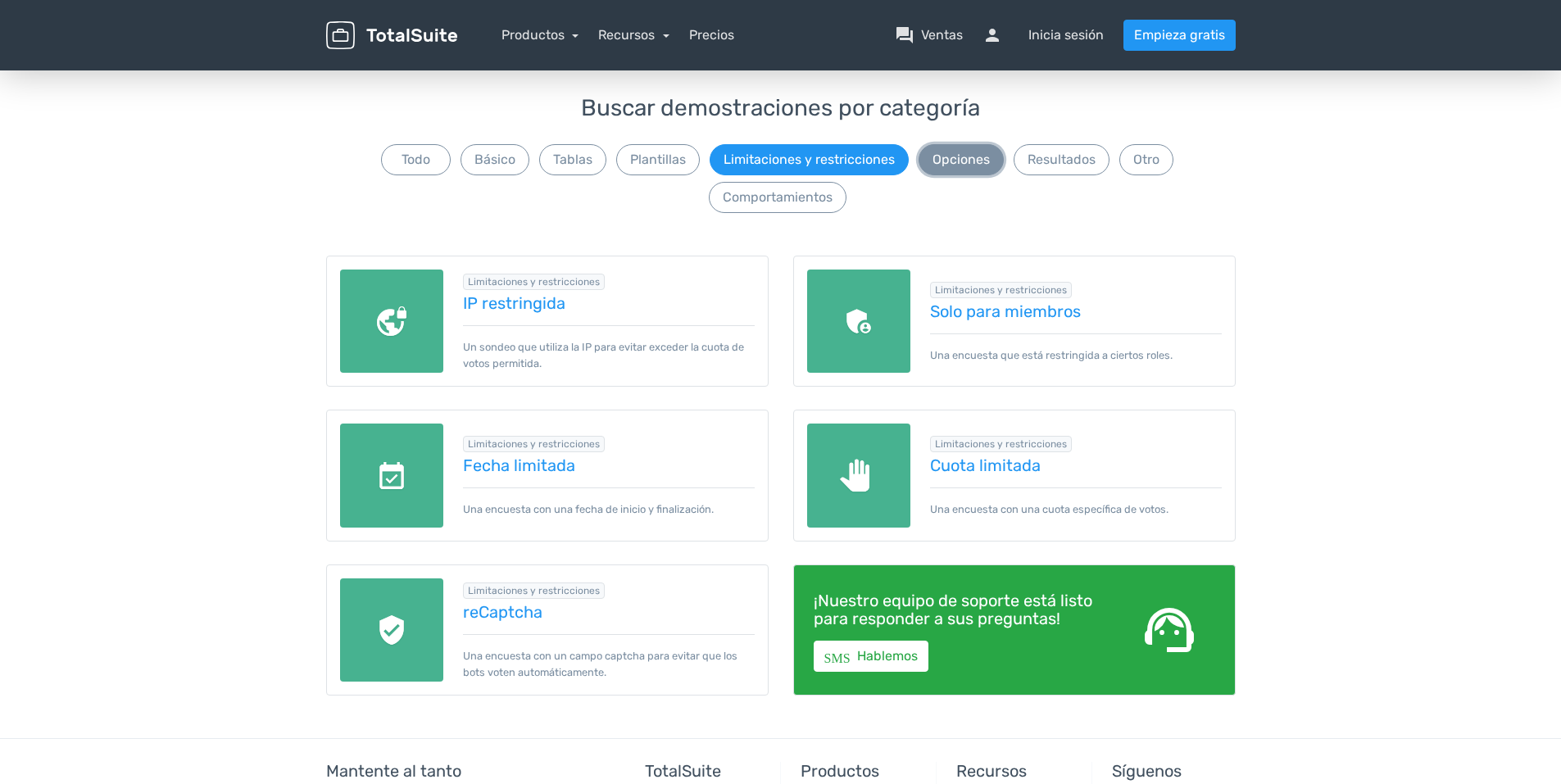
click at [963, 163] on button "Opciones" at bounding box center [961, 159] width 85 height 31
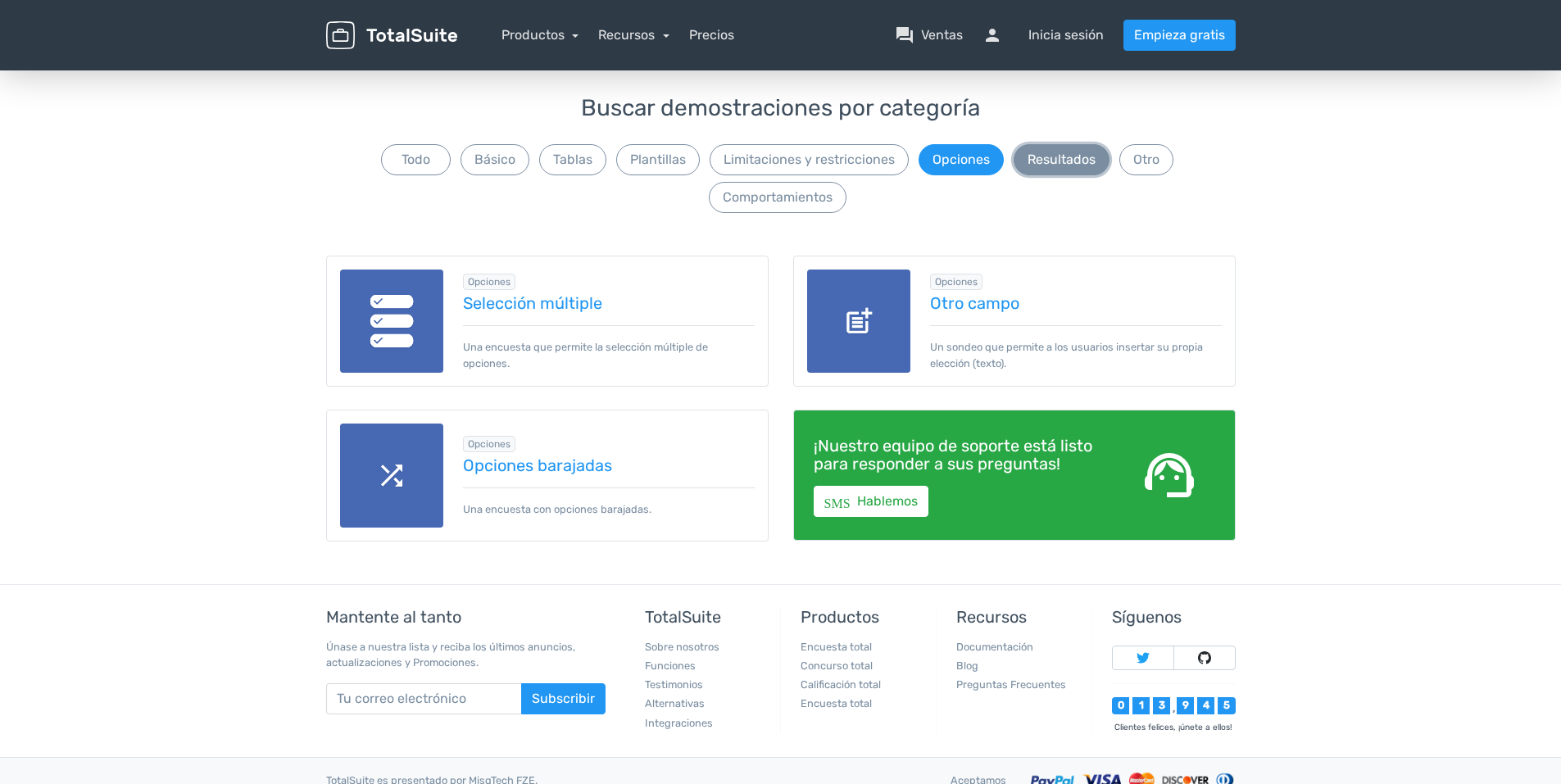
click at [1049, 154] on button "Resultados" at bounding box center [1061, 159] width 96 height 31
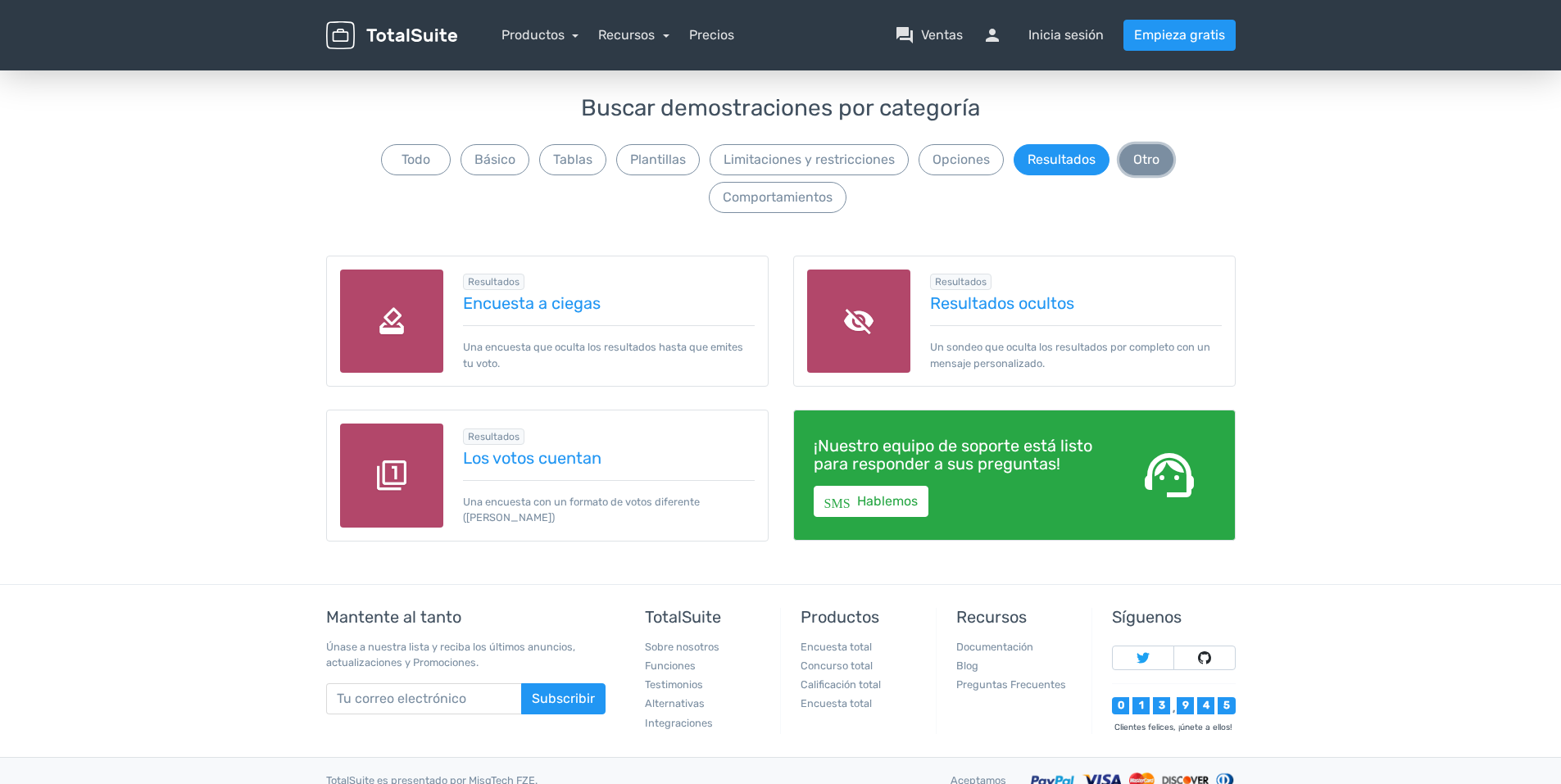
click at [1149, 174] on button "Otro" at bounding box center [1146, 159] width 54 height 31
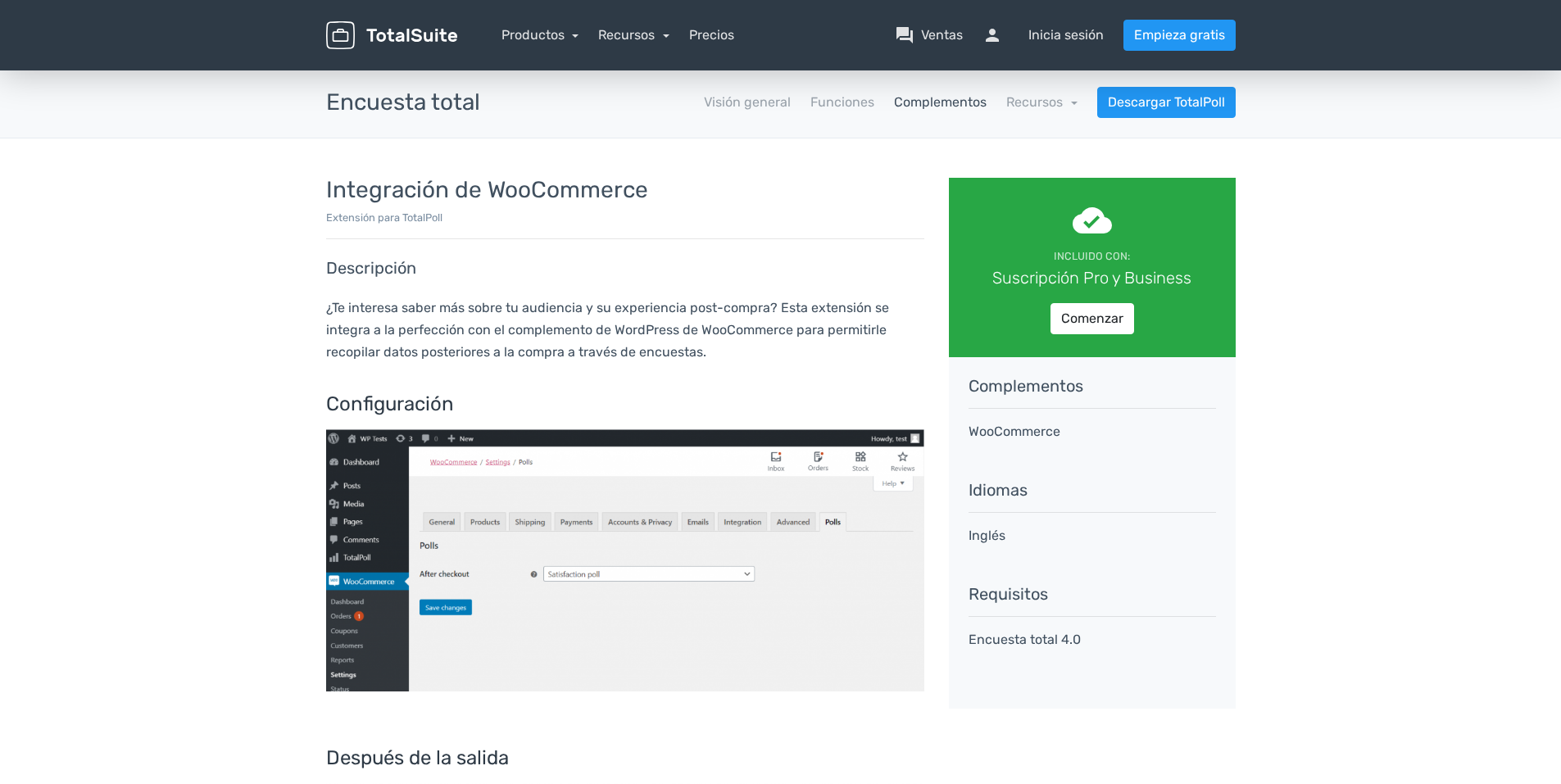
click at [1079, 389] on h5 "Complementos" at bounding box center [1093, 385] width 248 height 18
click at [1052, 392] on h5 "Complementos" at bounding box center [1093, 385] width 248 height 18
click at [1018, 387] on h5 "Complementos" at bounding box center [1093, 385] width 248 height 18
click at [970, 382] on h5 "Complementos" at bounding box center [1093, 385] width 248 height 18
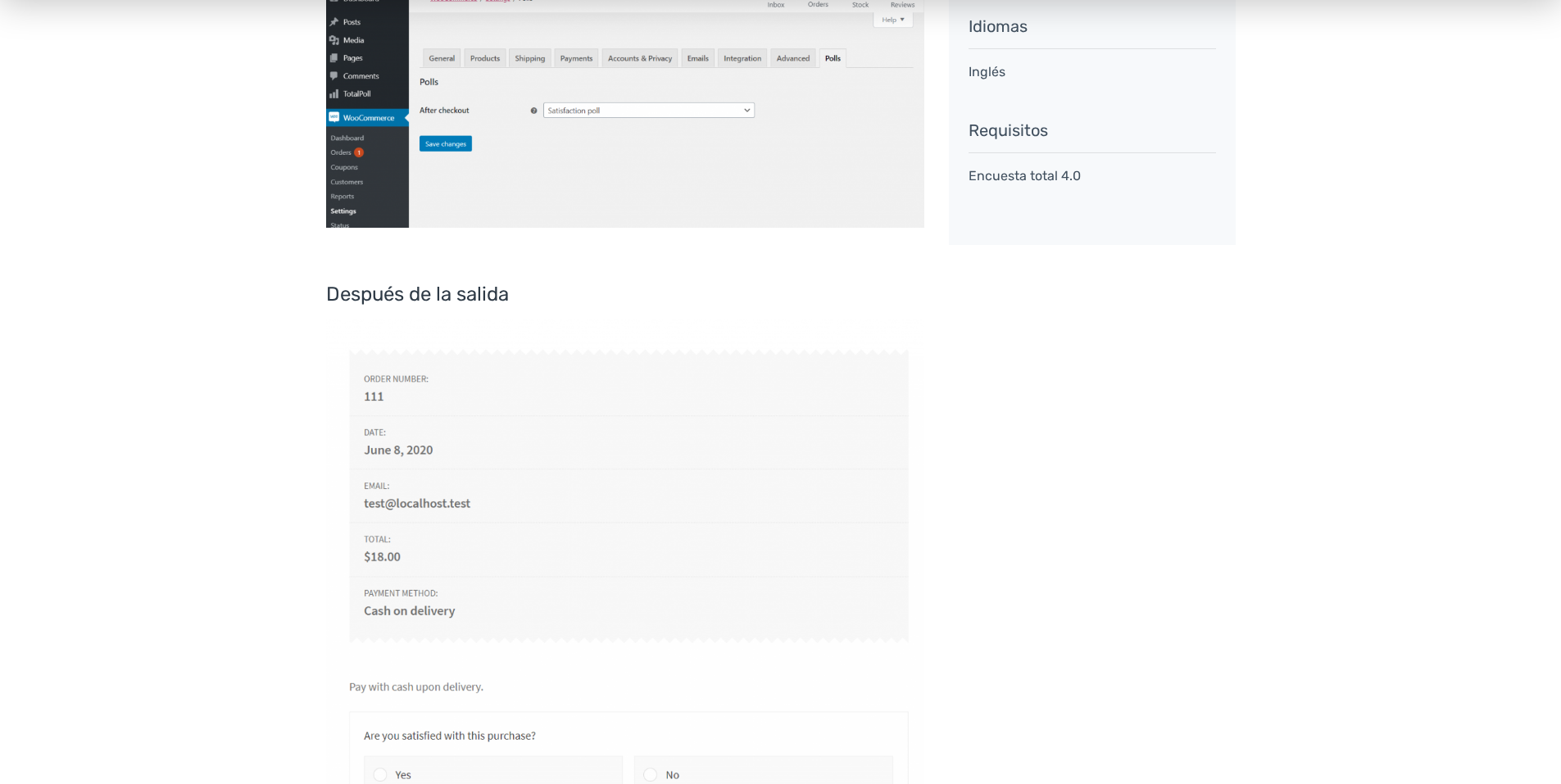
scroll to position [492, 0]
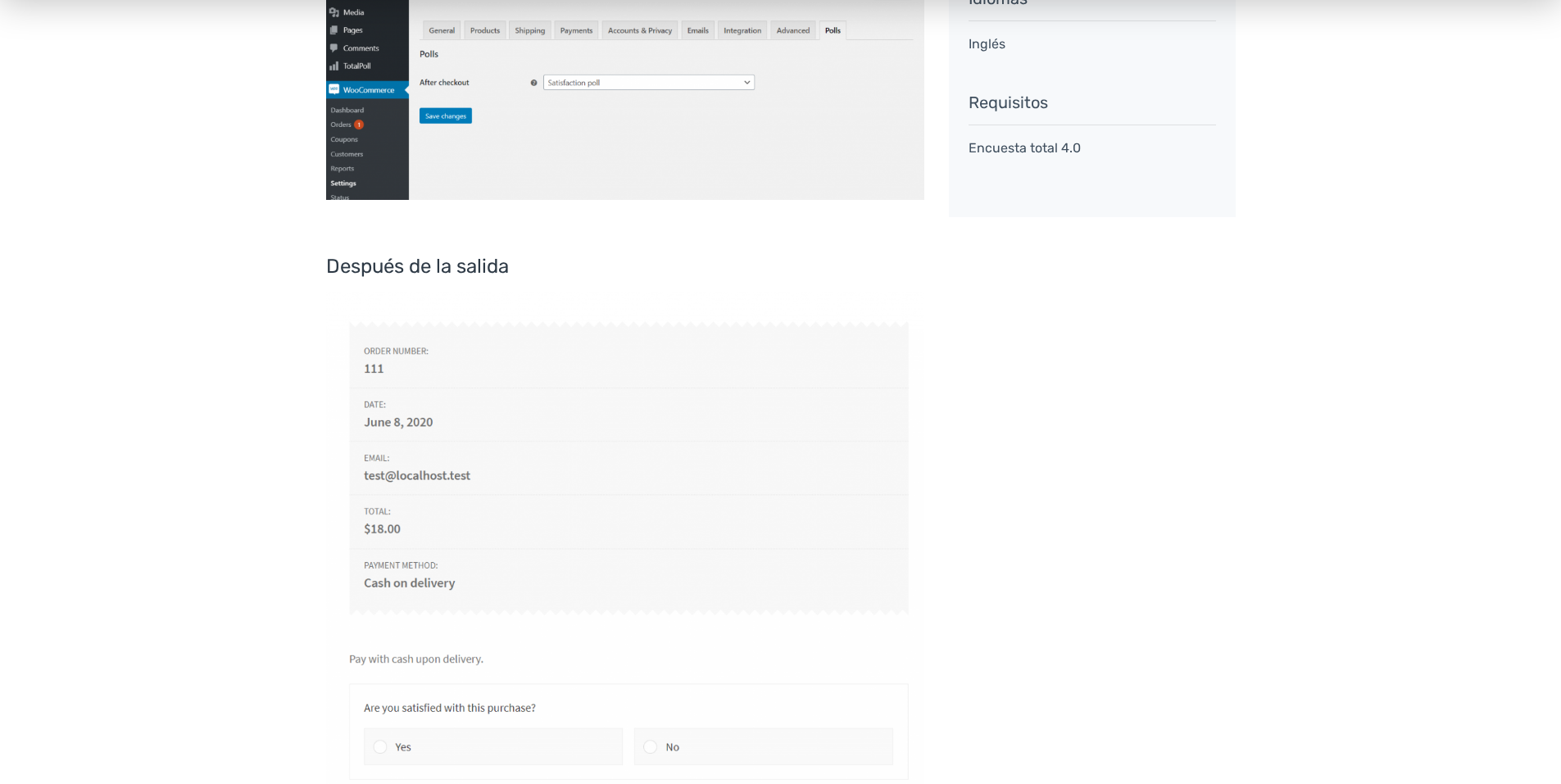
click at [443, 33] on img at bounding box center [625, 68] width 598 height 262
click at [499, 36] on img at bounding box center [625, 68] width 598 height 262
click at [580, 25] on img at bounding box center [625, 68] width 598 height 262
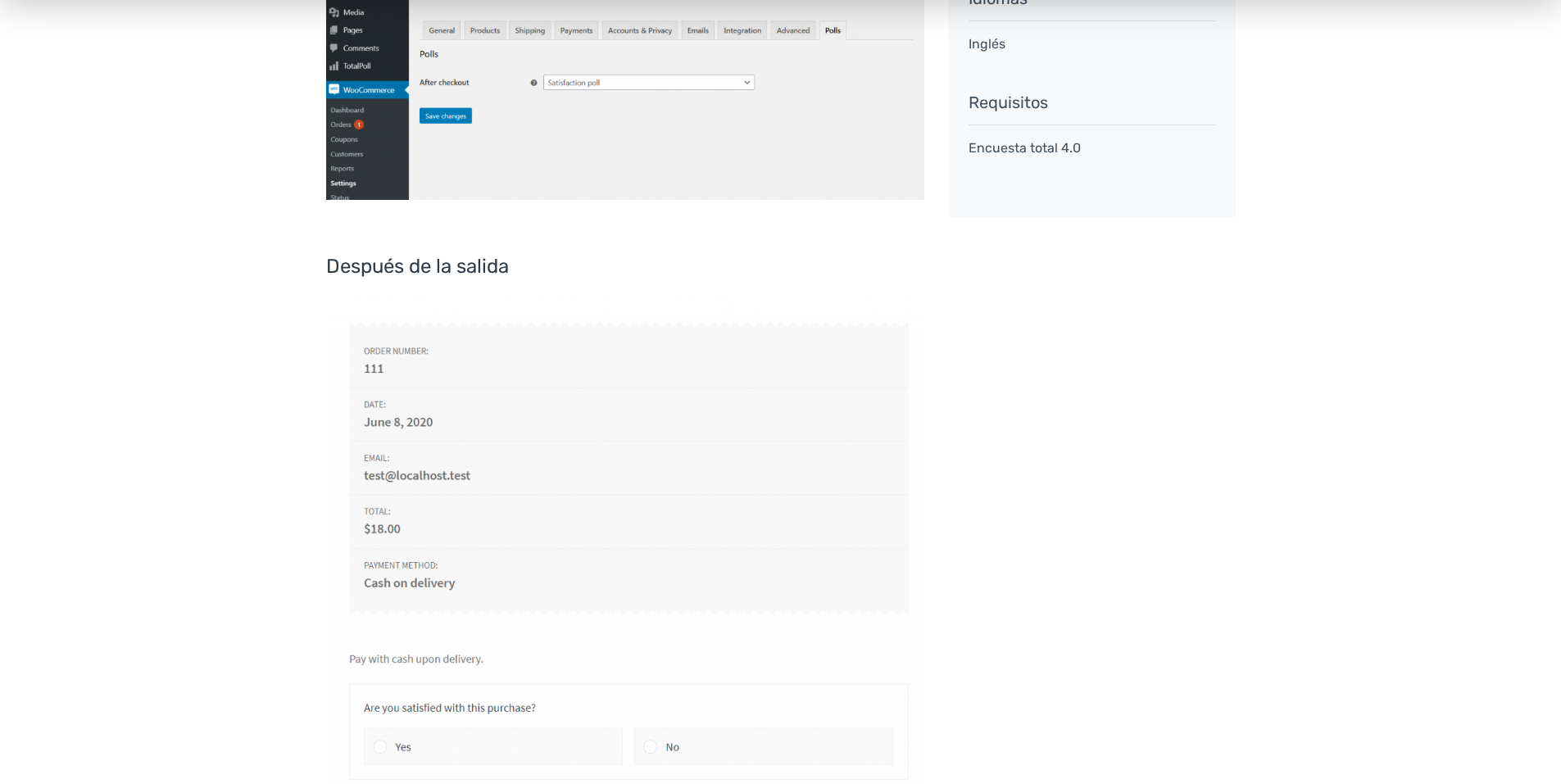
click at [582, 27] on img at bounding box center [625, 68] width 598 height 262
click at [574, 27] on img at bounding box center [625, 68] width 598 height 262
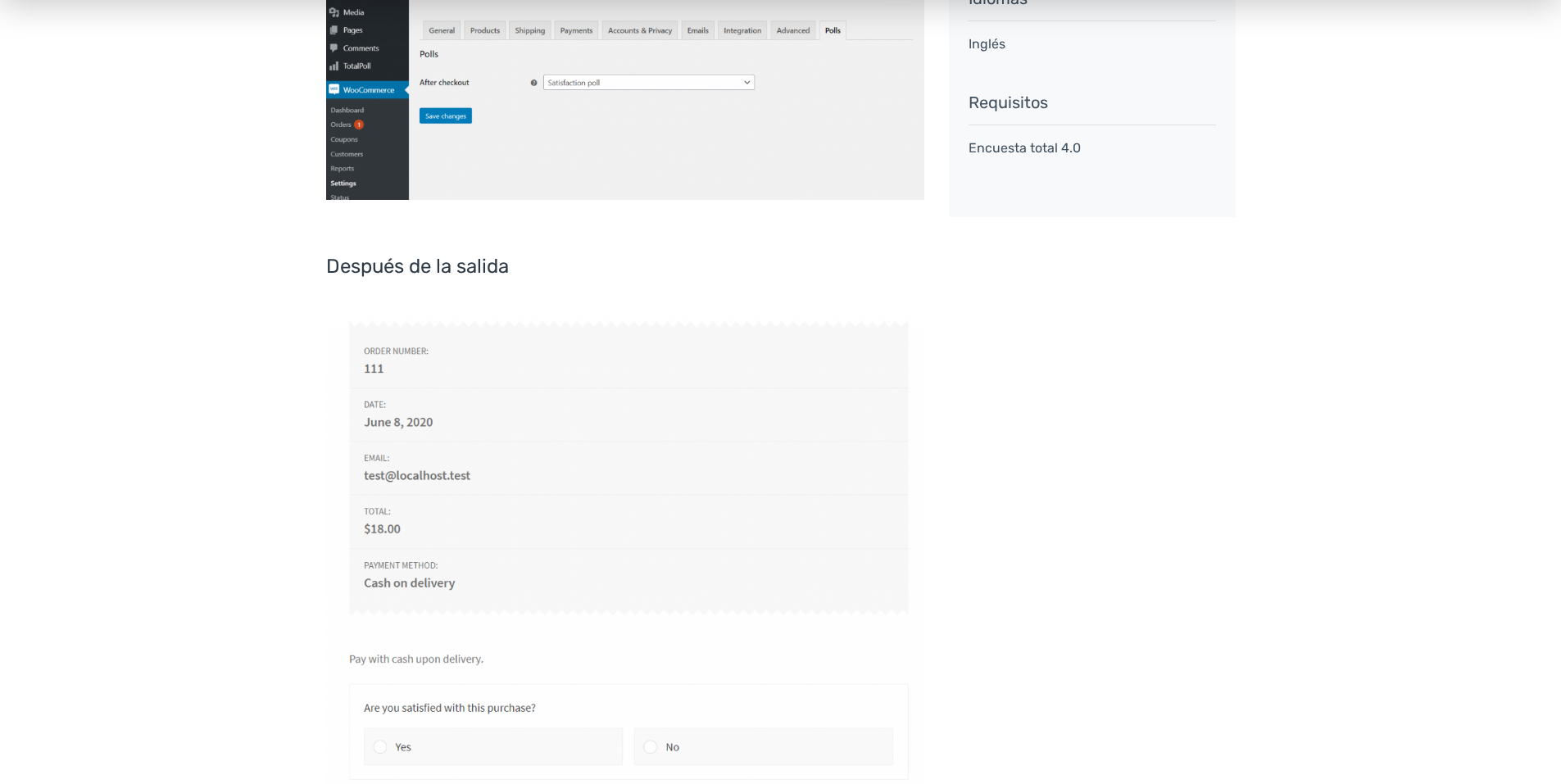
click at [574, 27] on img at bounding box center [625, 68] width 598 height 262
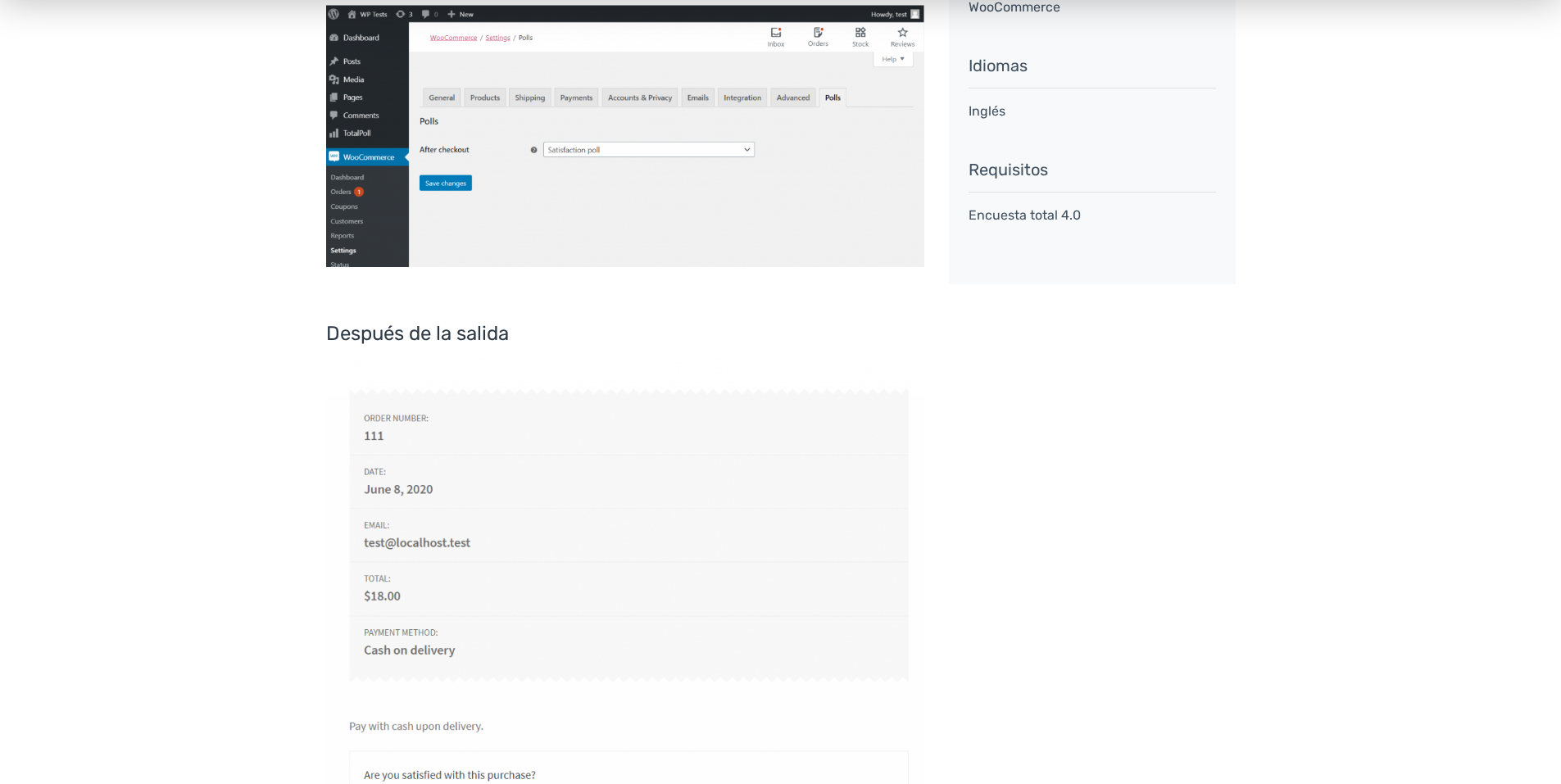
scroll to position [409, 0]
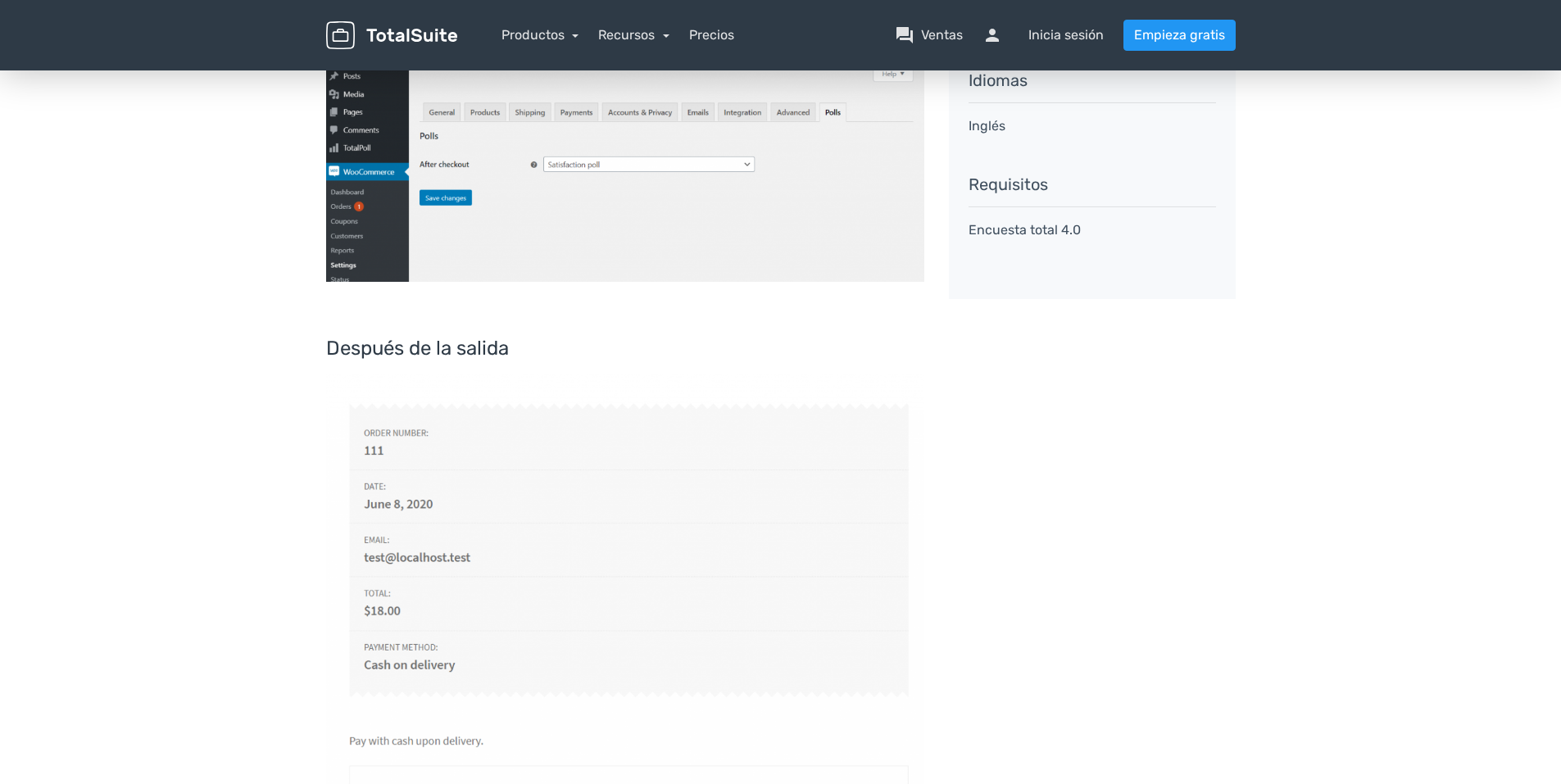
click at [448, 194] on img at bounding box center [625, 150] width 598 height 262
click at [447, 188] on img at bounding box center [625, 150] width 598 height 262
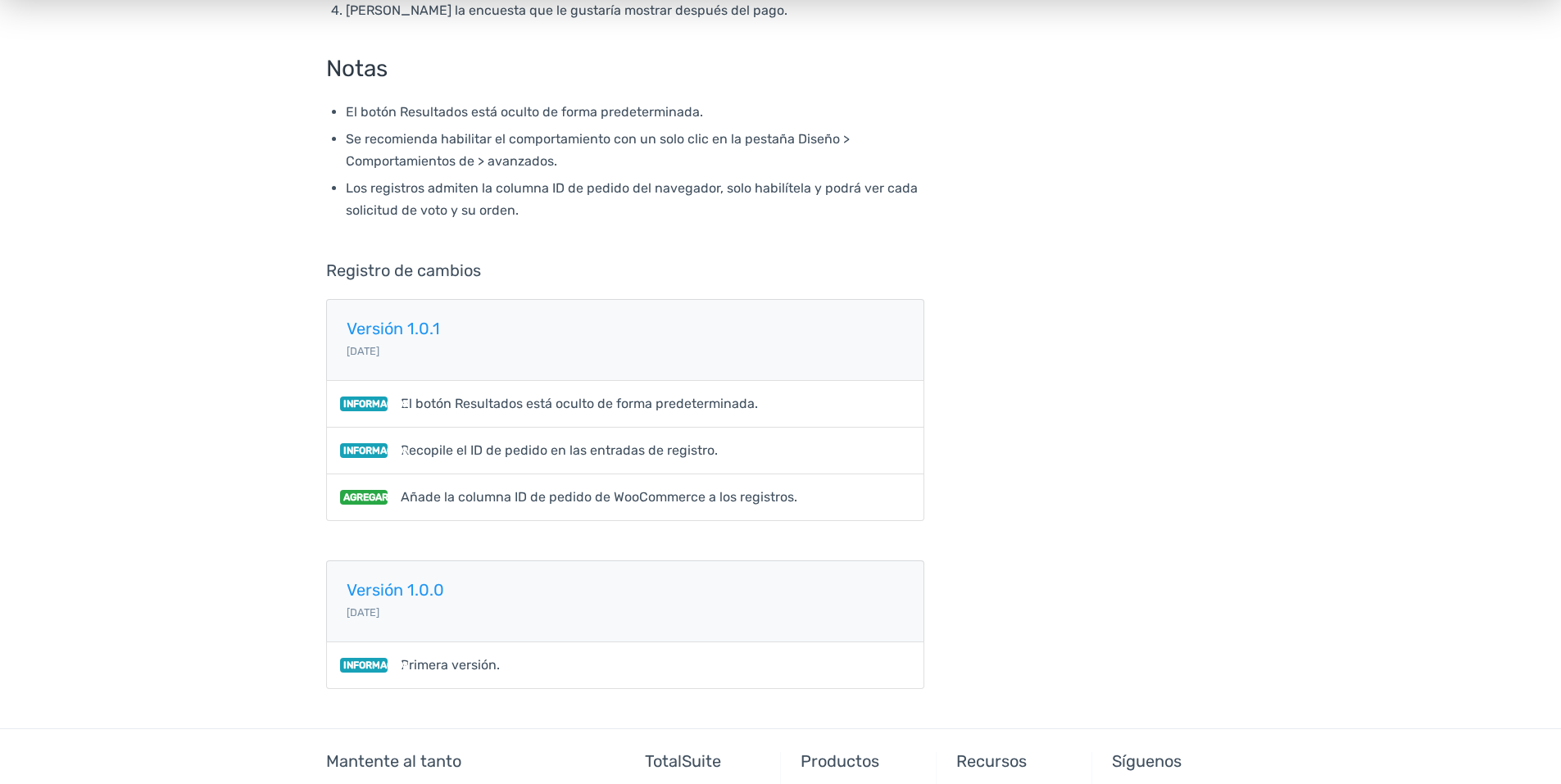
scroll to position [1556, 0]
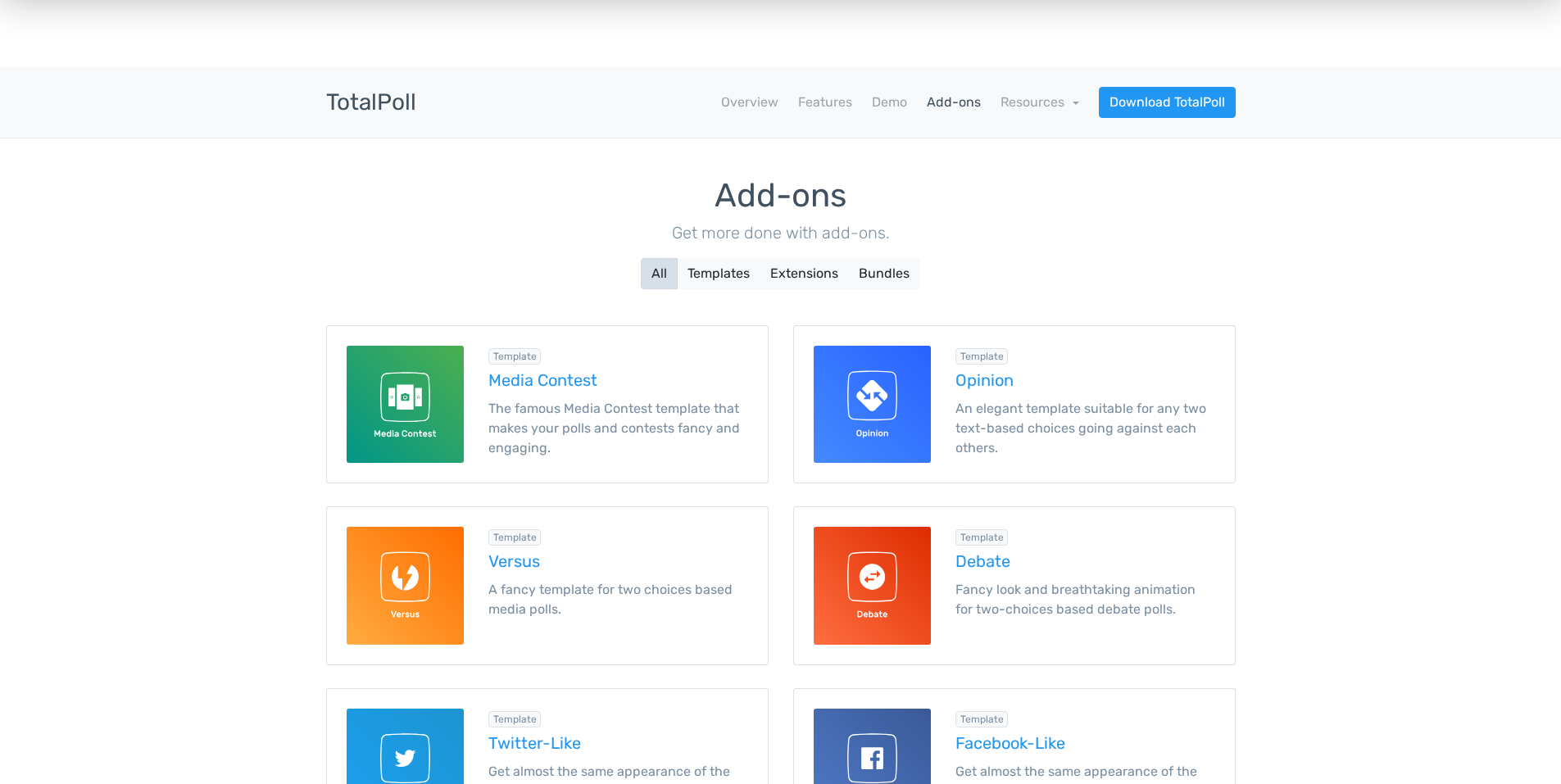
scroll to position [409, 0]
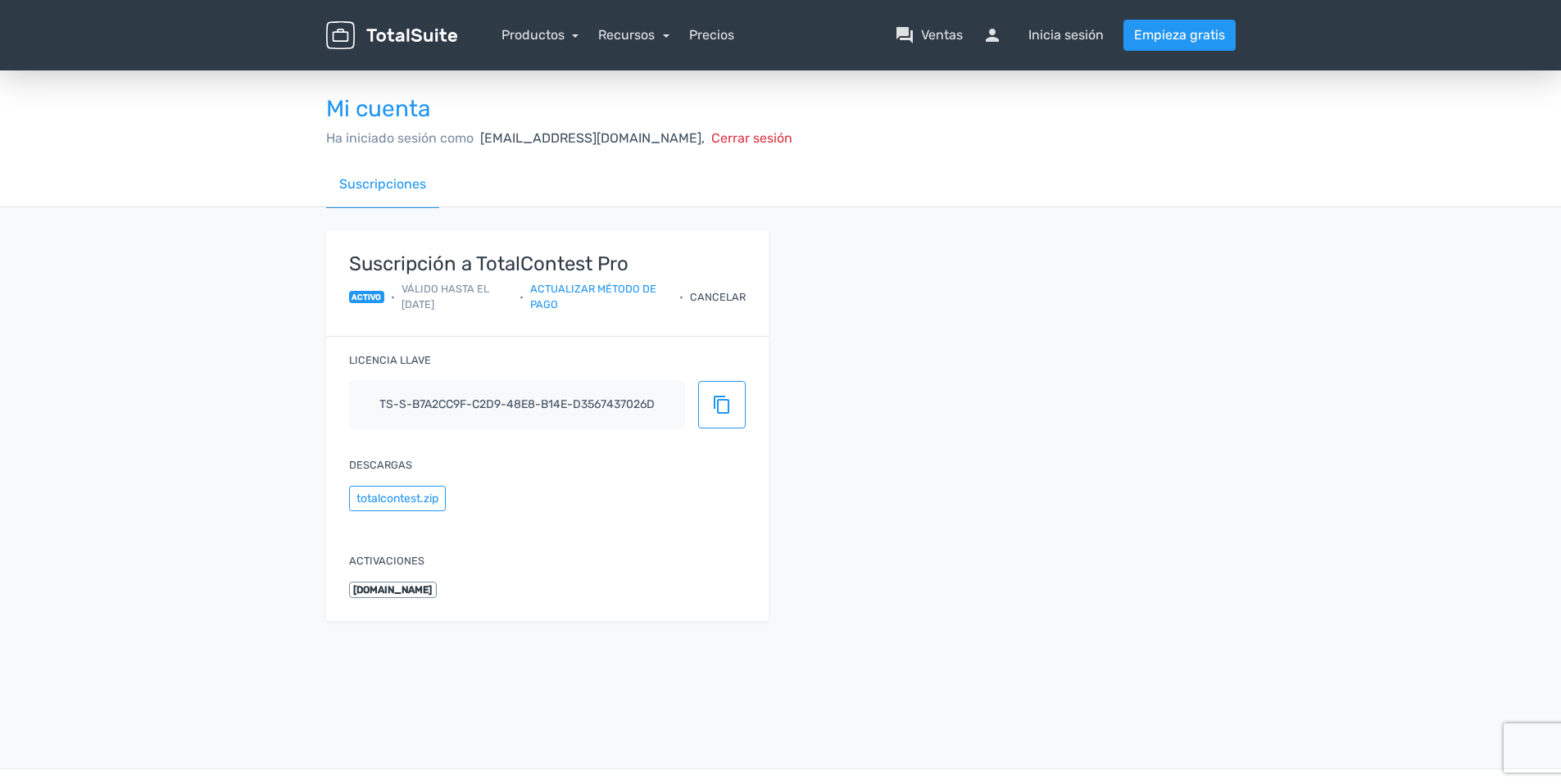
click at [110, 235] on div "Mi cuenta Ha iniciado sesión como mileidysbp73@gmail.com, Cerrar sesión Suscrip…" at bounding box center [780, 363] width 1561 height 601
click at [2, 210] on div "Mi cuenta Ha iniciado sesión como mileidysbp73@gmail.com, Cerrar sesión Suscrip…" at bounding box center [780, 363] width 1561 height 601
click at [415, 495] on button "totalcontest.zip" at bounding box center [397, 502] width 96 height 26
click at [915, 31] on link "question_answer Ventas" at bounding box center [929, 35] width 68 height 20
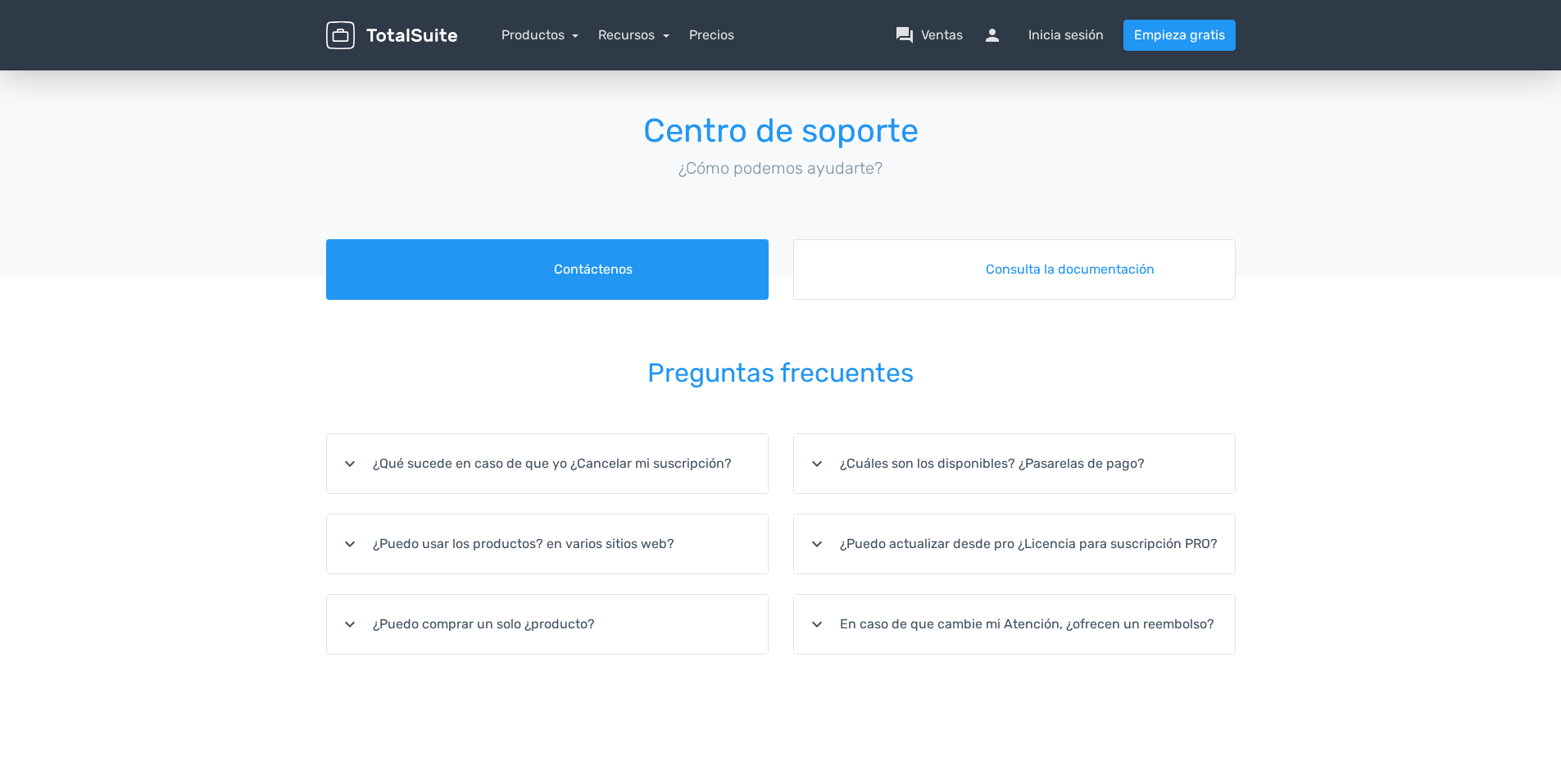
click at [407, 40] on img at bounding box center [392, 36] width 132 height 28
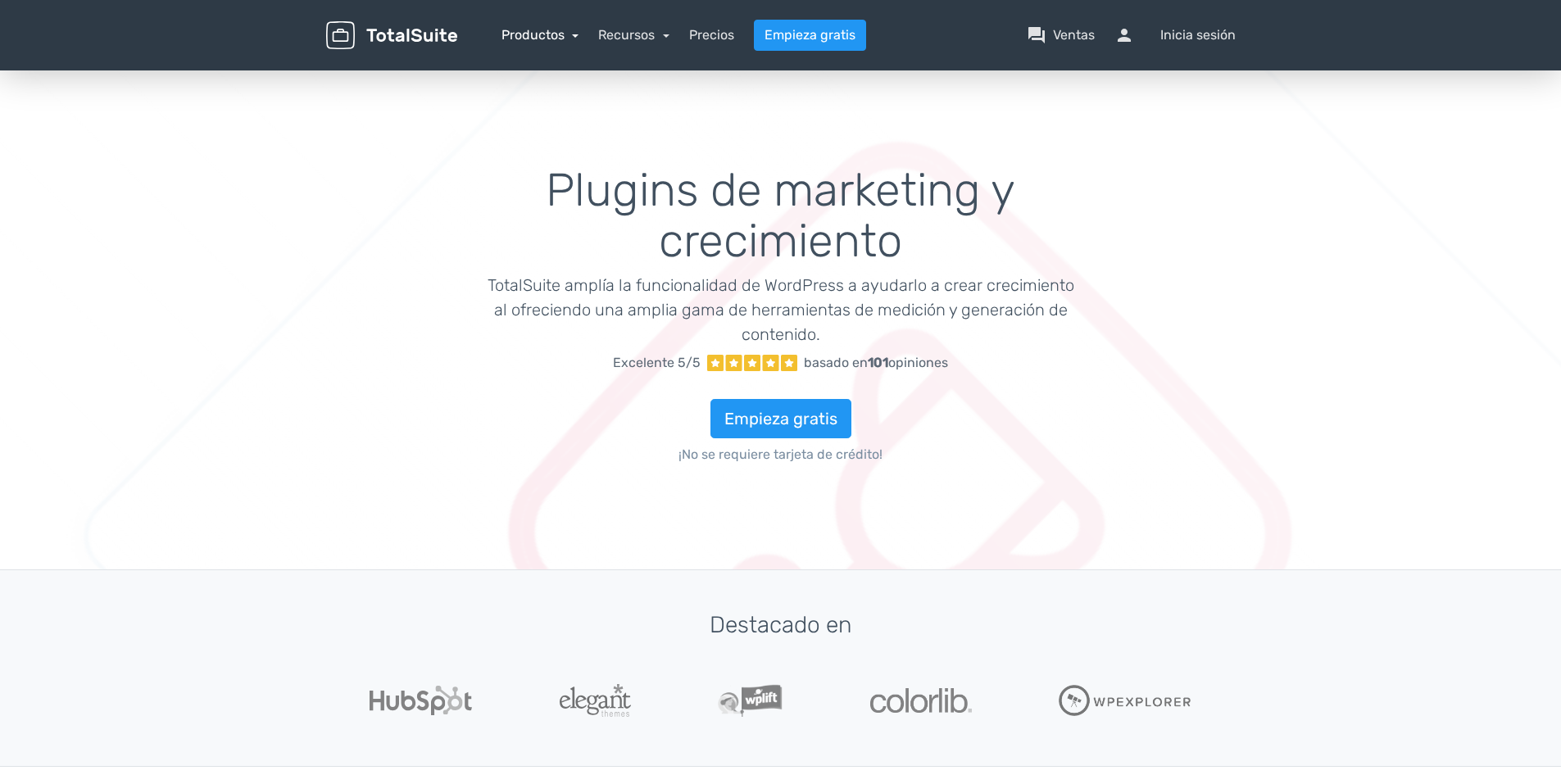
click at [512, 32] on link "Productos" at bounding box center [540, 35] width 78 height 15
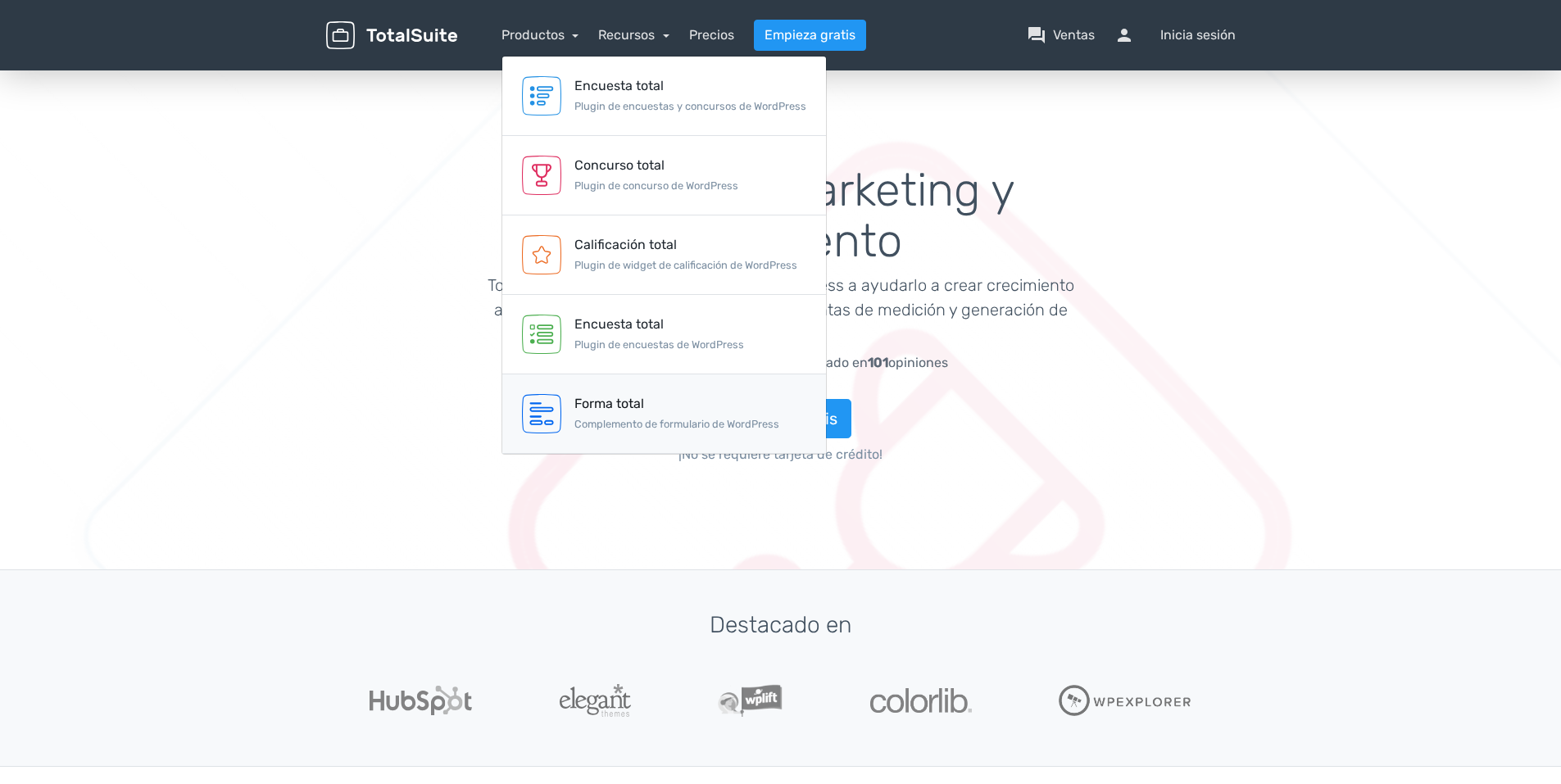
click at [621, 415] on div "Forma total Complemento de formulario de WordPress" at bounding box center [676, 414] width 205 height 40
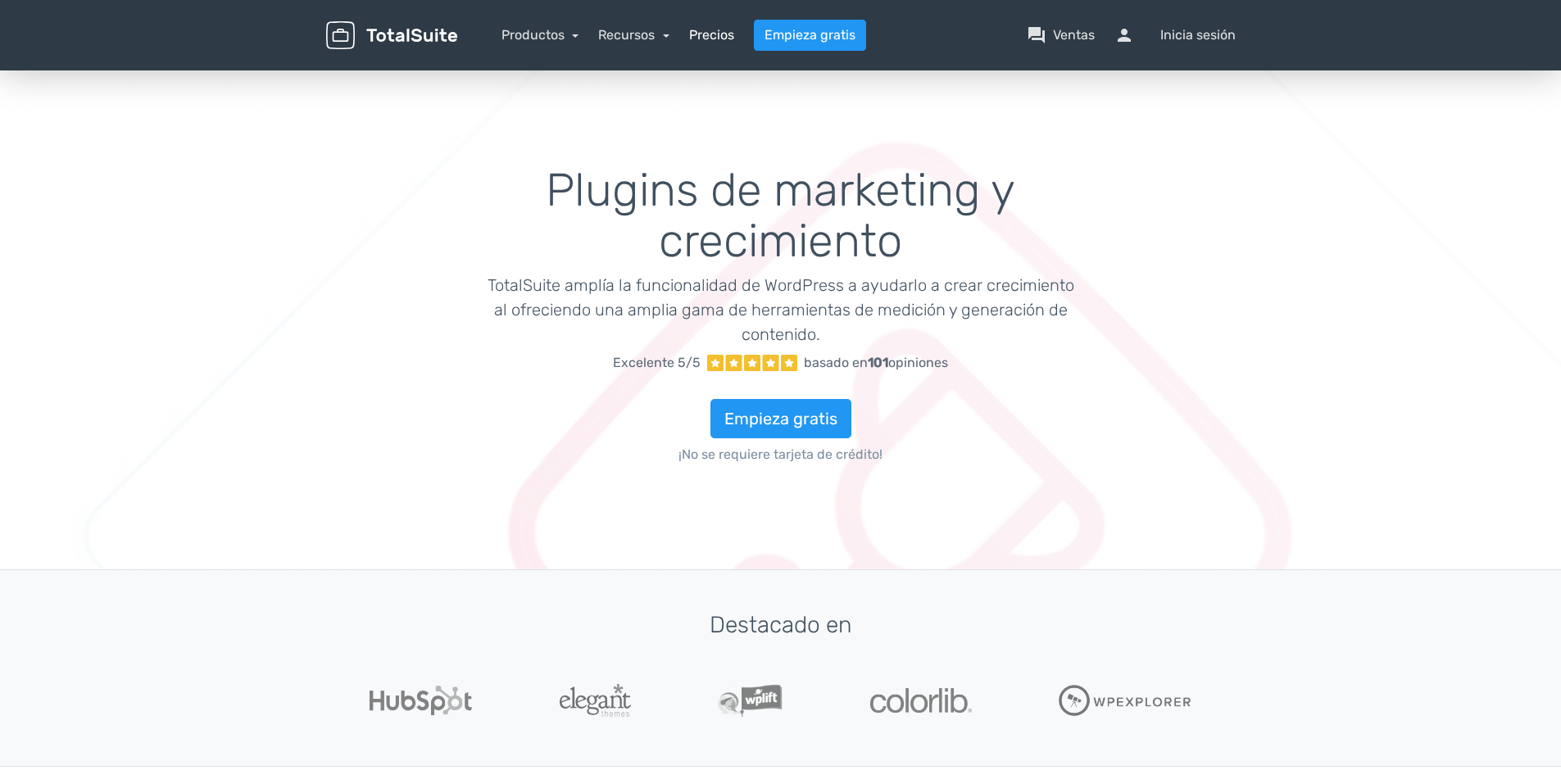
click at [694, 36] on link "Precios" at bounding box center [711, 35] width 45 height 20
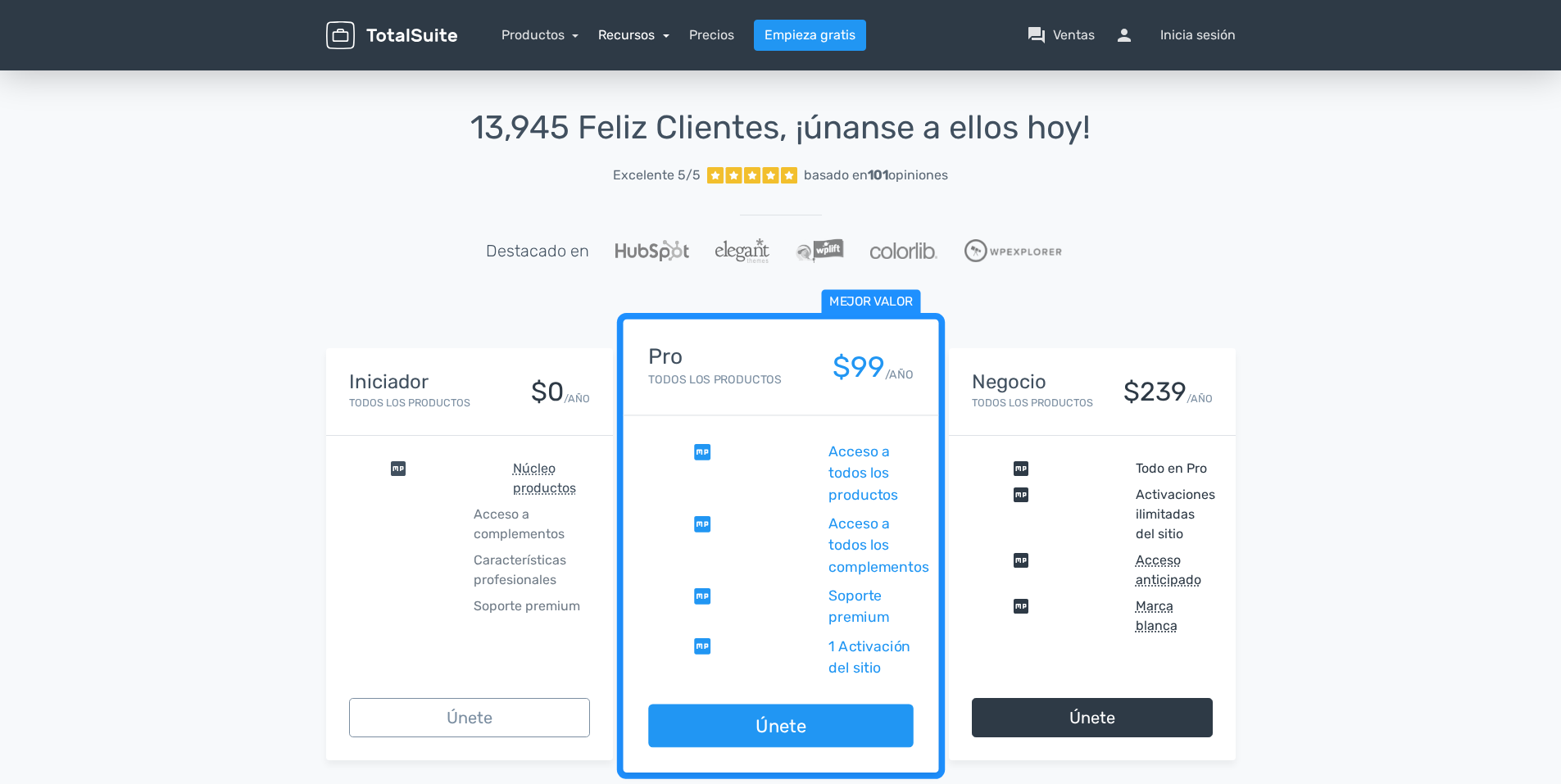
click at [621, 27] on link "Recursos" at bounding box center [633, 35] width 71 height 15
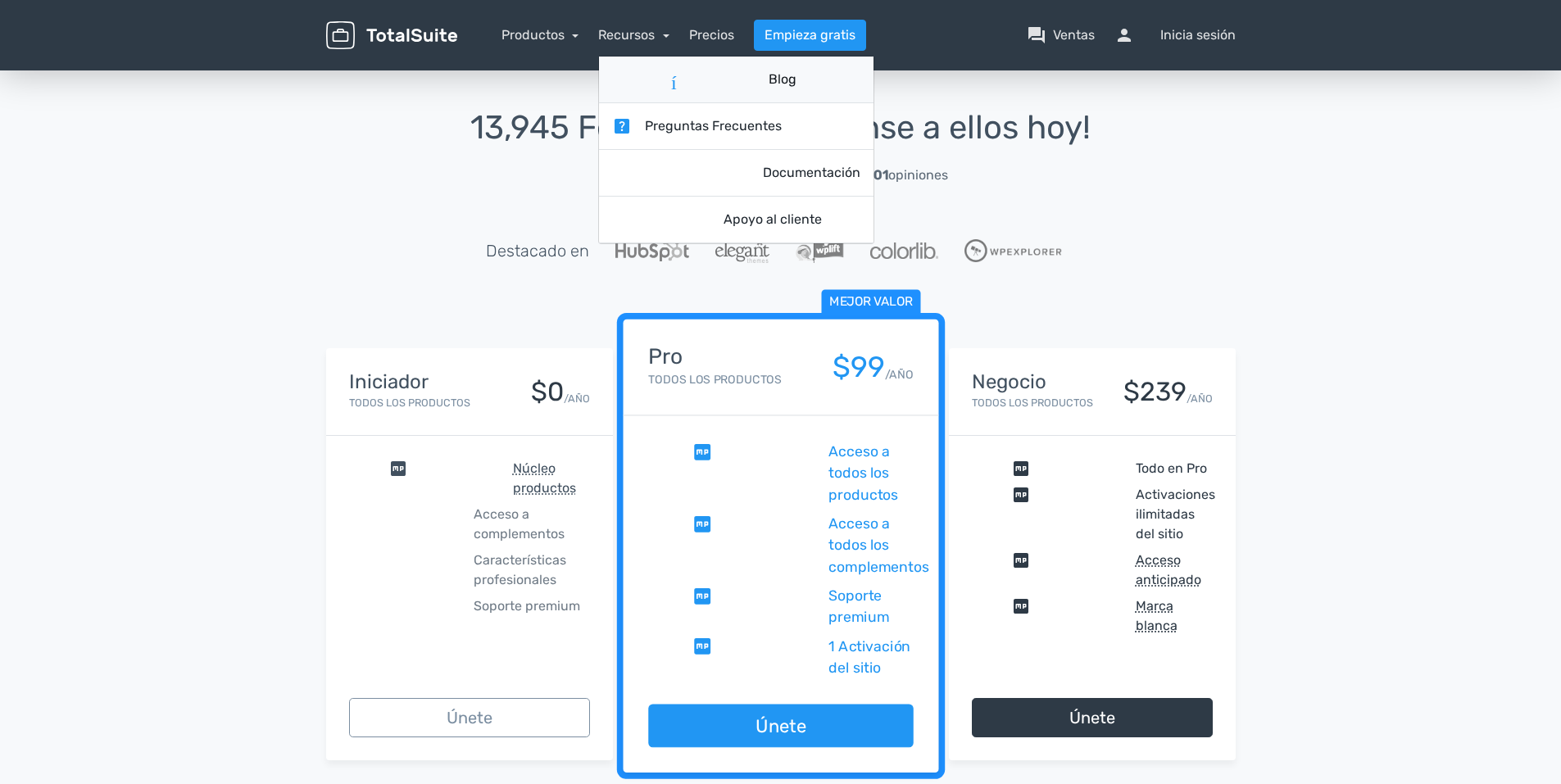
click at [780, 82] on font "Blog" at bounding box center [781, 79] width 27 height 20
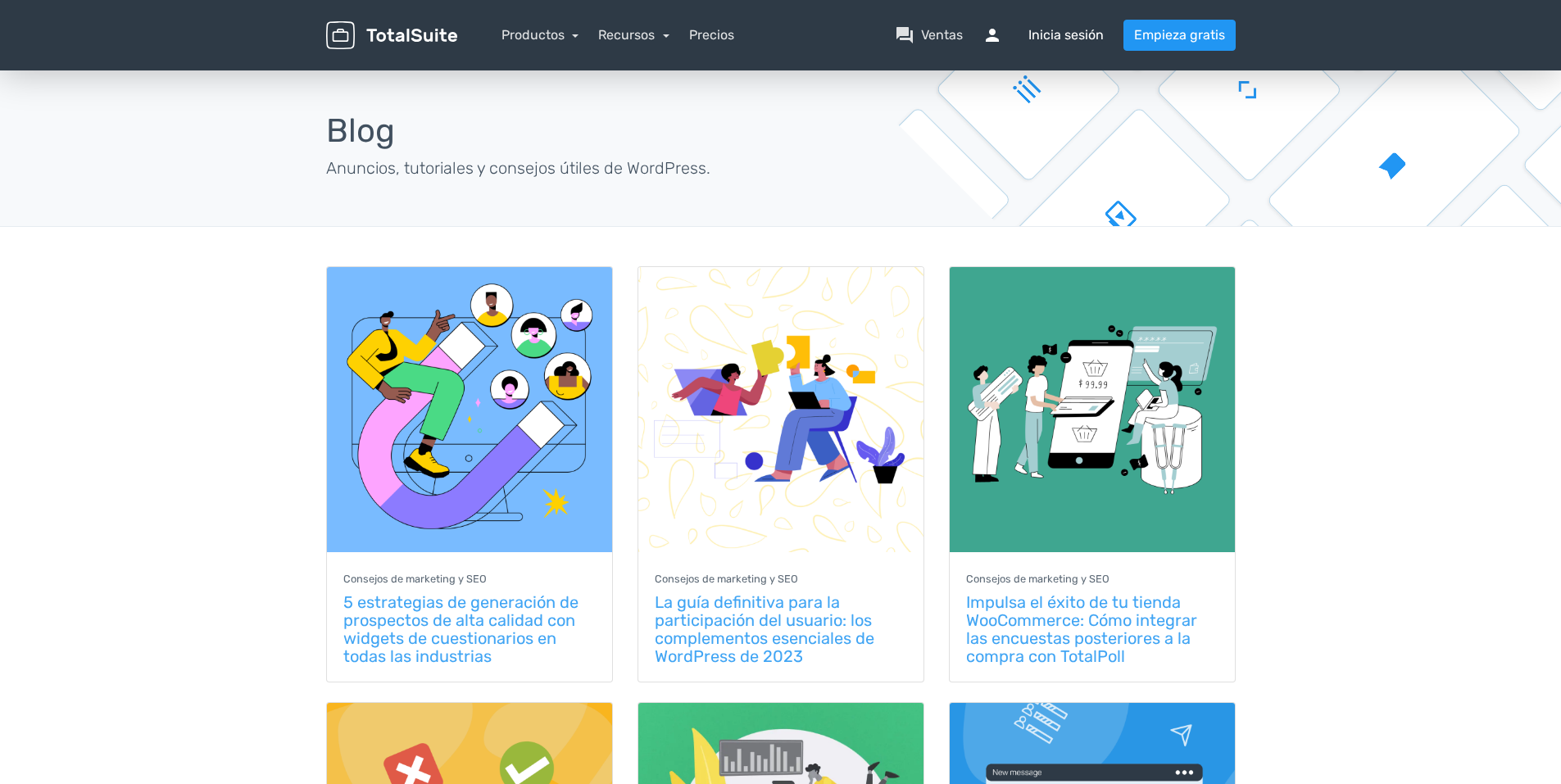
click at [1077, 40] on font "Inicia sesión" at bounding box center [1066, 35] width 76 height 20
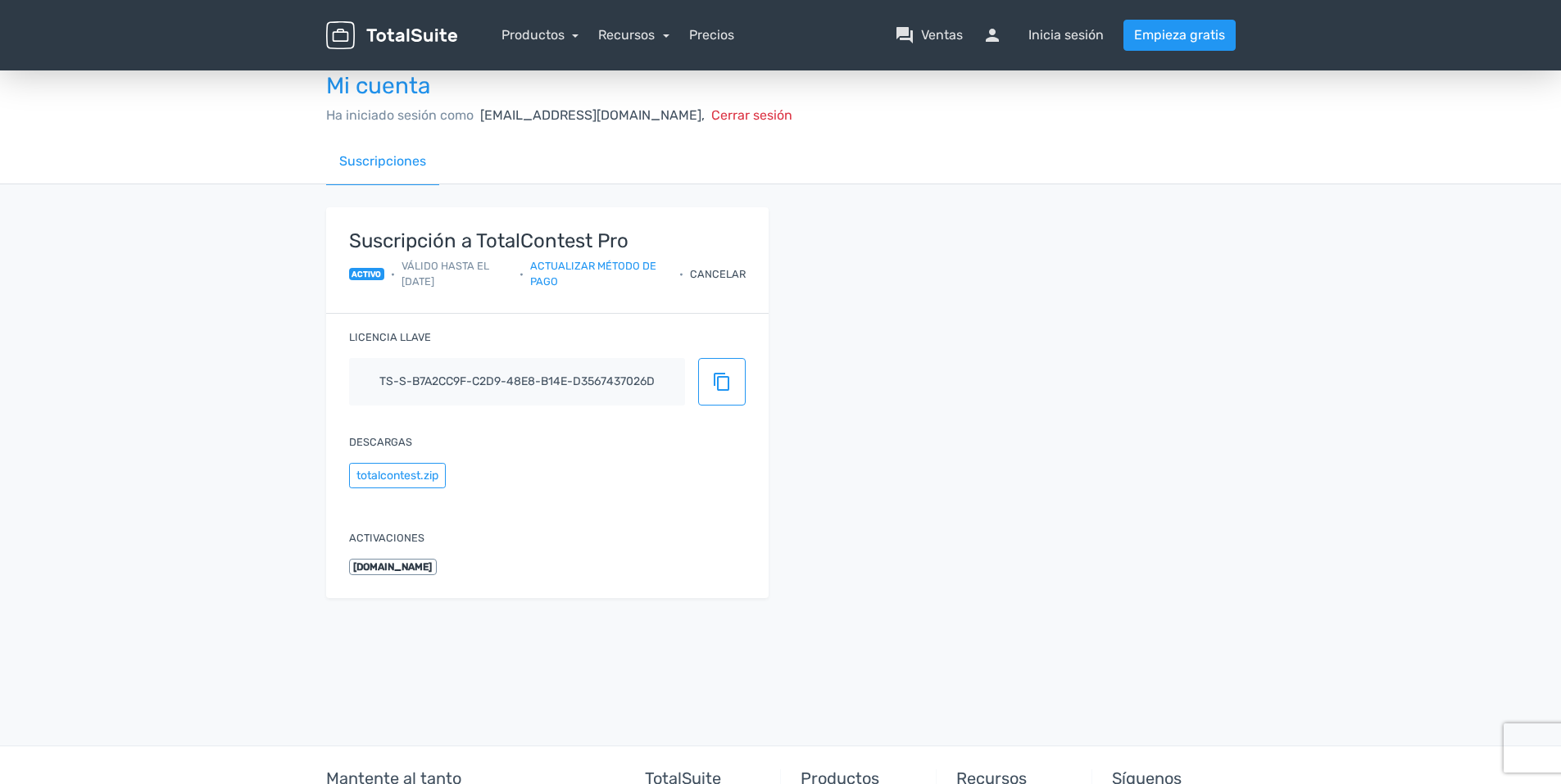
scroll to position [4, 0]
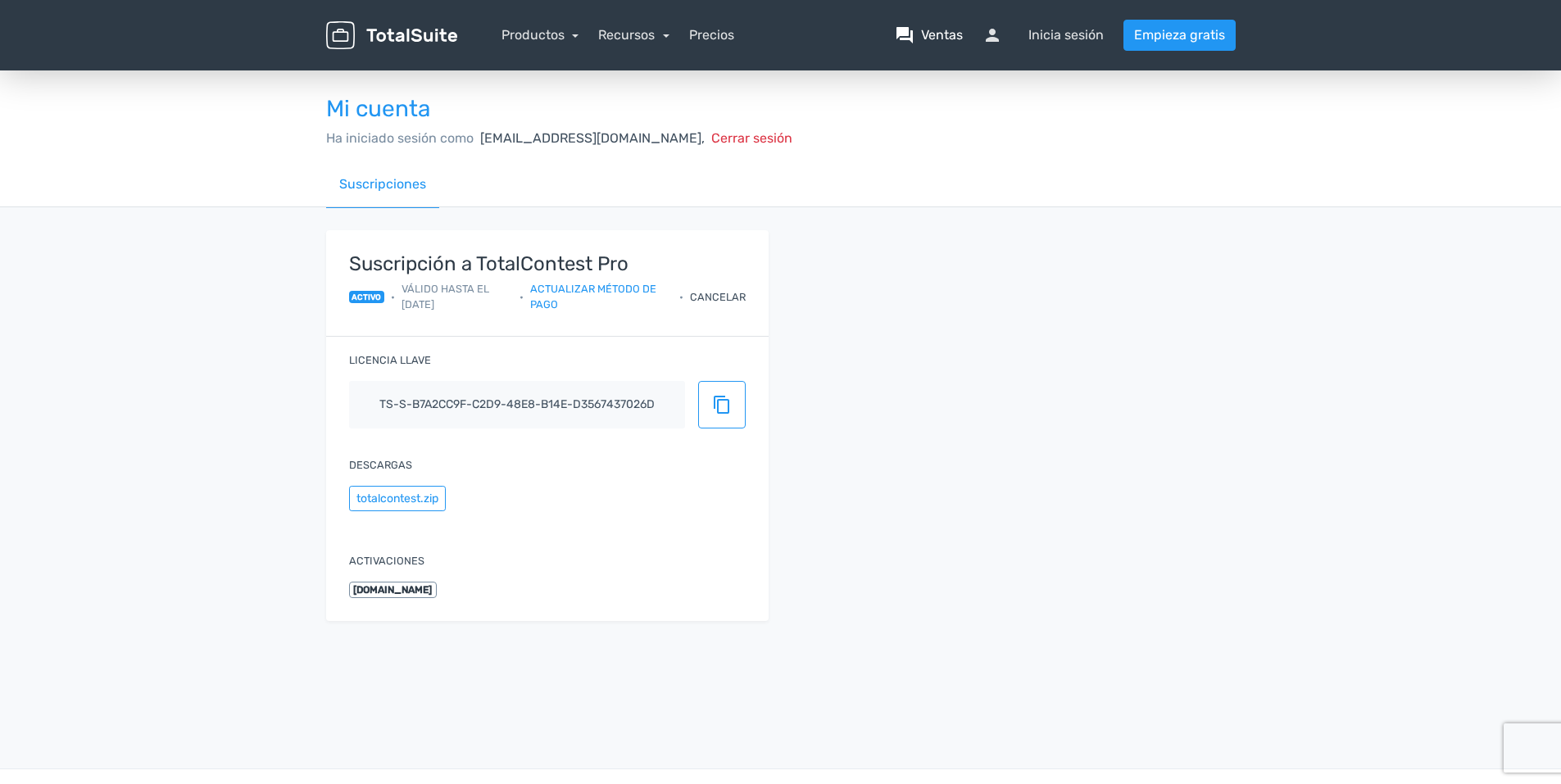
click at [908, 32] on span "question_answer" at bounding box center [904, 35] width 20 height 20
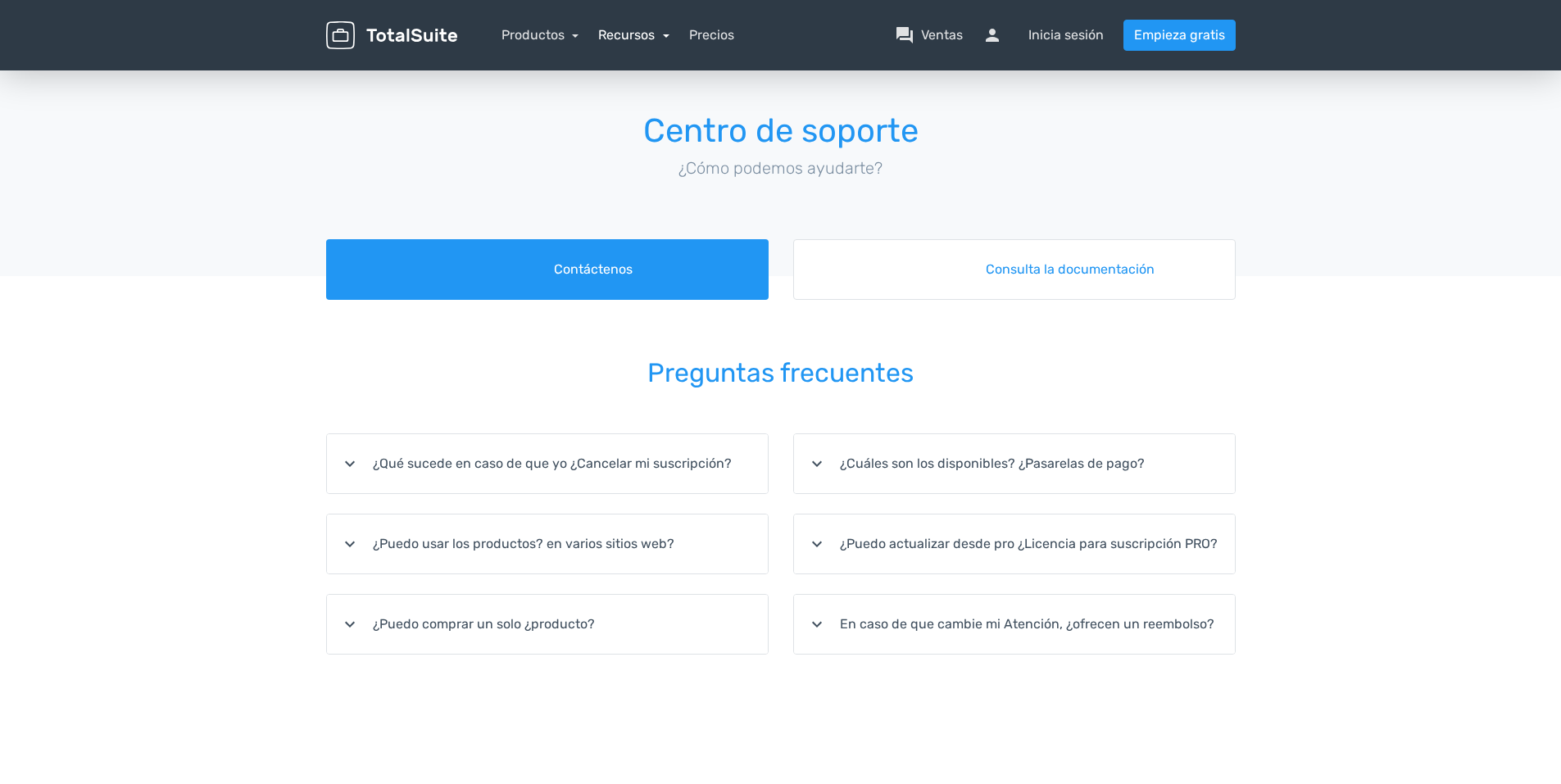
click at [621, 32] on link "Recursos" at bounding box center [633, 35] width 71 height 15
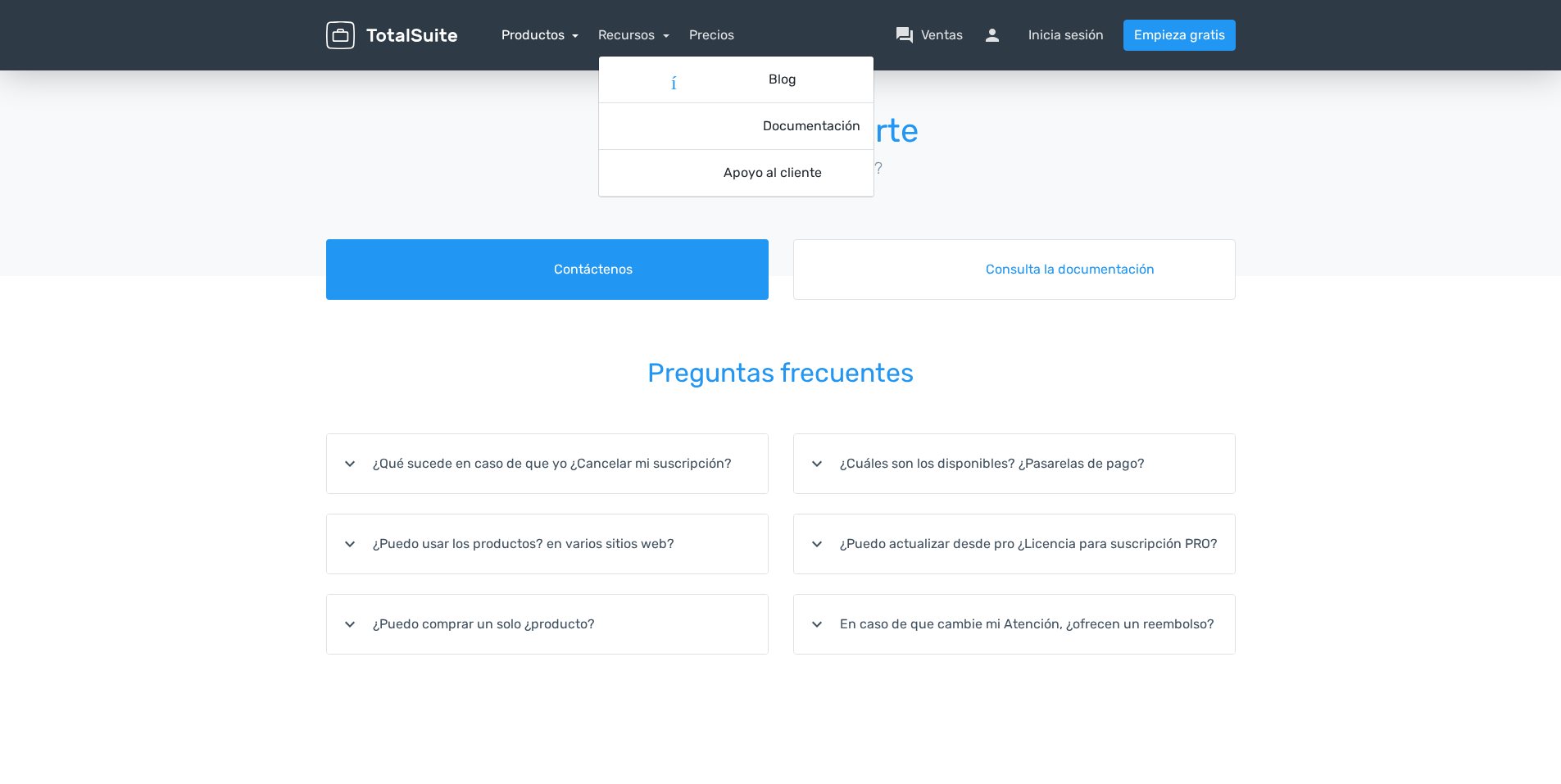
click at [561, 27] on link "Productos" at bounding box center [540, 35] width 78 height 15
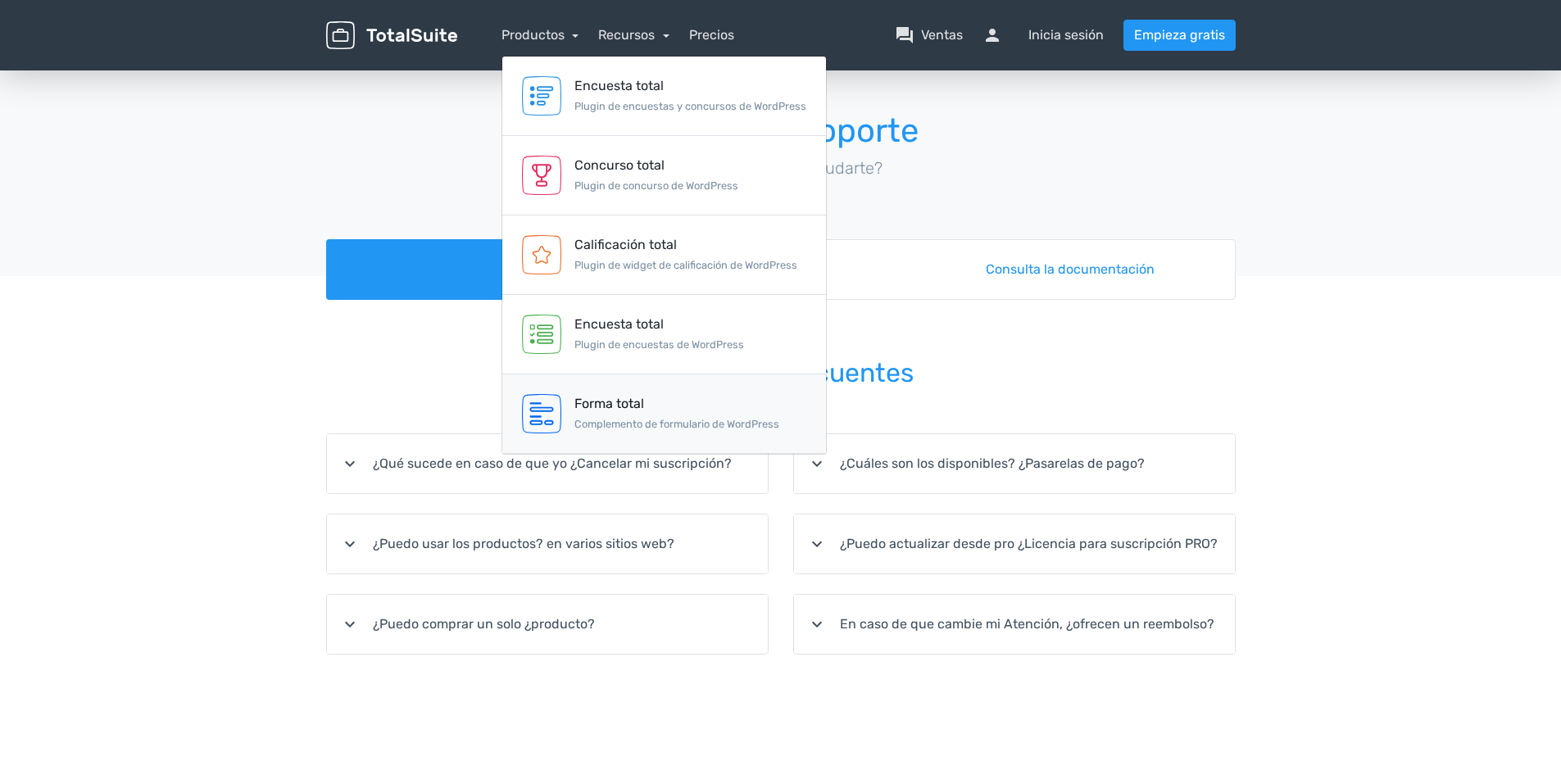
click at [609, 415] on div "Forma total Complemento de formulario de WordPress" at bounding box center [676, 414] width 205 height 40
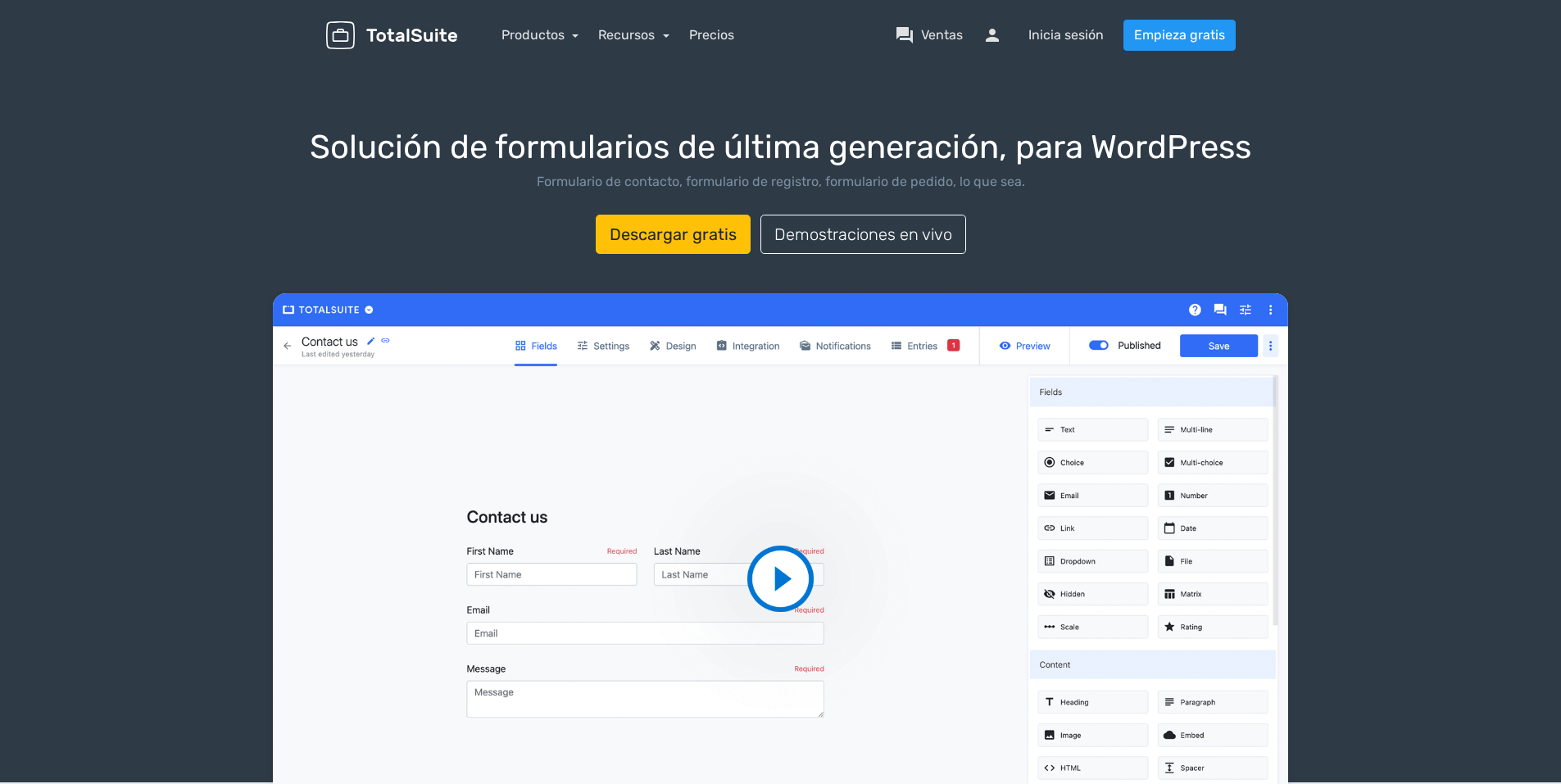
click at [539, 55] on div "menu Productos TotalPoll WordPress Poll and Contest Plugin TotalContest TotalRa…" at bounding box center [780, 35] width 934 height 70
click at [563, 30] on link "Productos" at bounding box center [540, 35] width 78 height 15
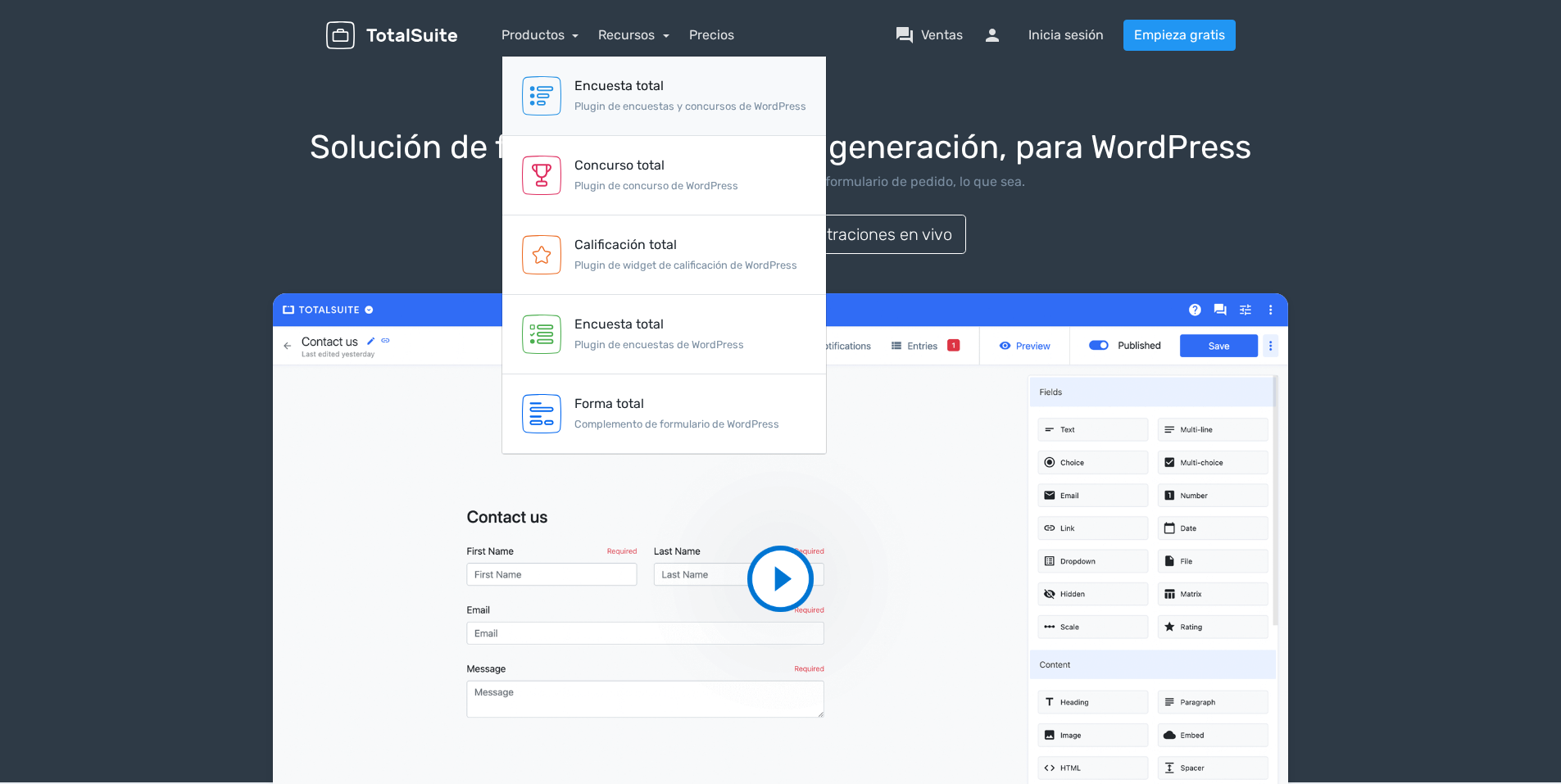
click at [635, 96] on div "Encuesta total Plugin de encuestas y concursos de WordPress" at bounding box center [690, 96] width 232 height 40
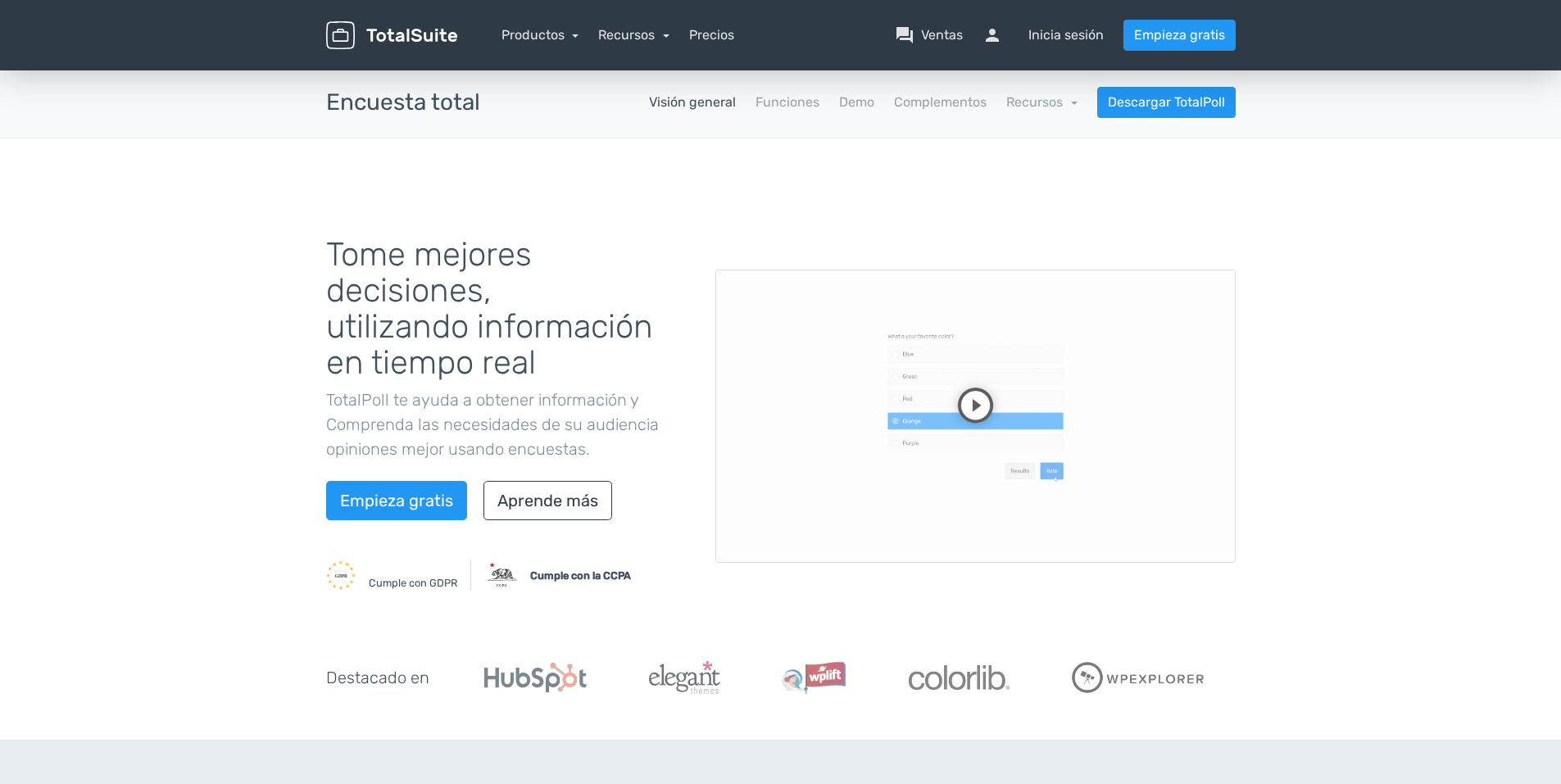
click at [847, 85] on div "Encuesta total apps Visión general Funciones Demo Complementos Recursos school …" at bounding box center [780, 102] width 934 height 70
click at [851, 99] on link "Demo" at bounding box center [856, 102] width 35 height 20
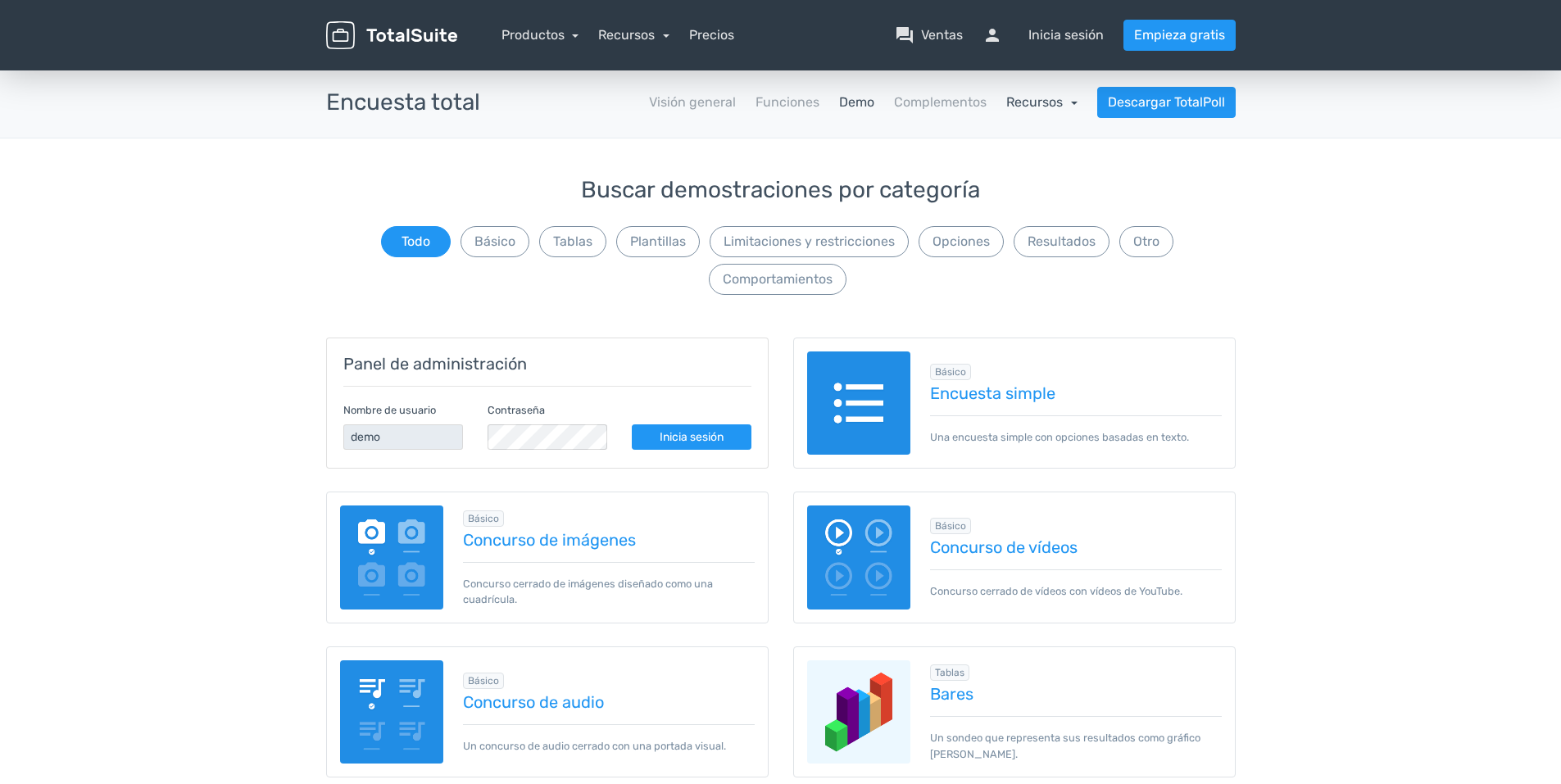
click at [1069, 101] on link "Recursos" at bounding box center [1041, 102] width 71 height 15
drag, startPoint x: 1129, startPoint y: 152, endPoint x: 1119, endPoint y: 162, distance: 14.1
click at [1129, 152] on font "Documentación" at bounding box center [1134, 147] width 97 height 20
click at [963, 241] on button "Opciones" at bounding box center [961, 241] width 85 height 31
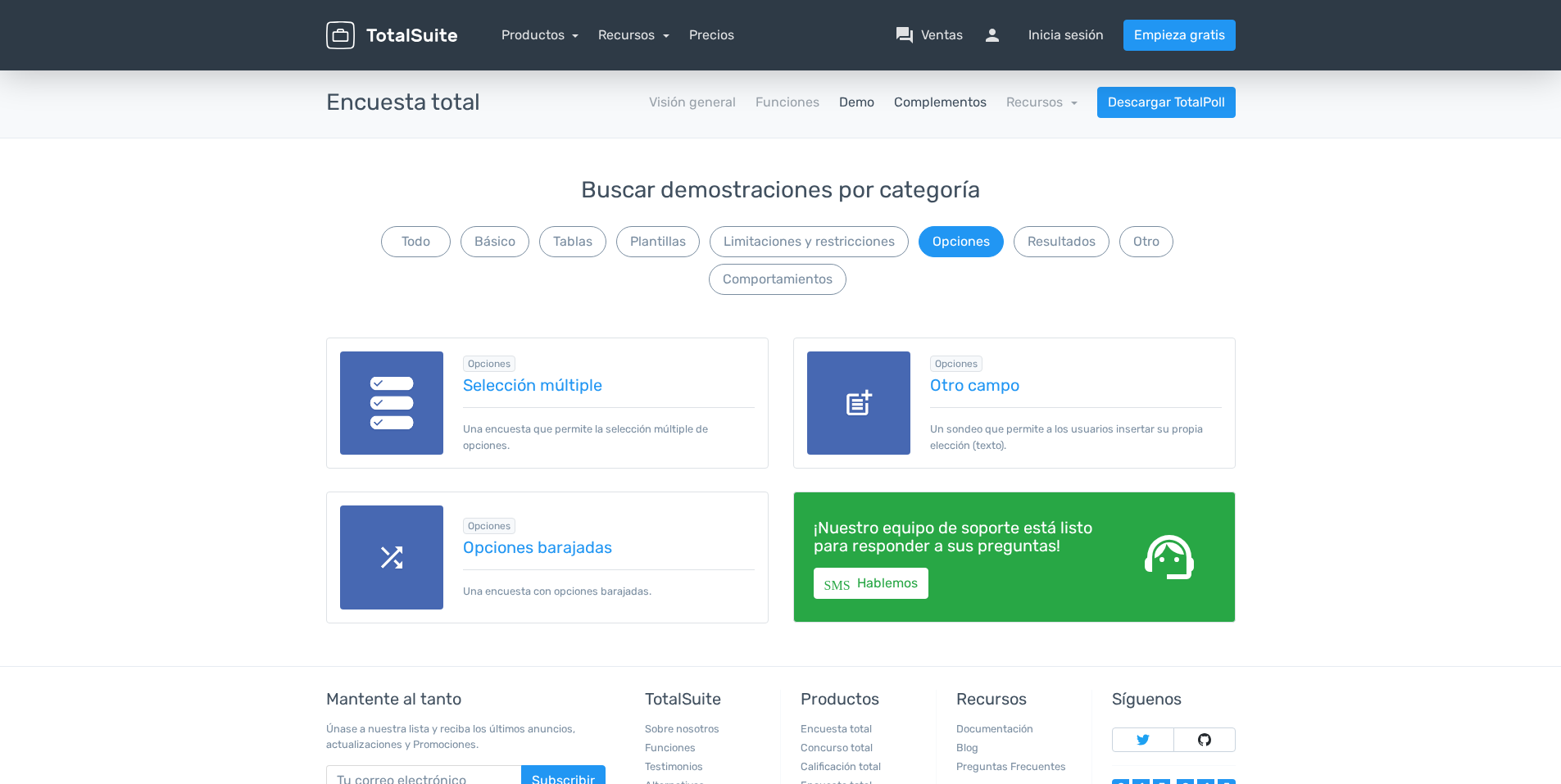
click at [955, 102] on link "Complementos" at bounding box center [940, 102] width 93 height 20
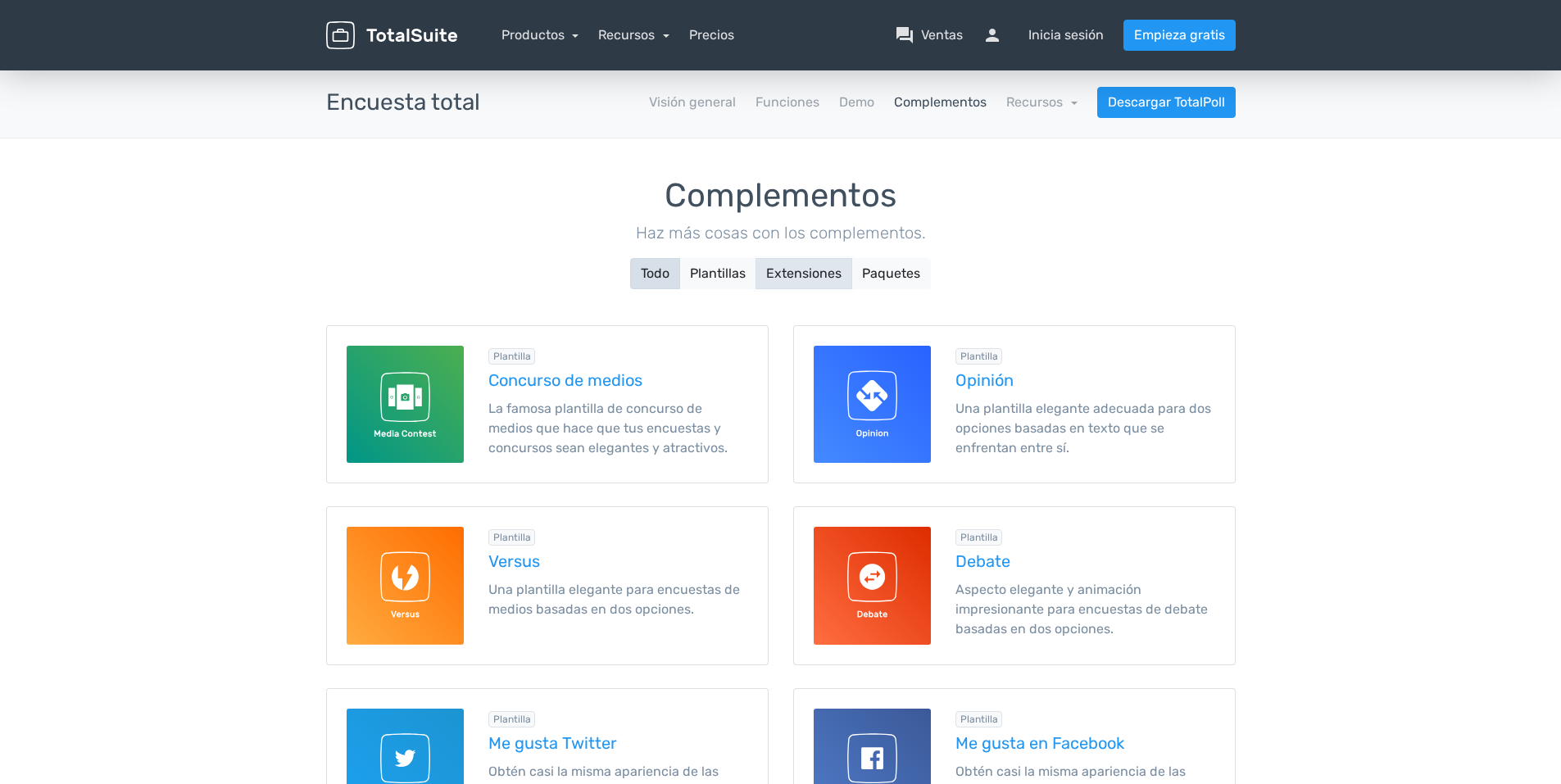
click at [813, 276] on button "Extensiones" at bounding box center [803, 273] width 96 height 31
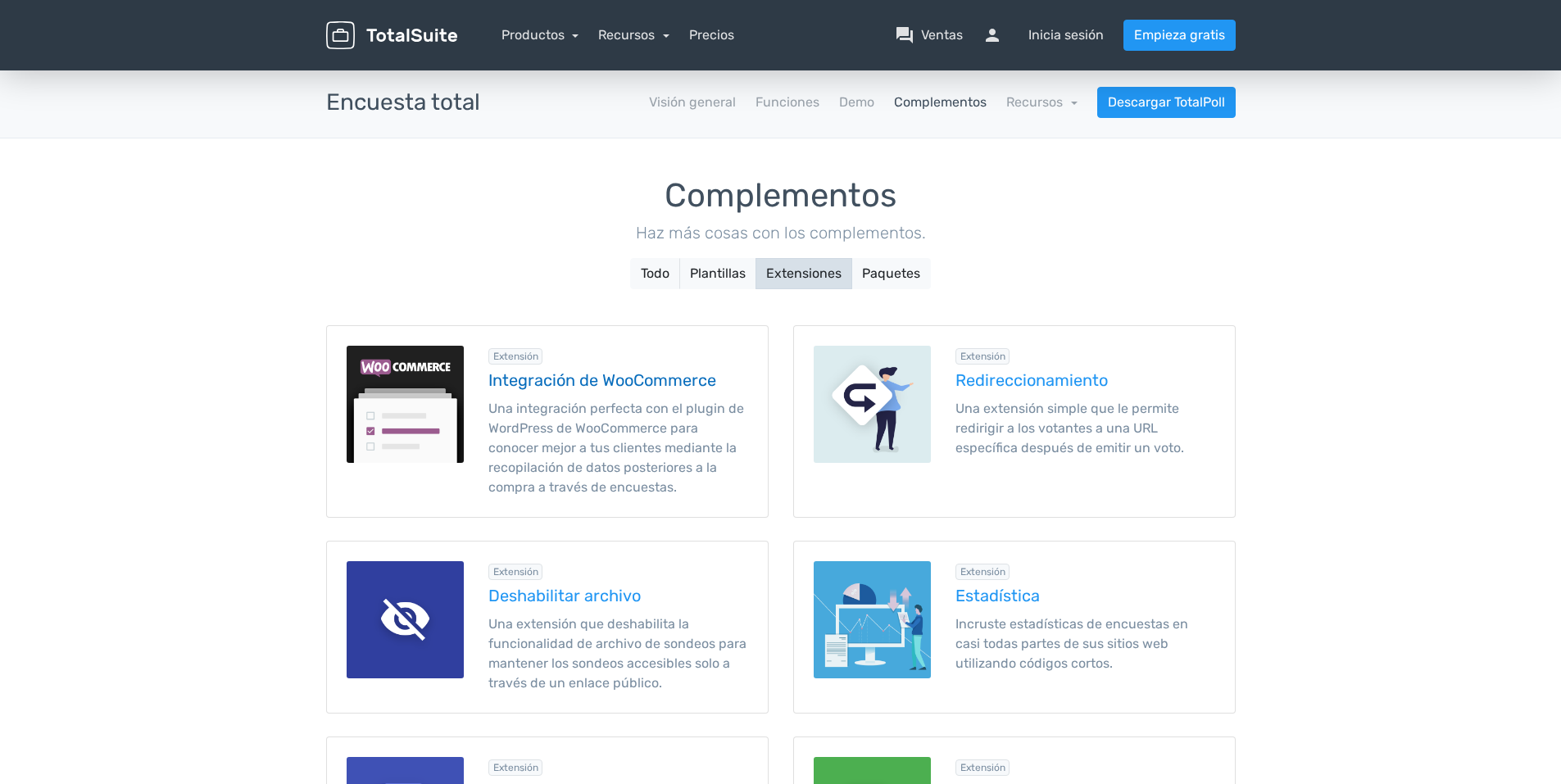
click at [555, 425] on p "Una integración perfecta con el plugin de WordPress de WooCommerce para conocer…" at bounding box center [618, 448] width 260 height 98
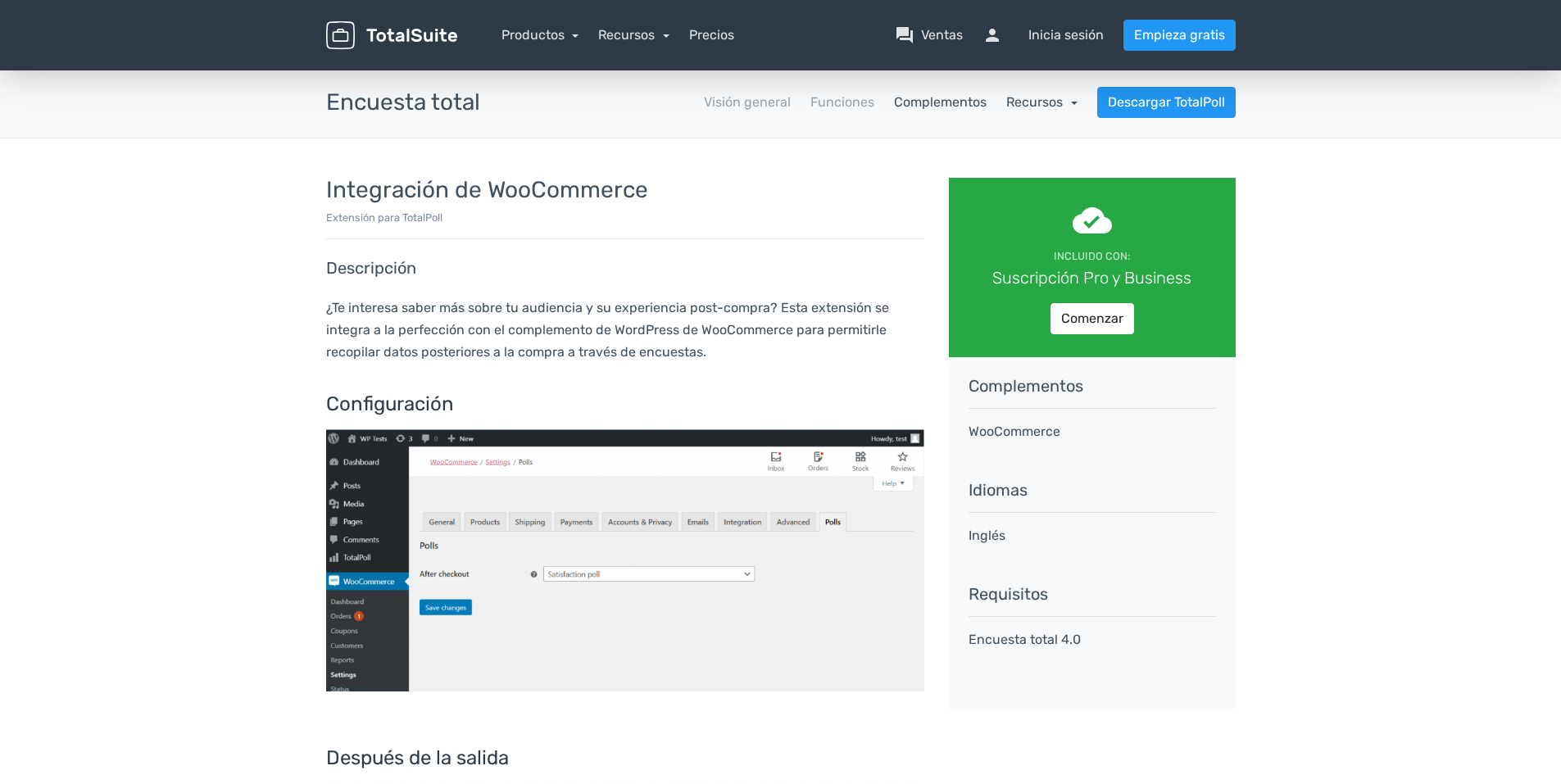
click at [1074, 99] on link "Recursos" at bounding box center [1041, 102] width 71 height 15
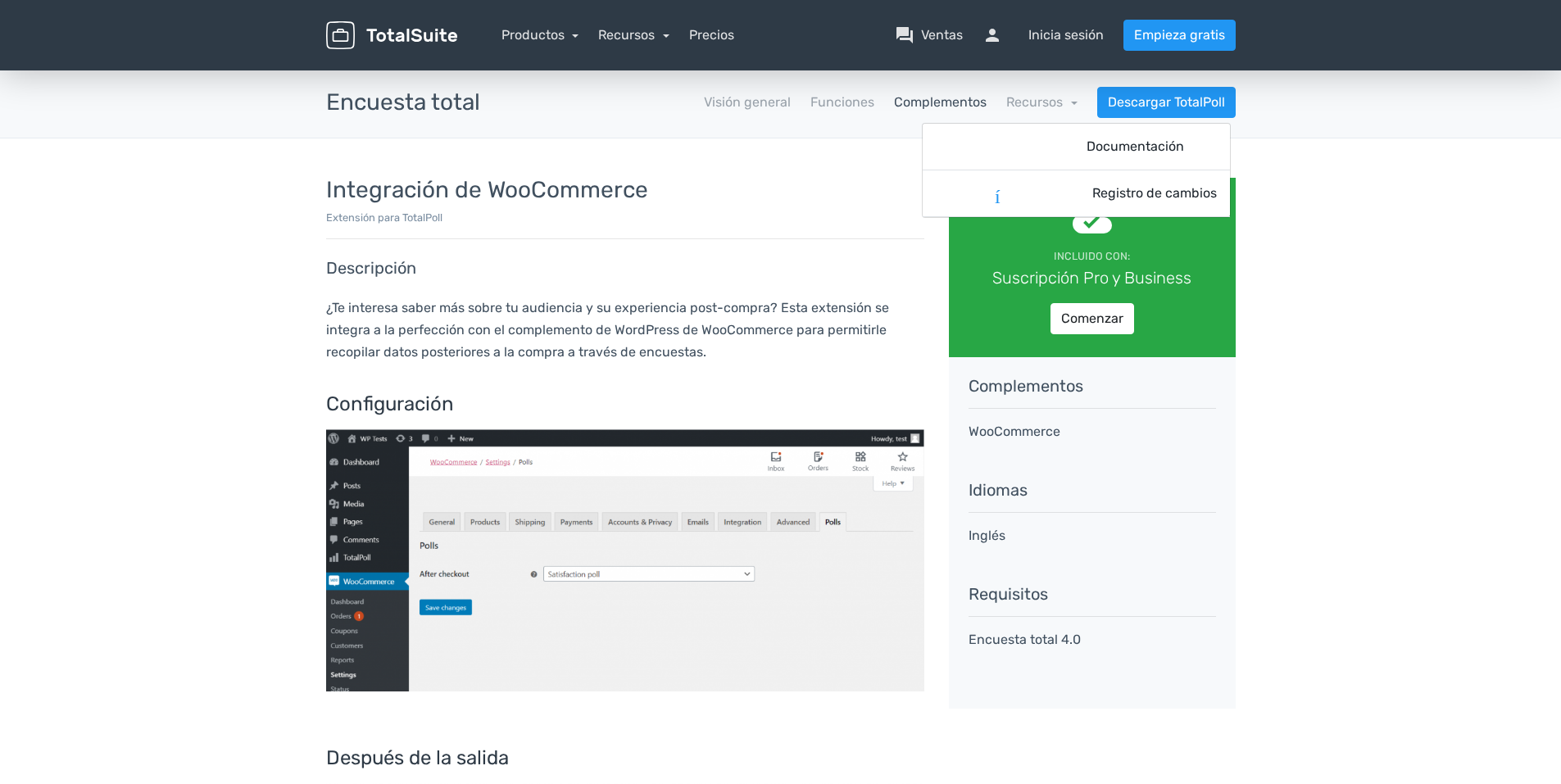
click at [843, 178] on h3 "Integración de WooCommerce" at bounding box center [625, 190] width 598 height 26
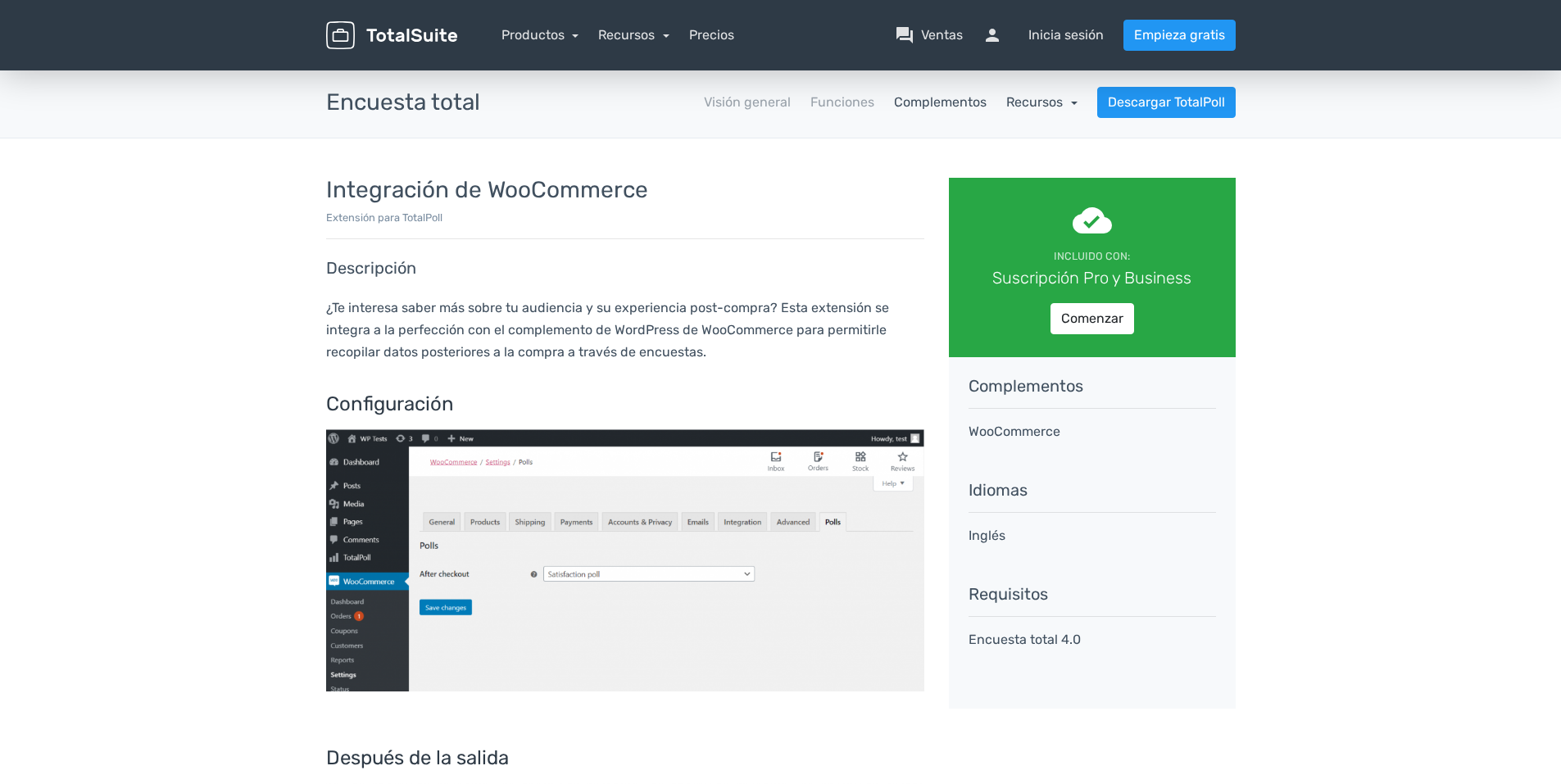
click at [1070, 103] on link "Recursos" at bounding box center [1041, 102] width 71 height 15
click at [966, 193] on font "Registro de cambios" at bounding box center [1001, 193] width 125 height 20
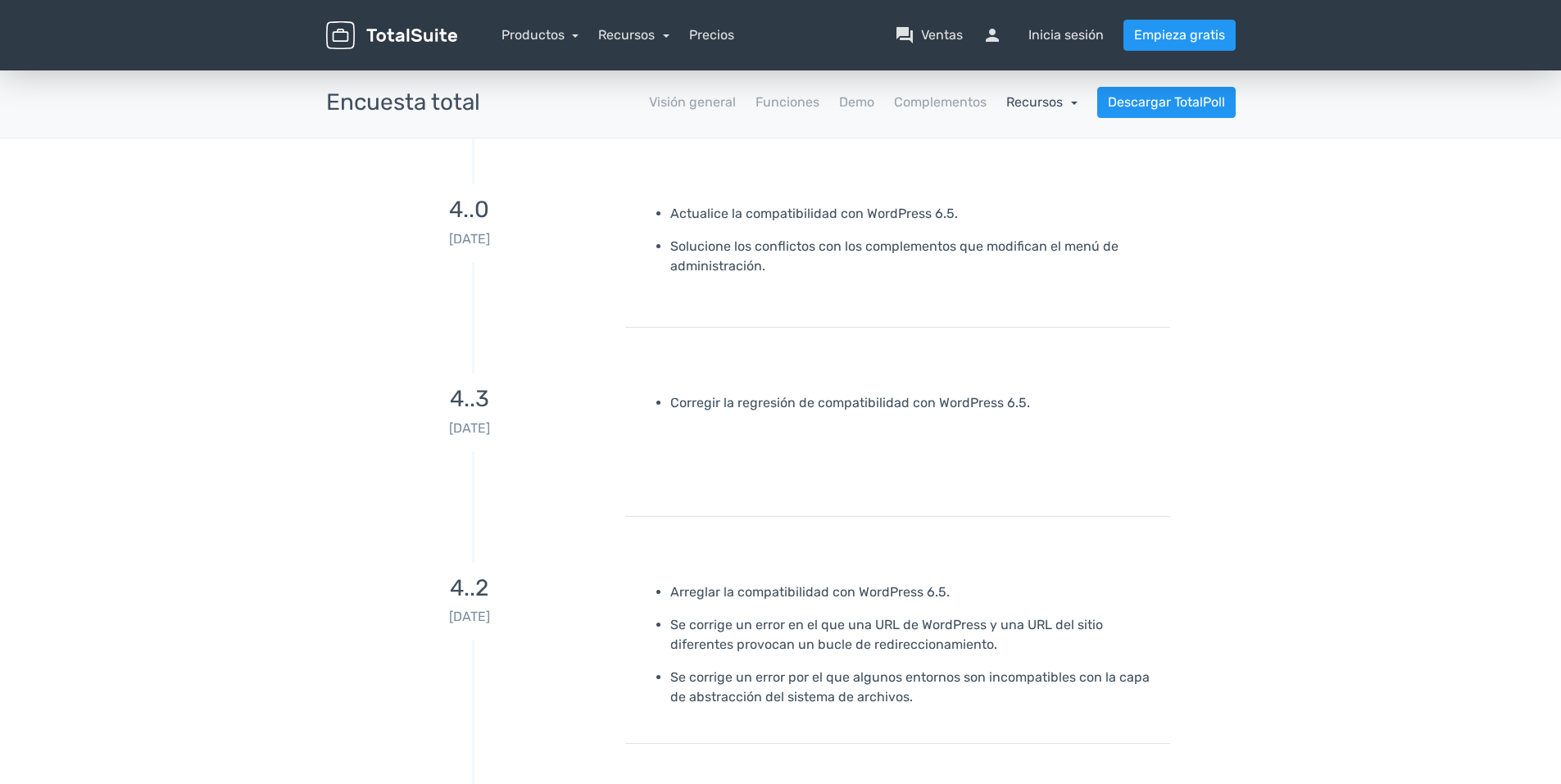
click at [1071, 96] on link "Recursos" at bounding box center [1041, 102] width 71 height 15
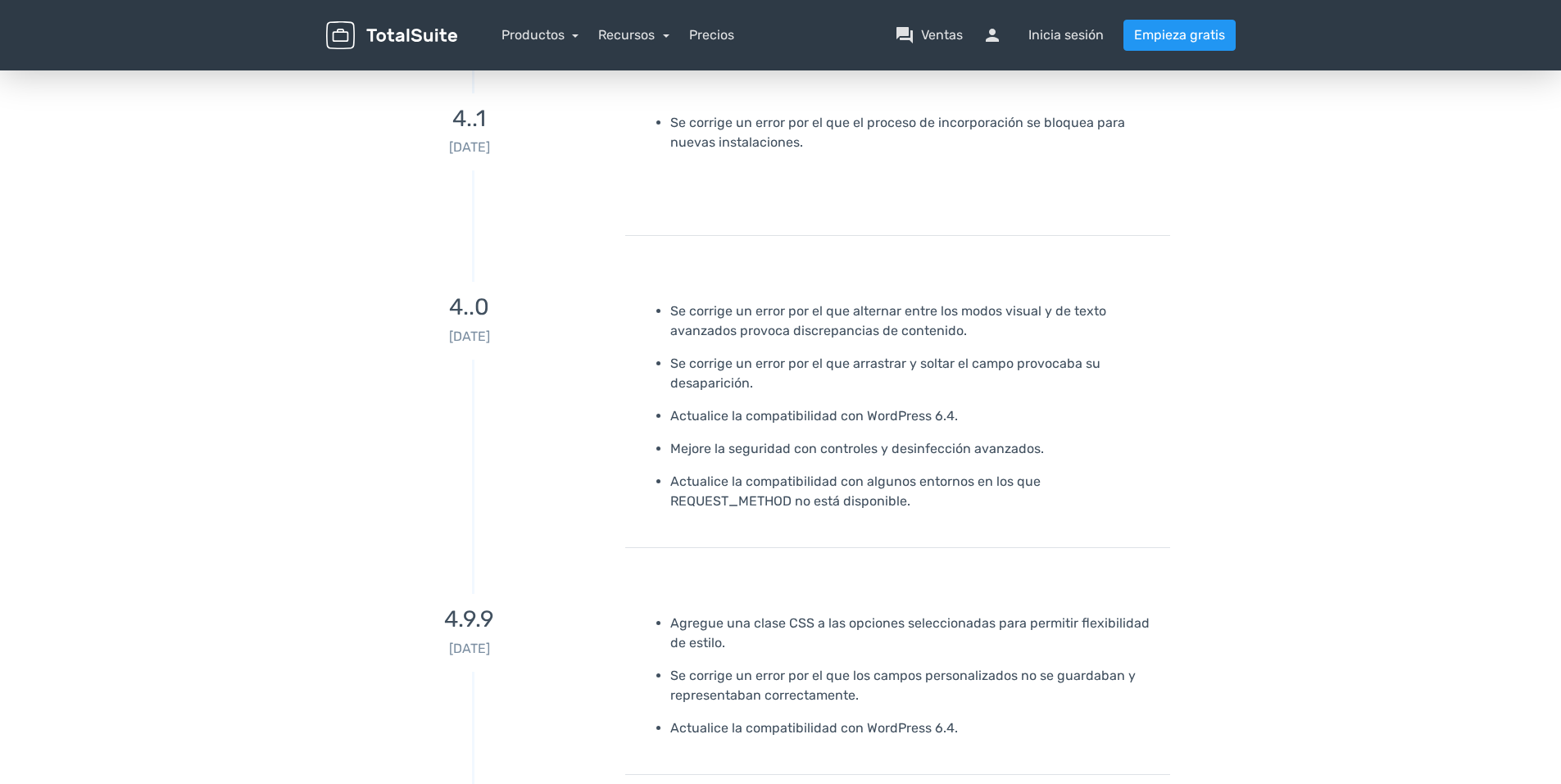
scroll to position [573, 0]
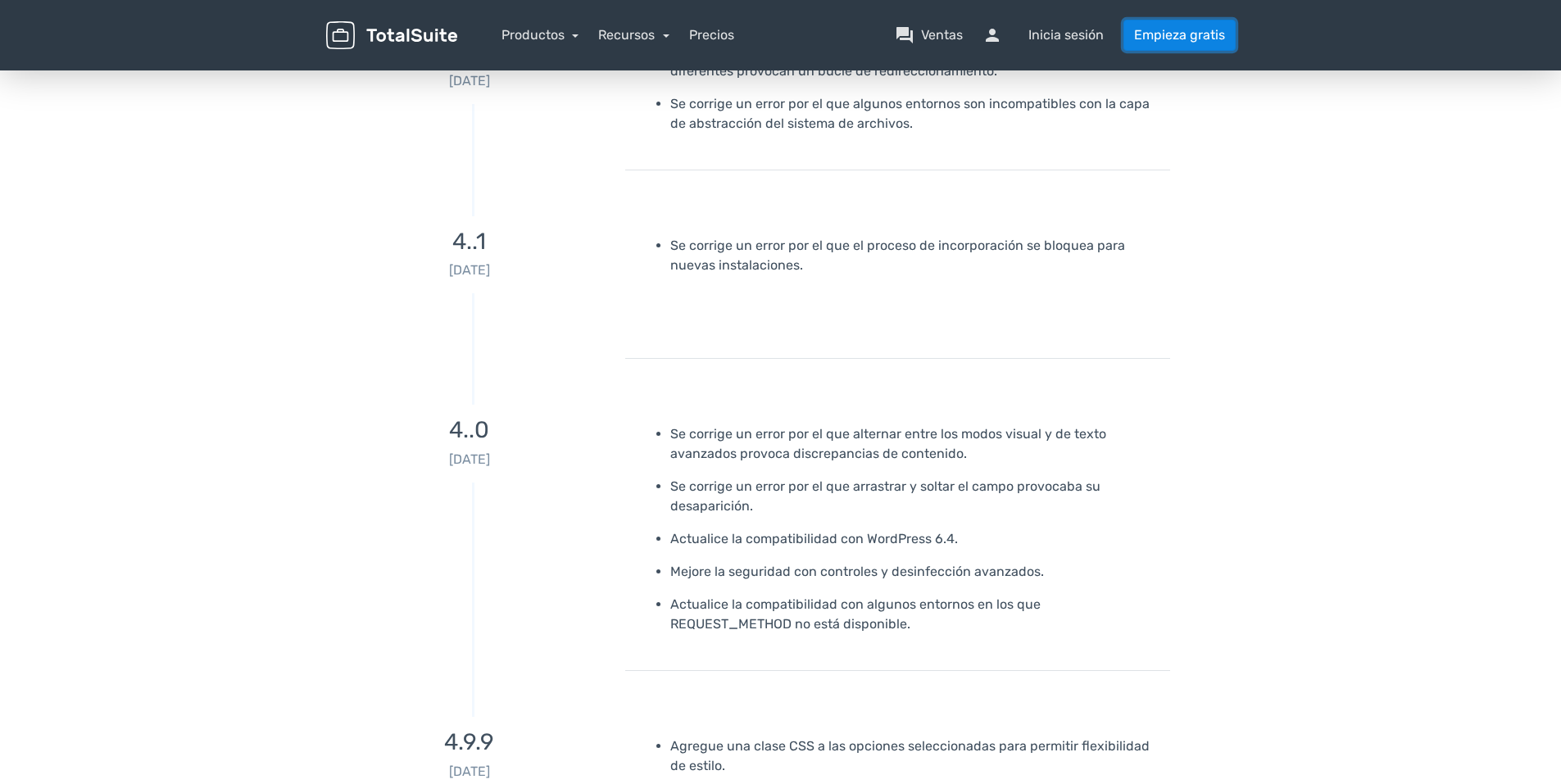
click at [1162, 27] on link "Empieza gratis" at bounding box center [1179, 35] width 113 height 31
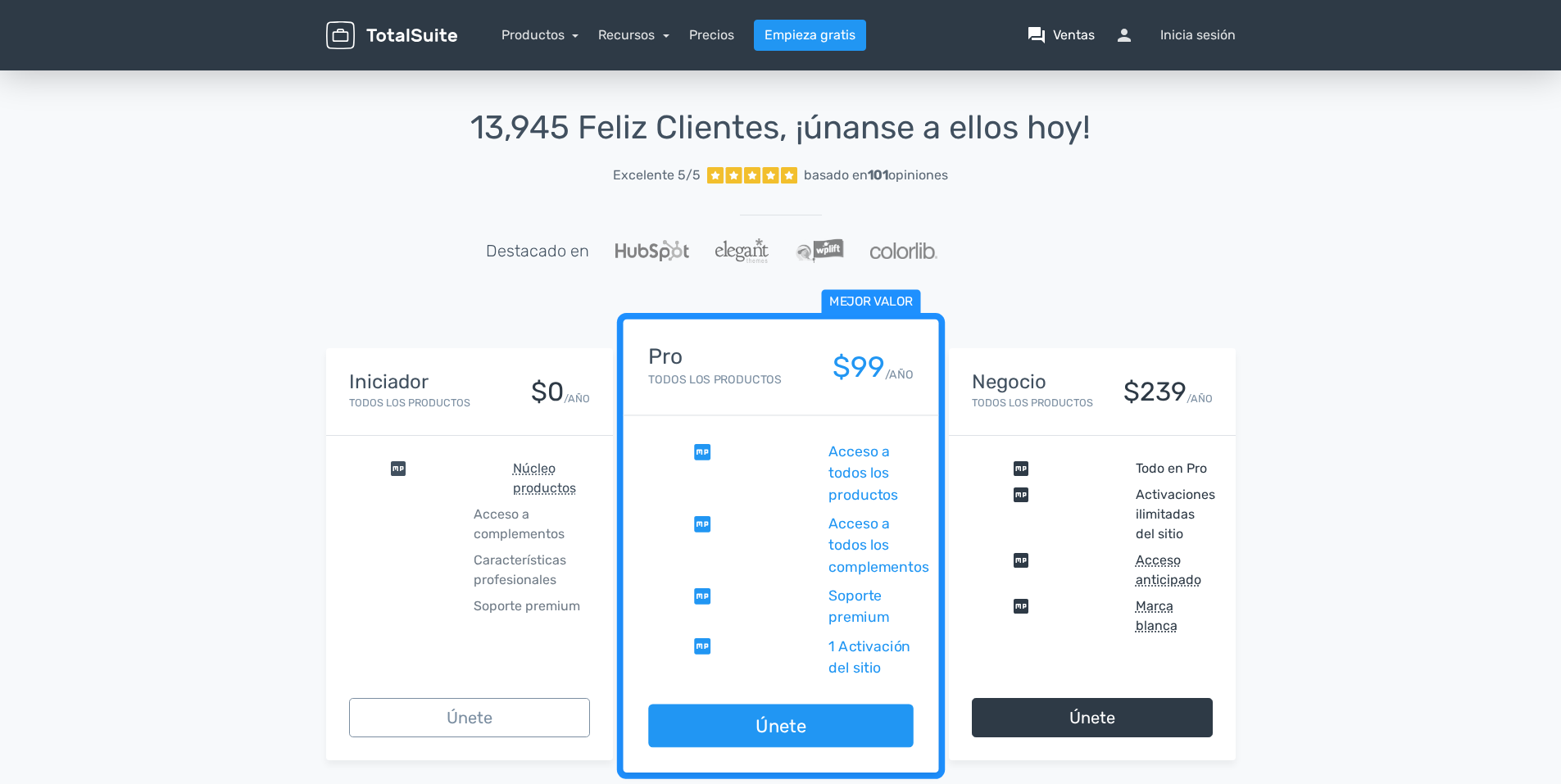
click at [1079, 37] on font "Ventas" at bounding box center [1074, 35] width 42 height 20
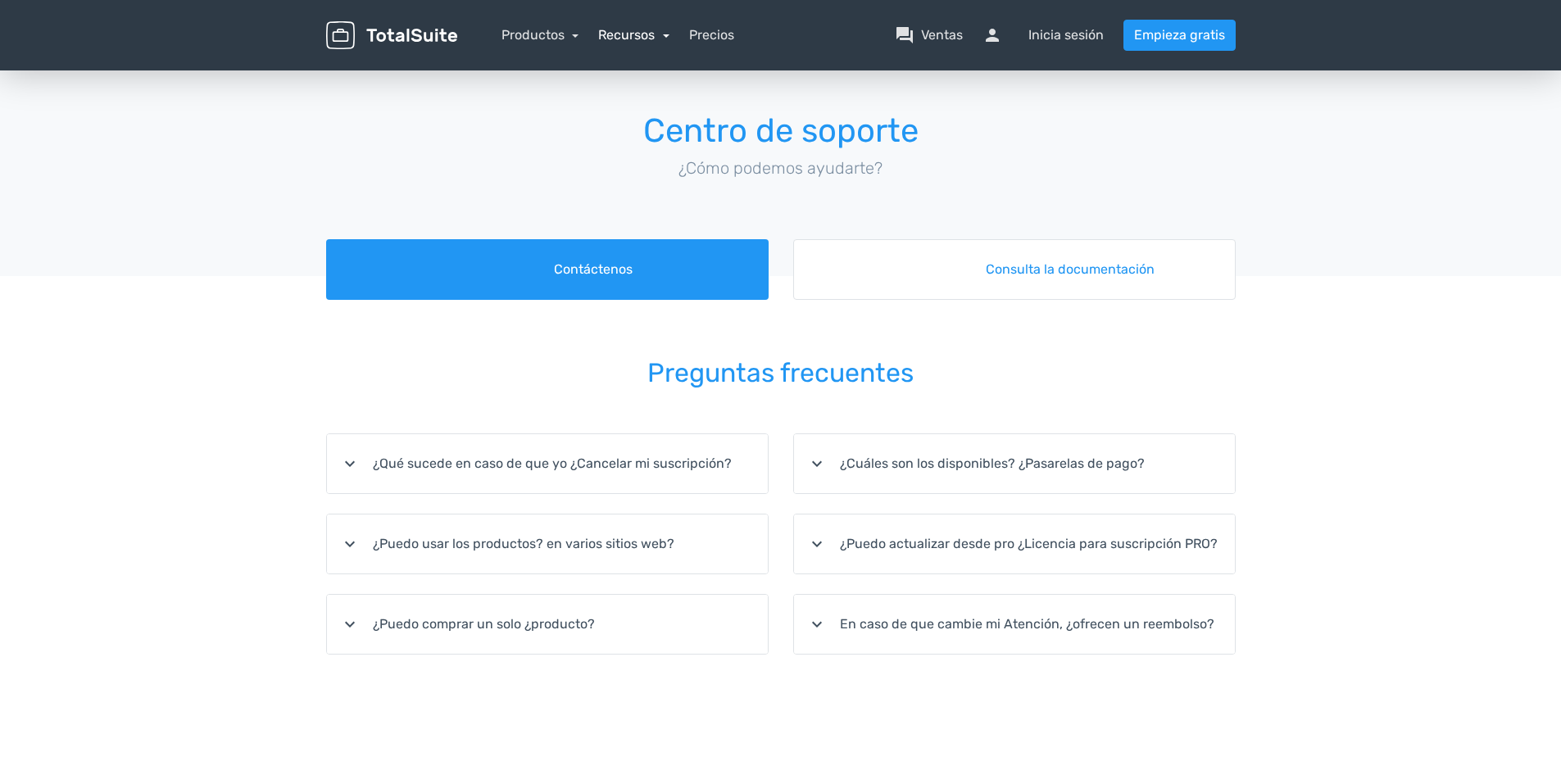
click at [623, 35] on link "Recursos" at bounding box center [633, 35] width 71 height 15
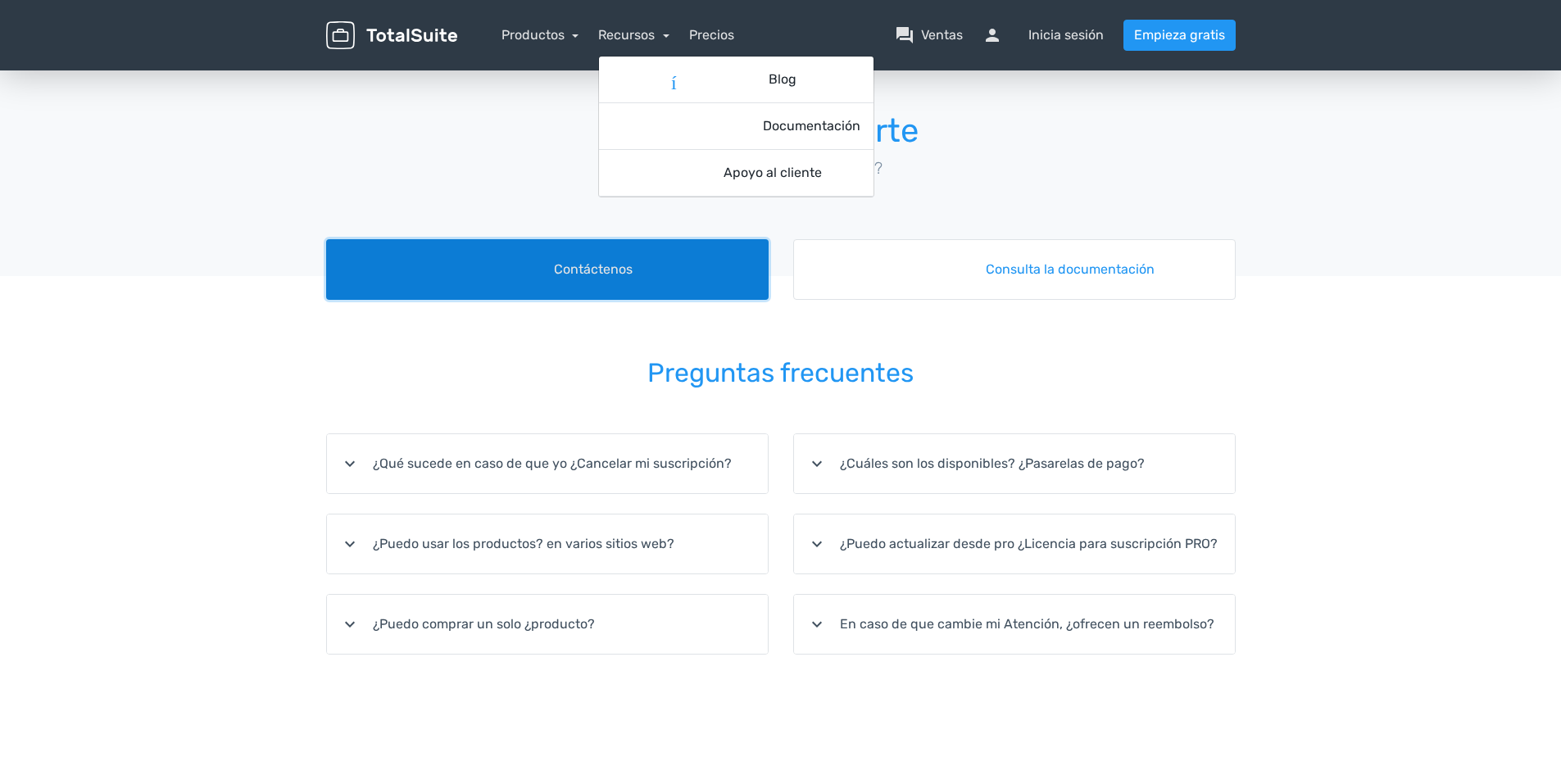
click at [593, 280] on link "foro Contáctenos" at bounding box center [548, 270] width 443 height 61
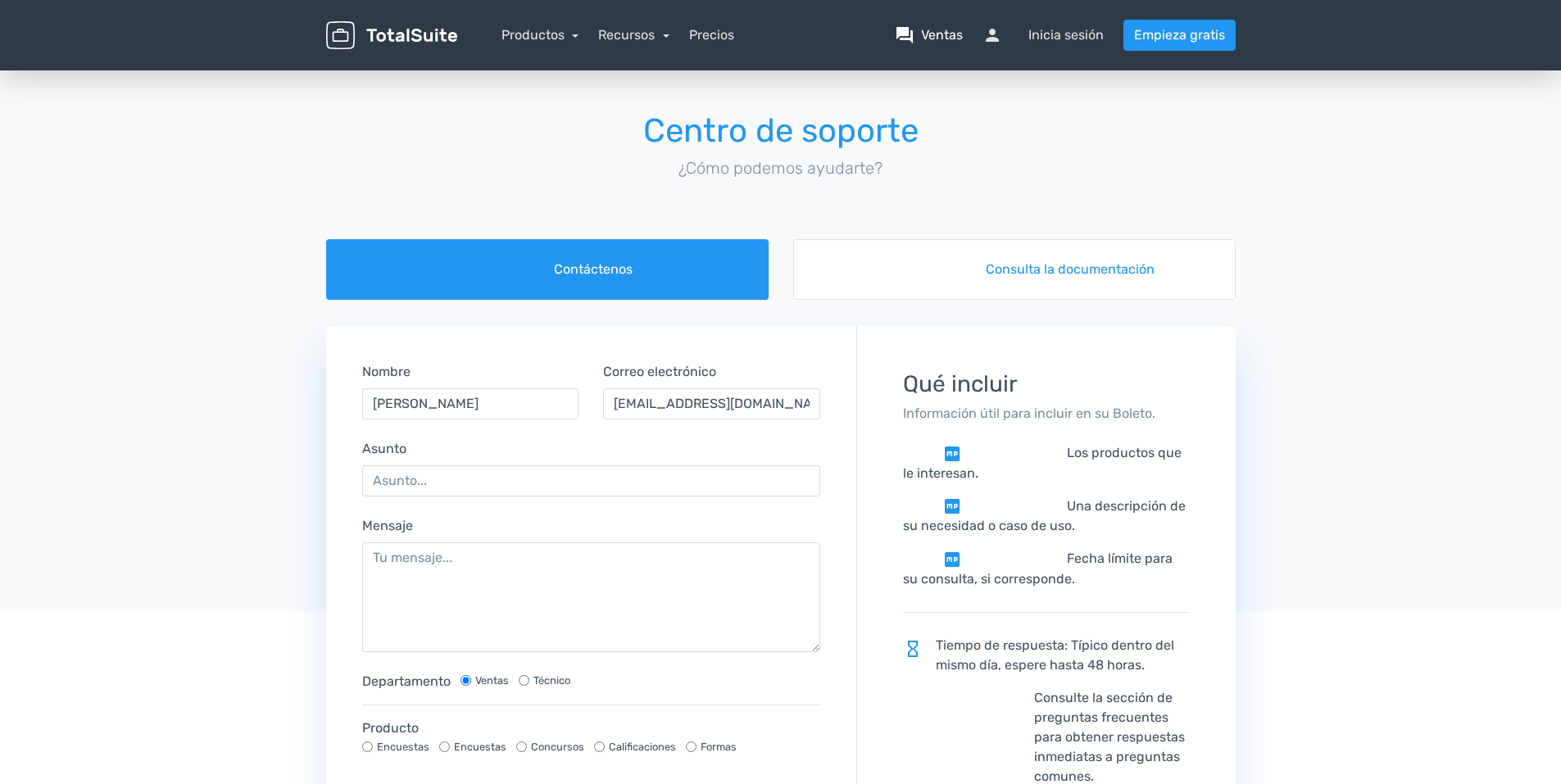
click at [908, 30] on span "question_answer" at bounding box center [904, 35] width 20 height 20
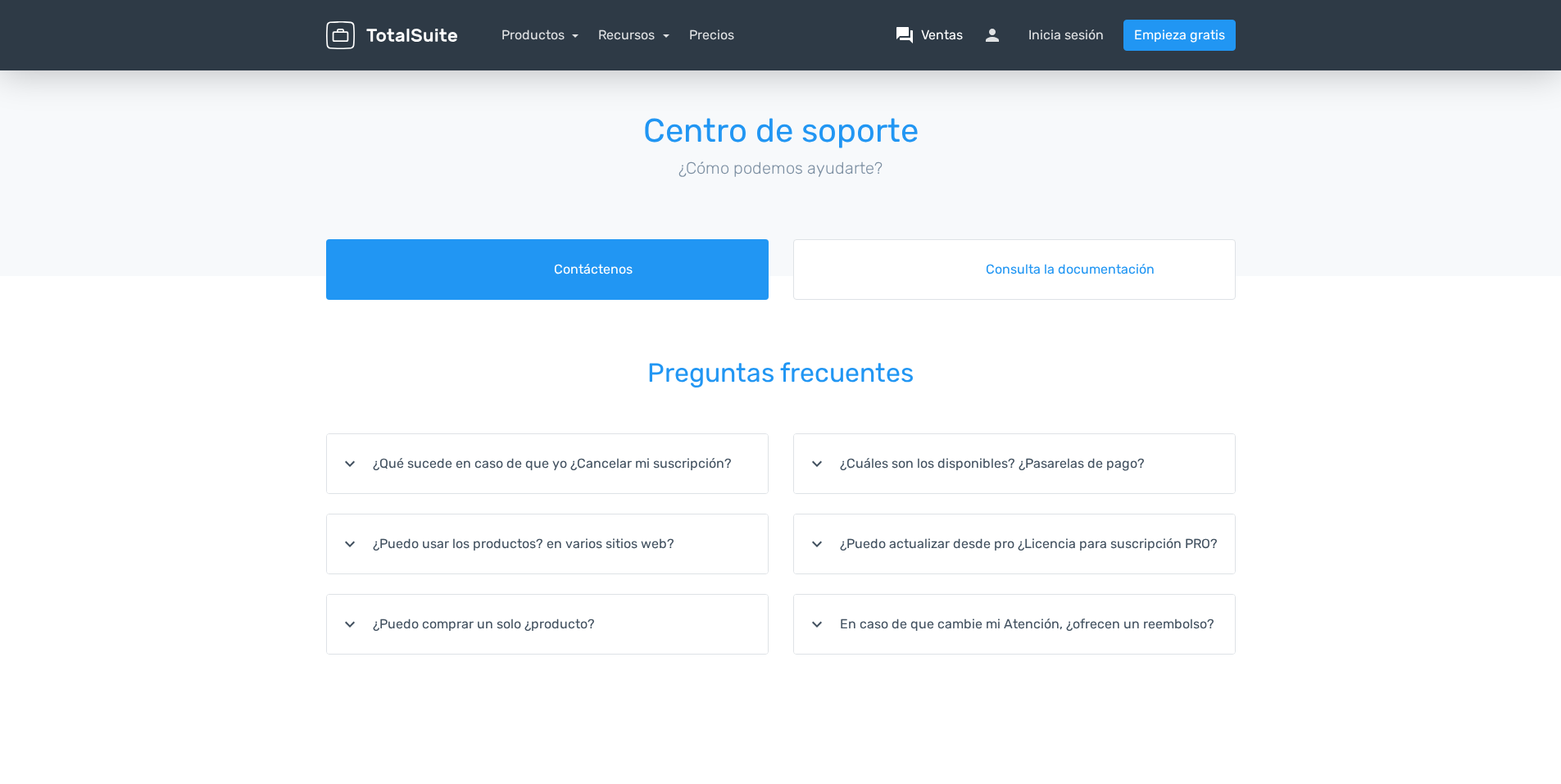
click at [906, 27] on span "question_answer" at bounding box center [904, 35] width 20 height 20
click at [560, 28] on link "Productos" at bounding box center [540, 35] width 78 height 15
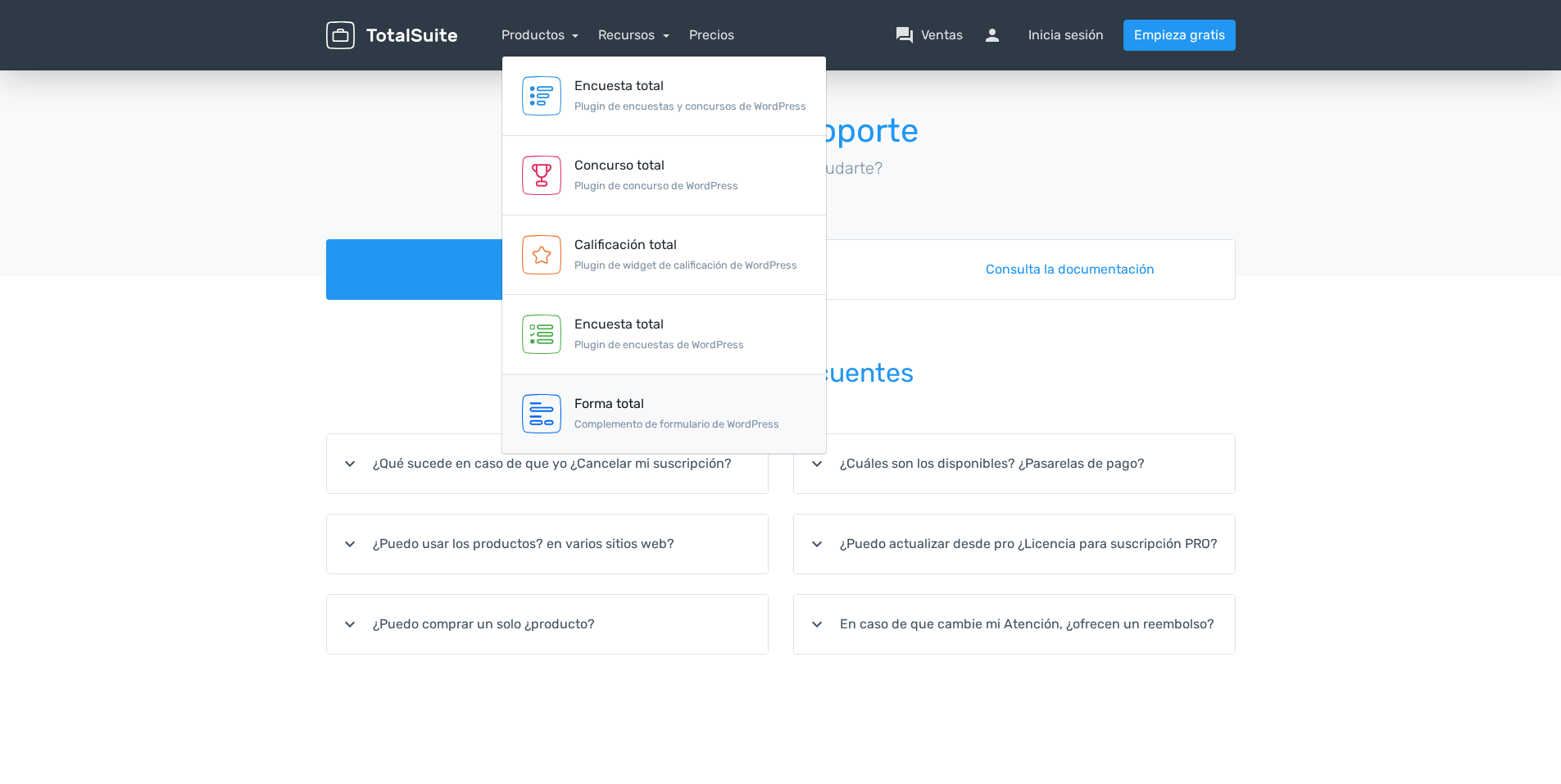
click at [659, 427] on small "Complemento de formulario de WordPress" at bounding box center [676, 424] width 205 height 12
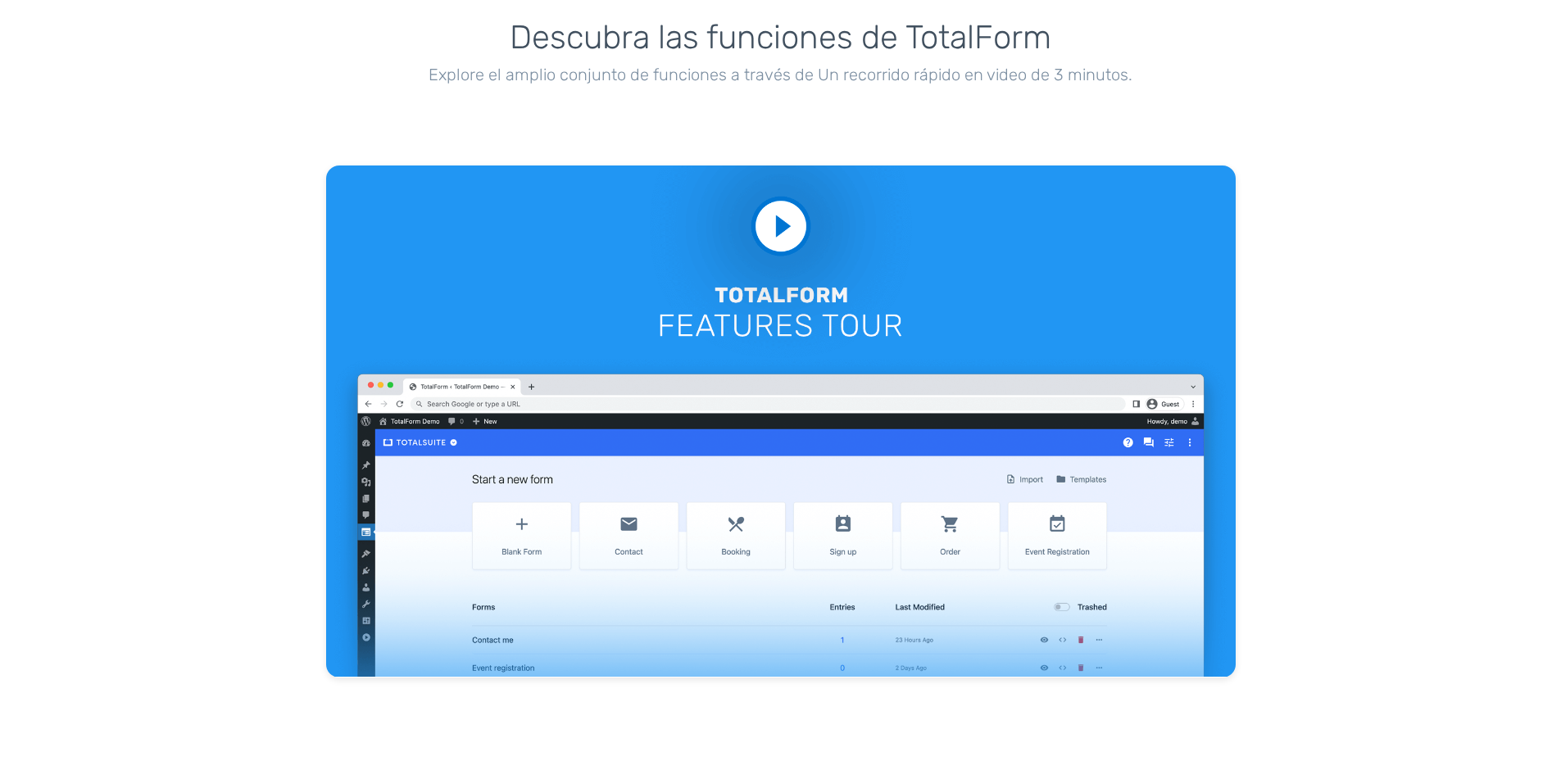
scroll to position [1556, 0]
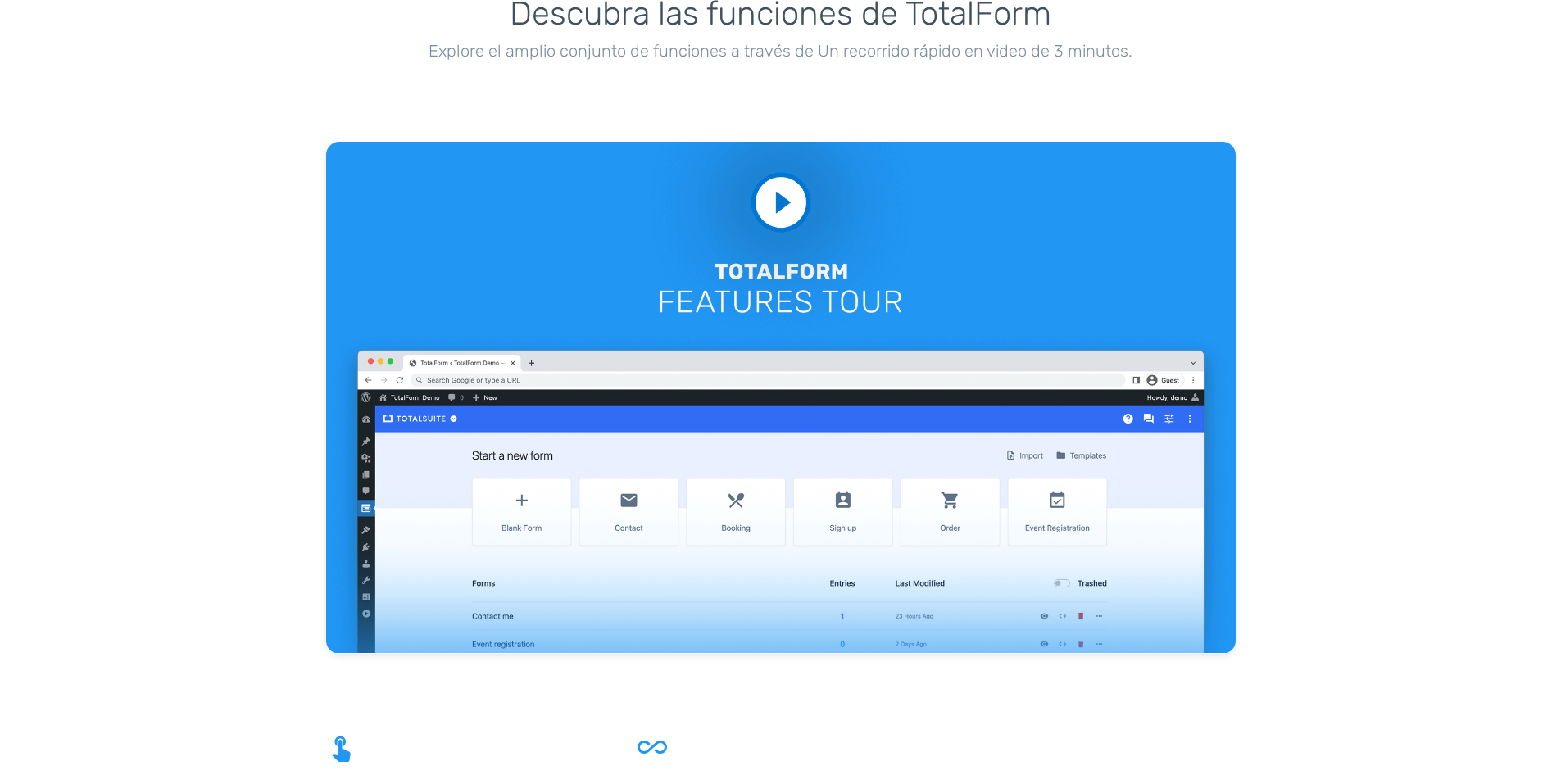
click at [365, 529] on video at bounding box center [780, 397] width 909 height 511
